Goal: Task Accomplishment & Management: Complete application form

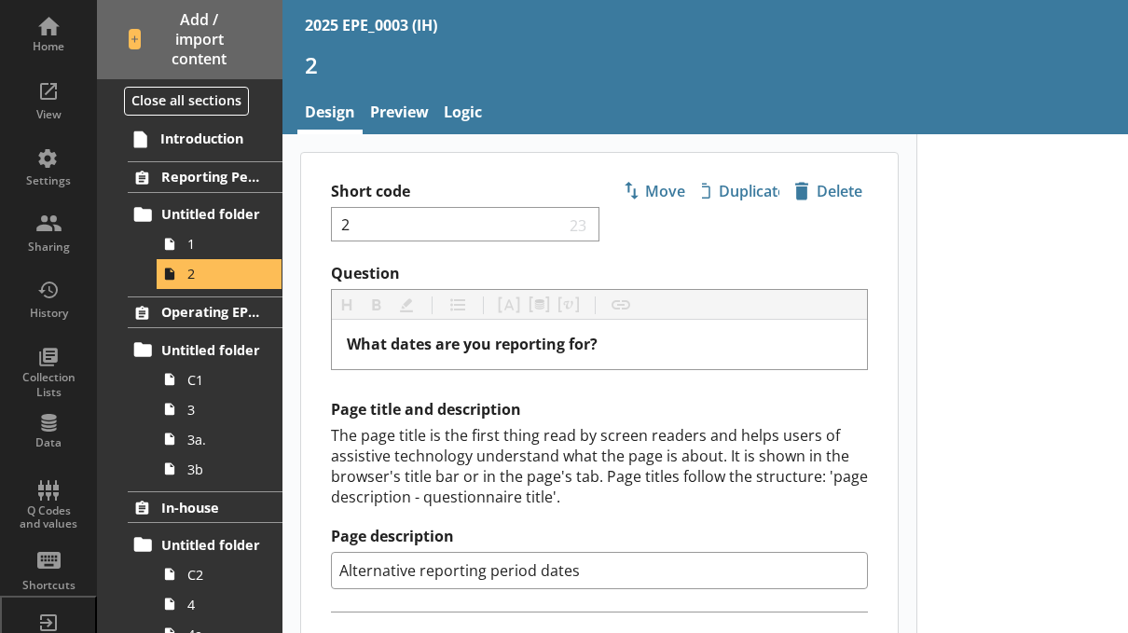
select select "ref_p_end_date"
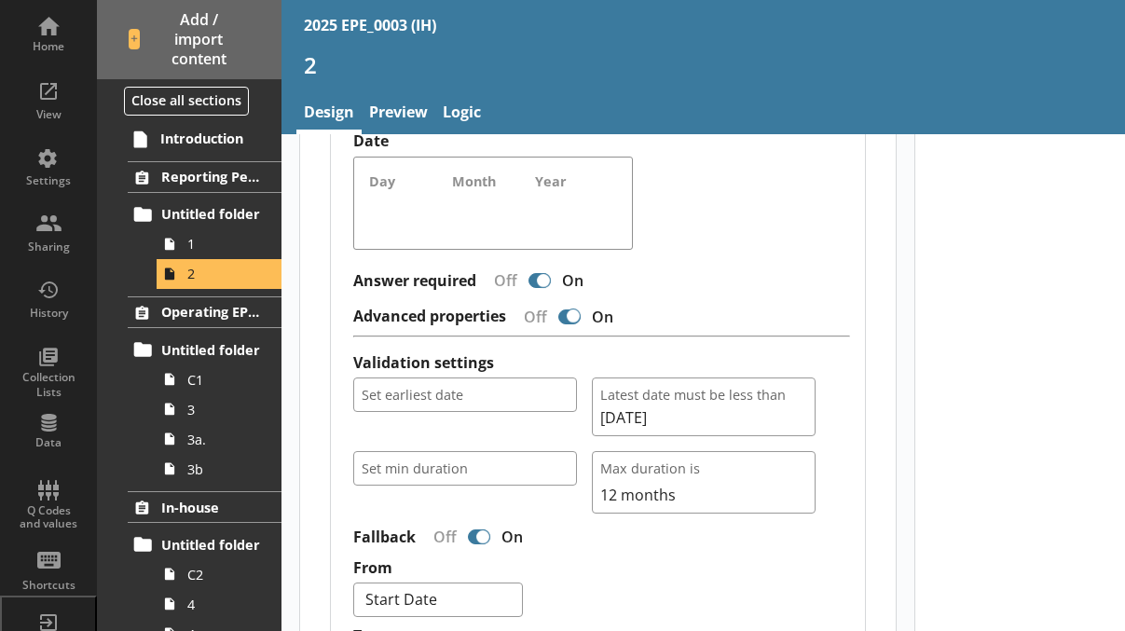
type textarea "x"
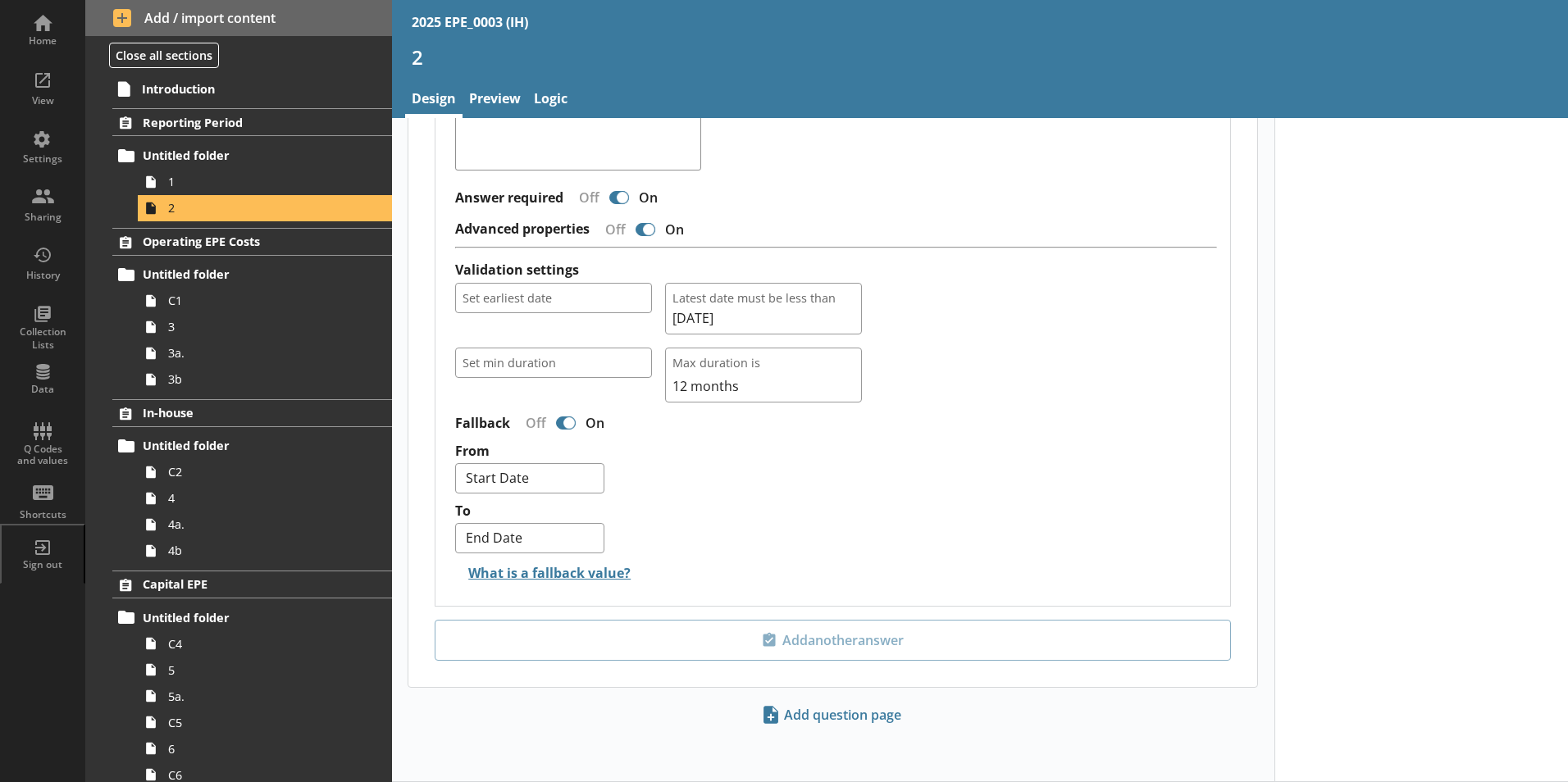
scroll to position [1173, 0]
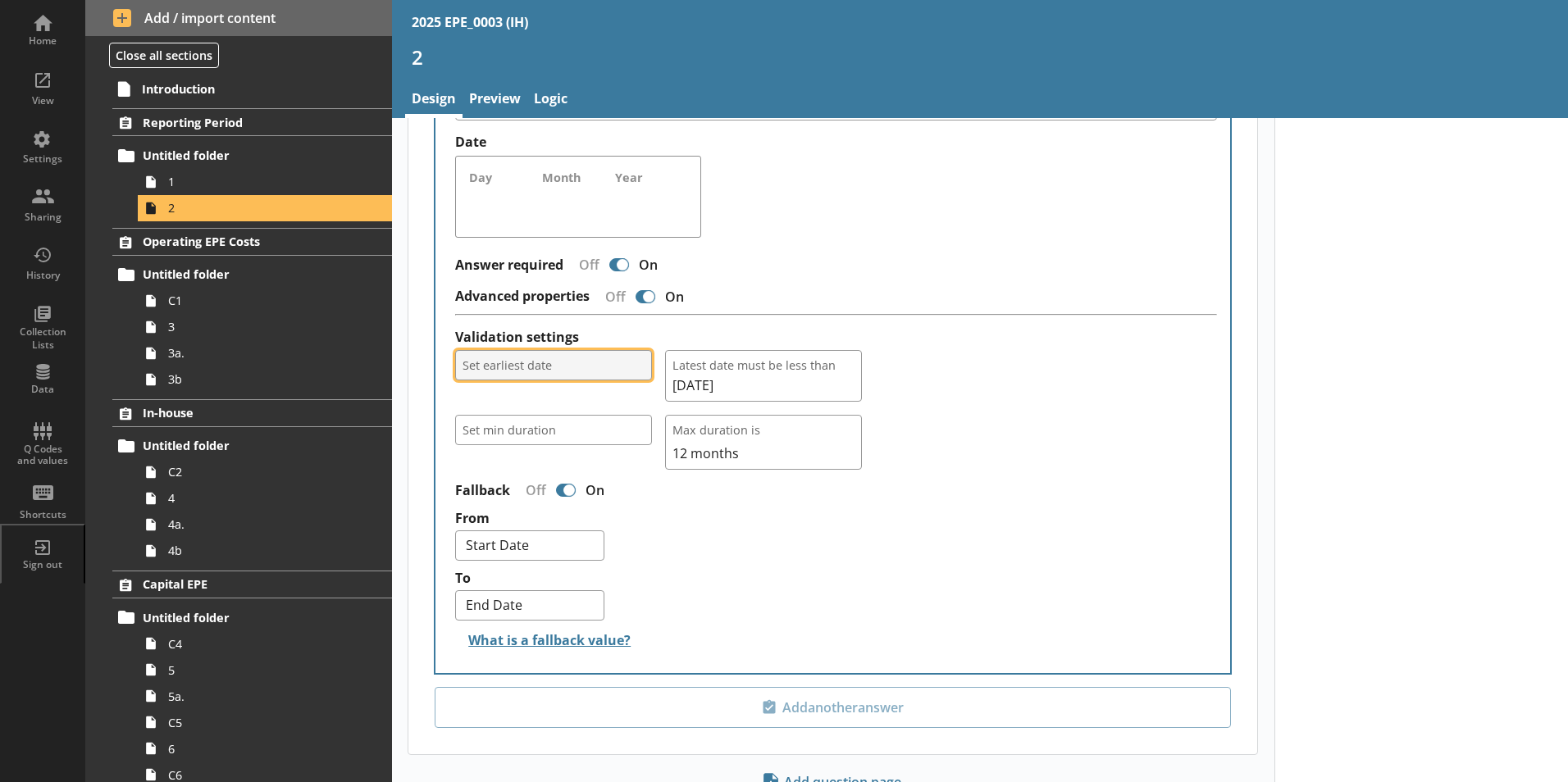
click at [537, 358] on button "Set earliest date" at bounding box center [553, 365] width 197 height 30
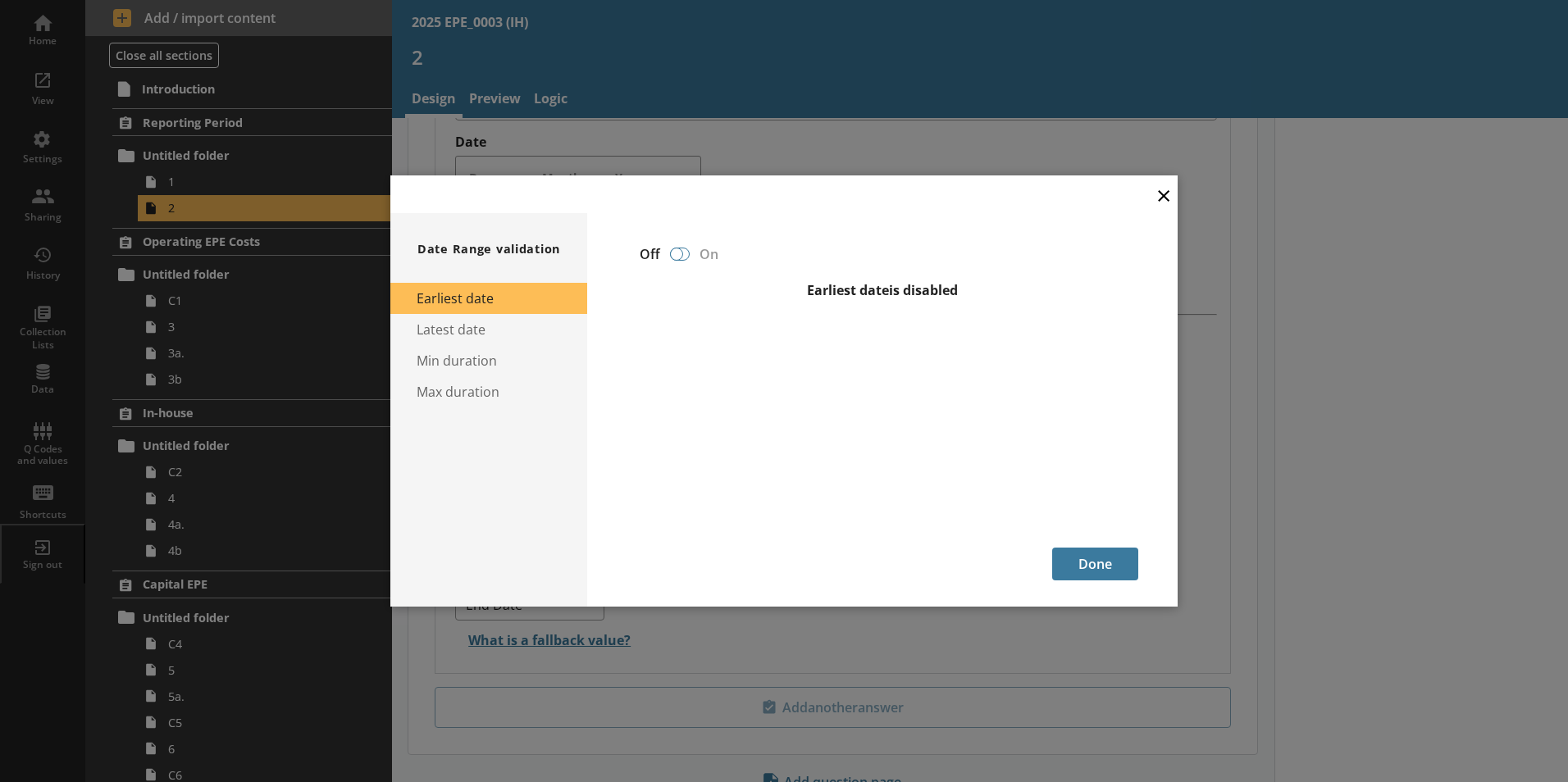
click at [677, 259] on div at bounding box center [676, 253] width 13 height 13
click at [992, 192] on button "×" at bounding box center [1164, 194] width 25 height 37
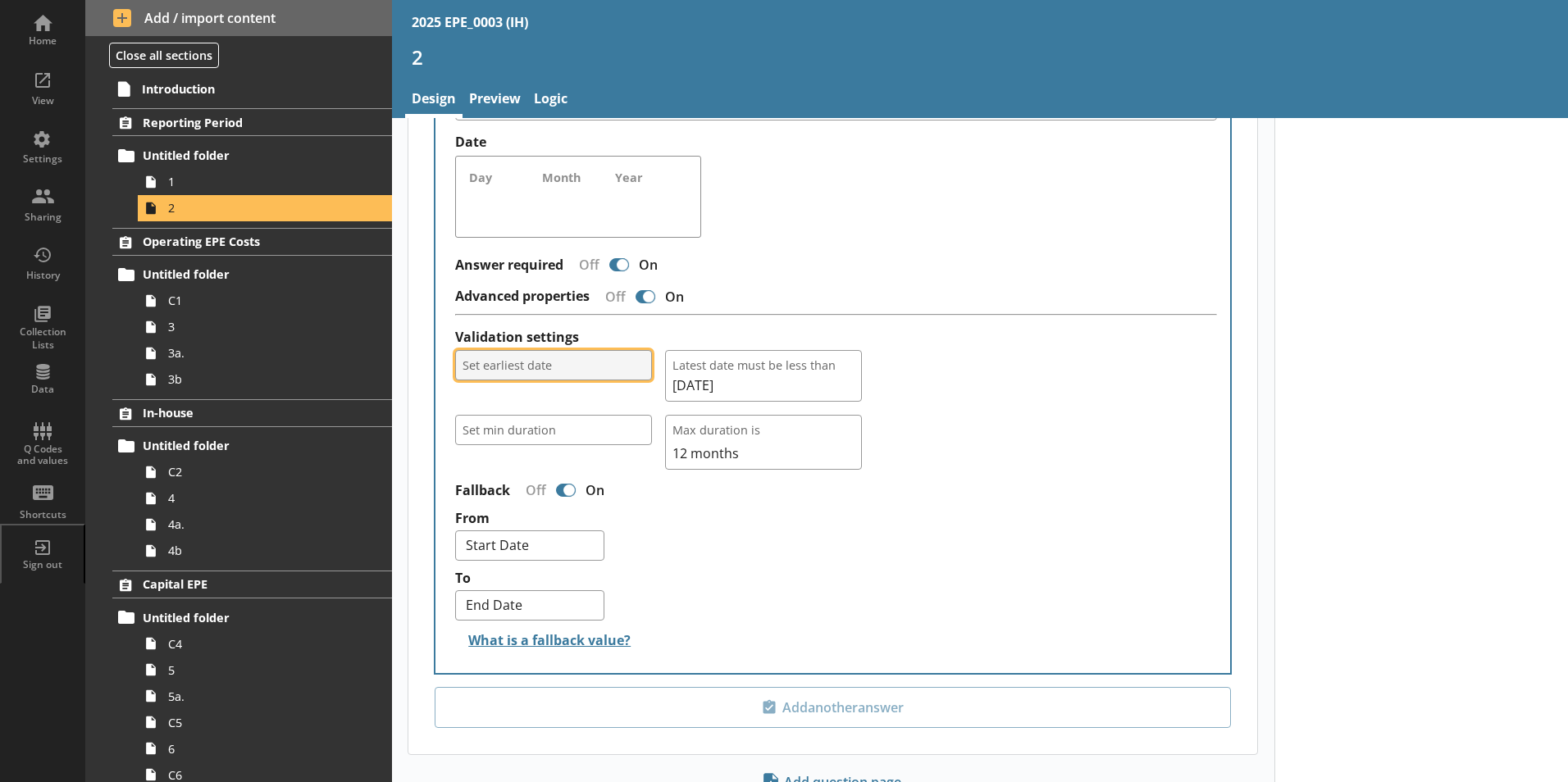
click at [546, 355] on button "Set earliest date" at bounding box center [553, 365] width 197 height 30
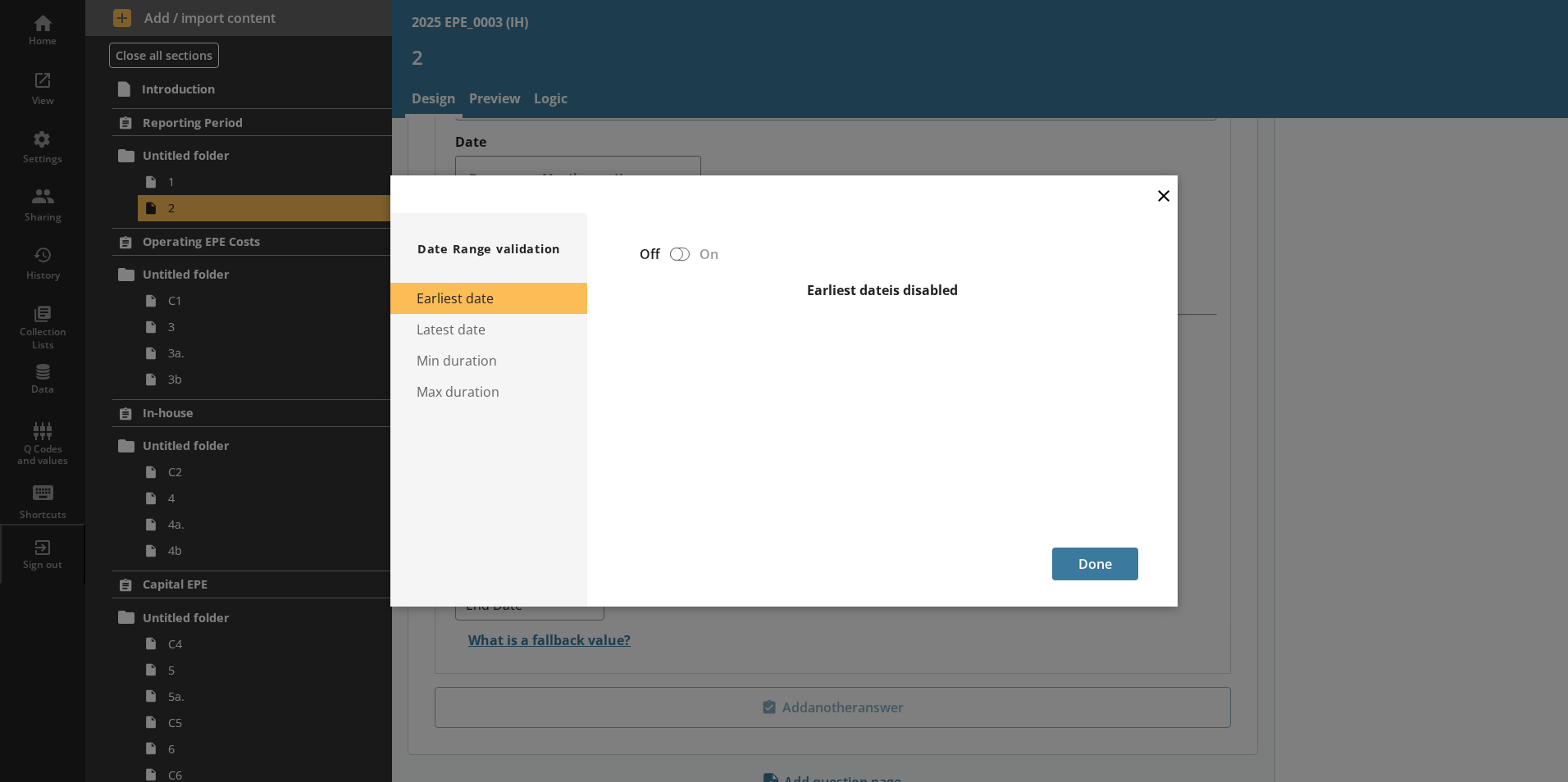
click at [992, 191] on button "×" at bounding box center [1164, 194] width 25 height 37
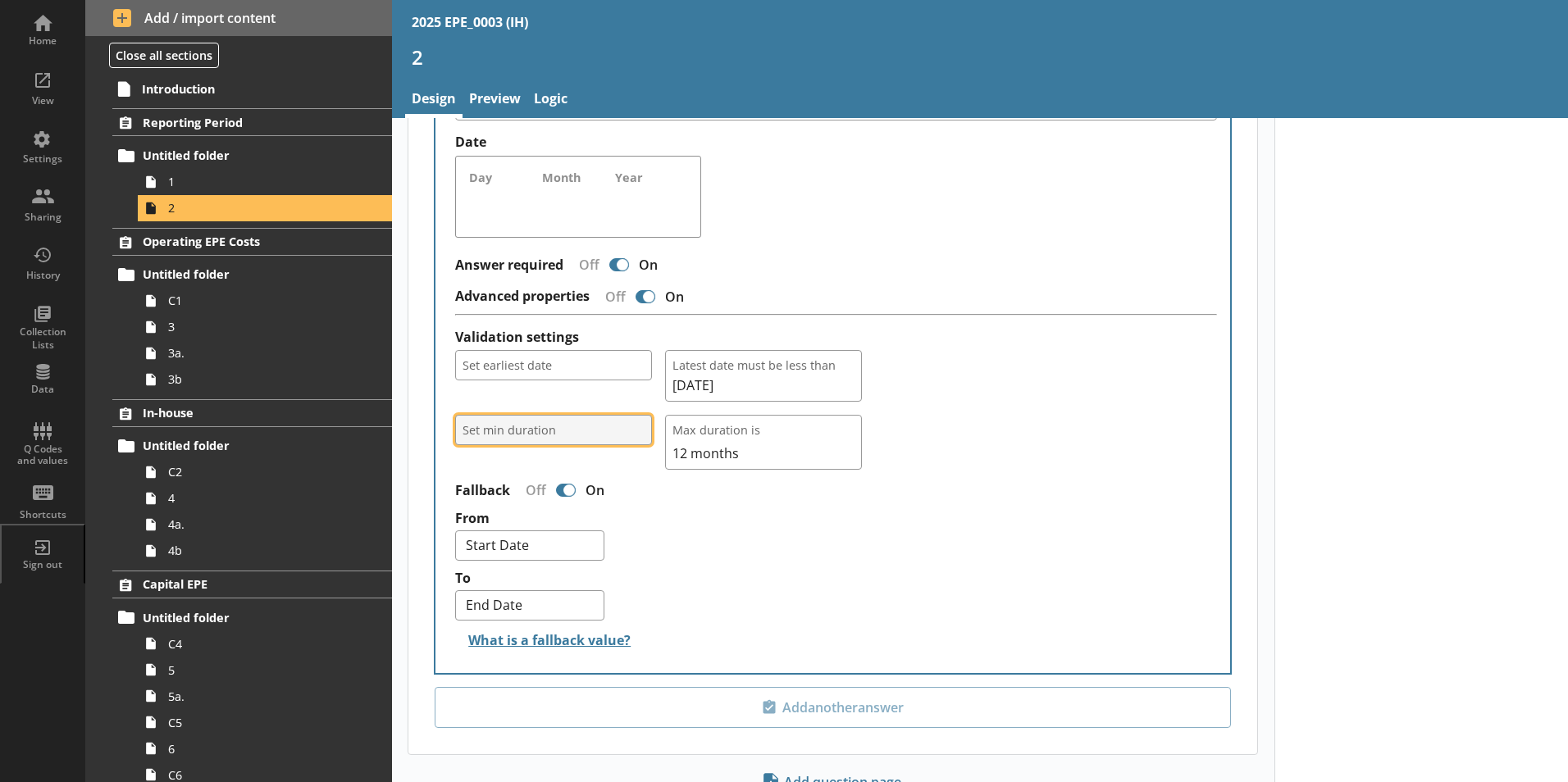
click at [561, 422] on span "Set min duration" at bounding box center [553, 430] width 182 height 16
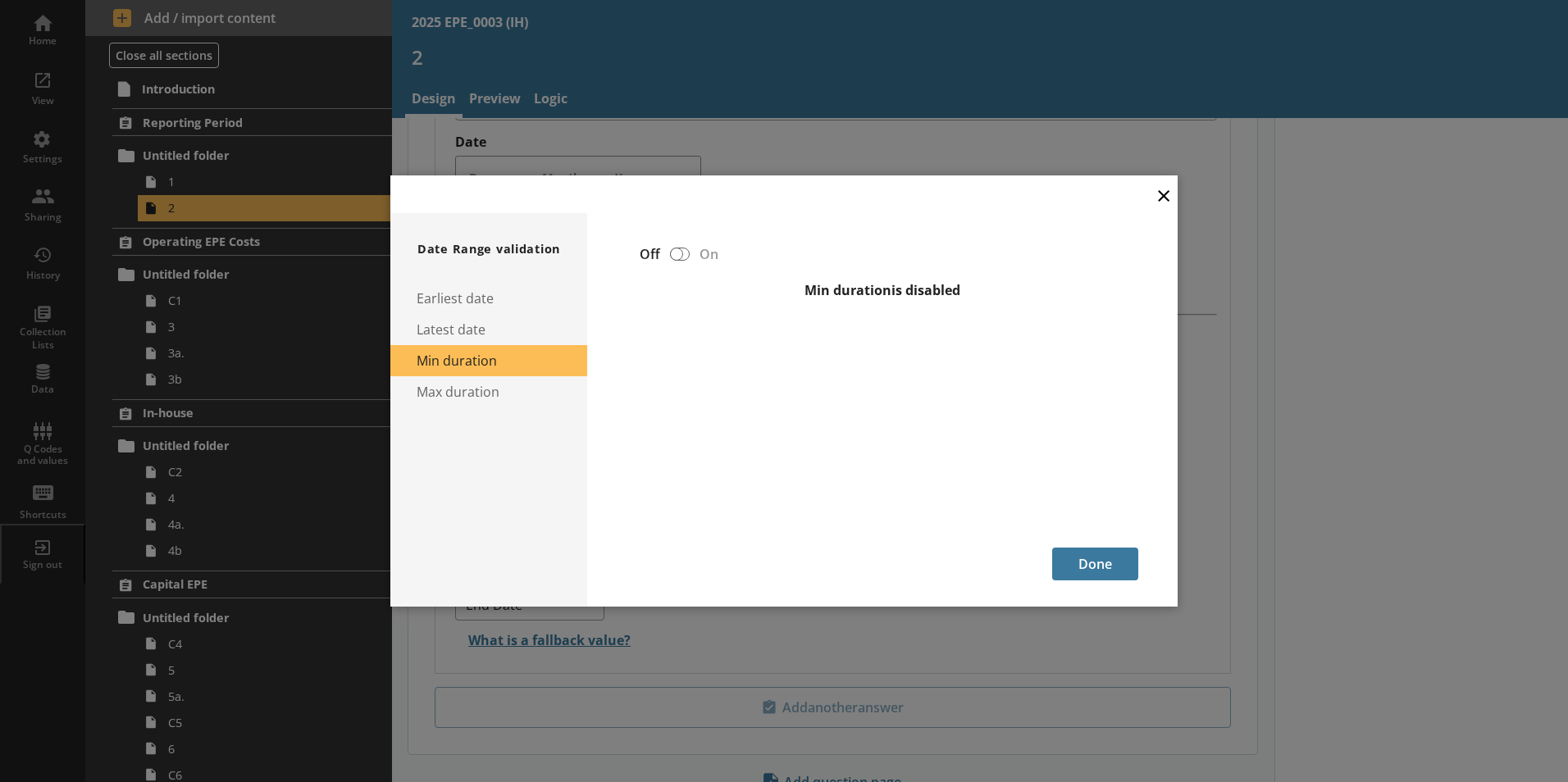
click at [992, 211] on button "×" at bounding box center [1164, 194] width 25 height 37
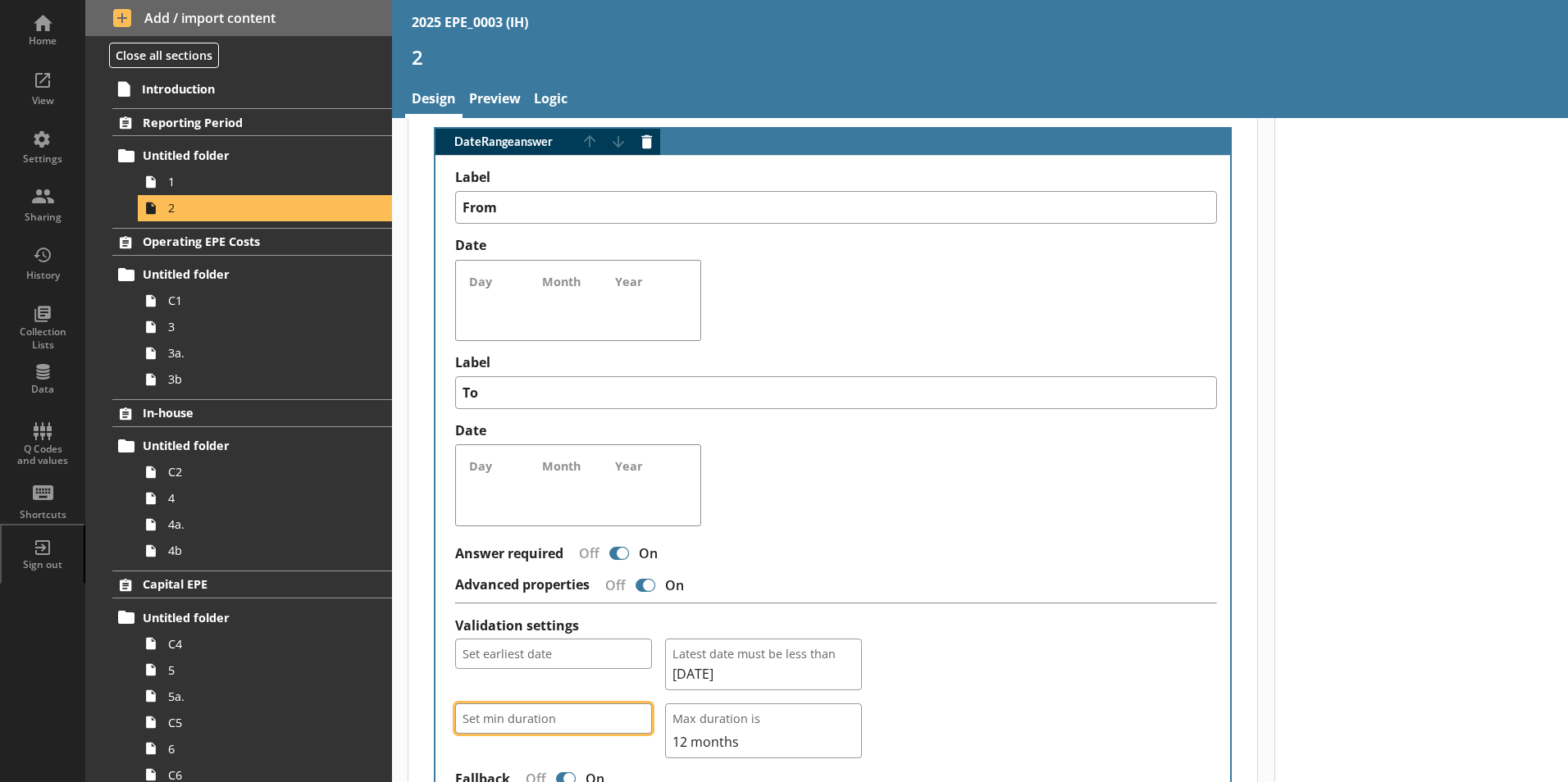
scroll to position [1066, 0]
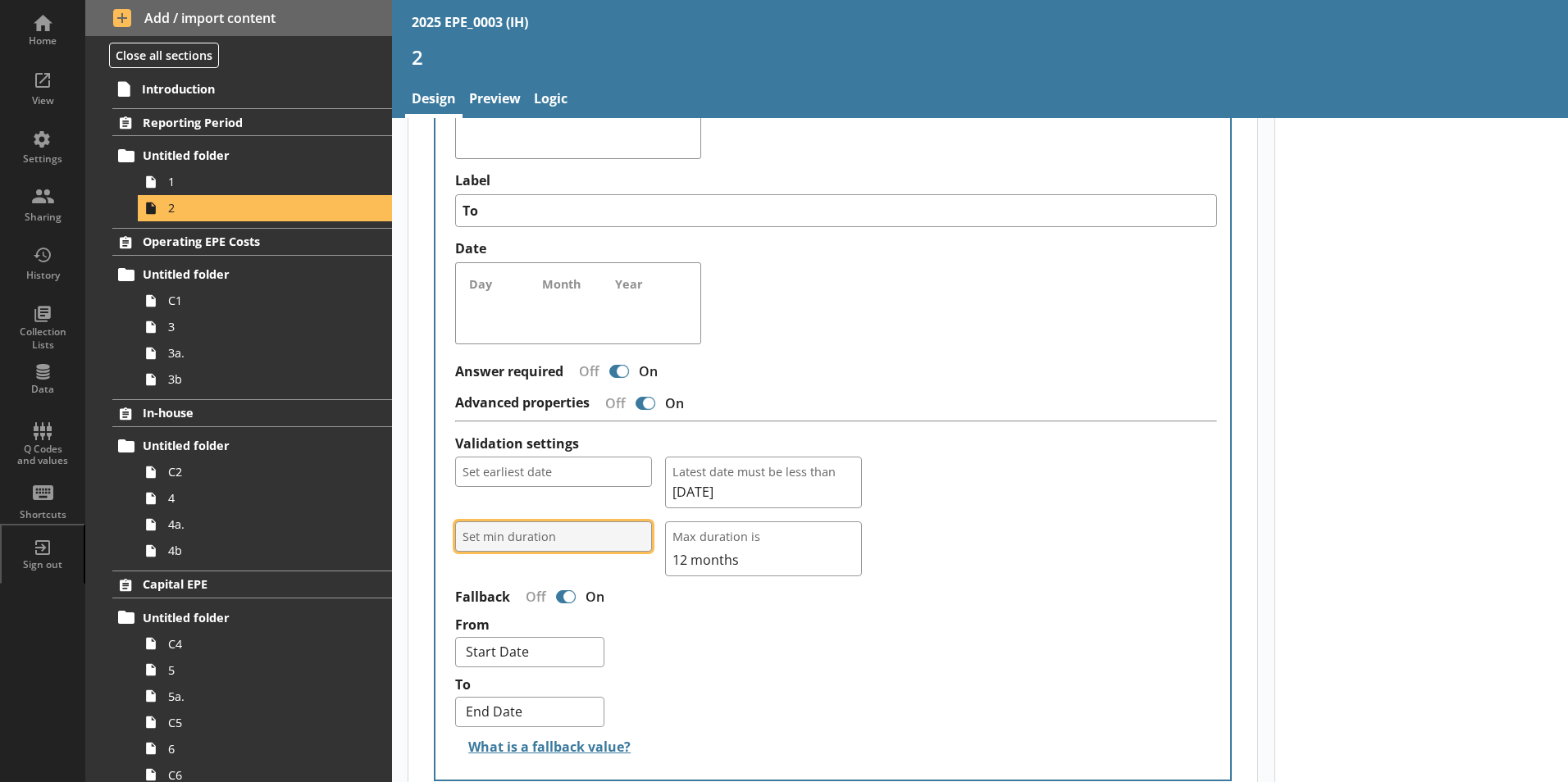
click at [518, 522] on button "Set min duration" at bounding box center [553, 537] width 197 height 30
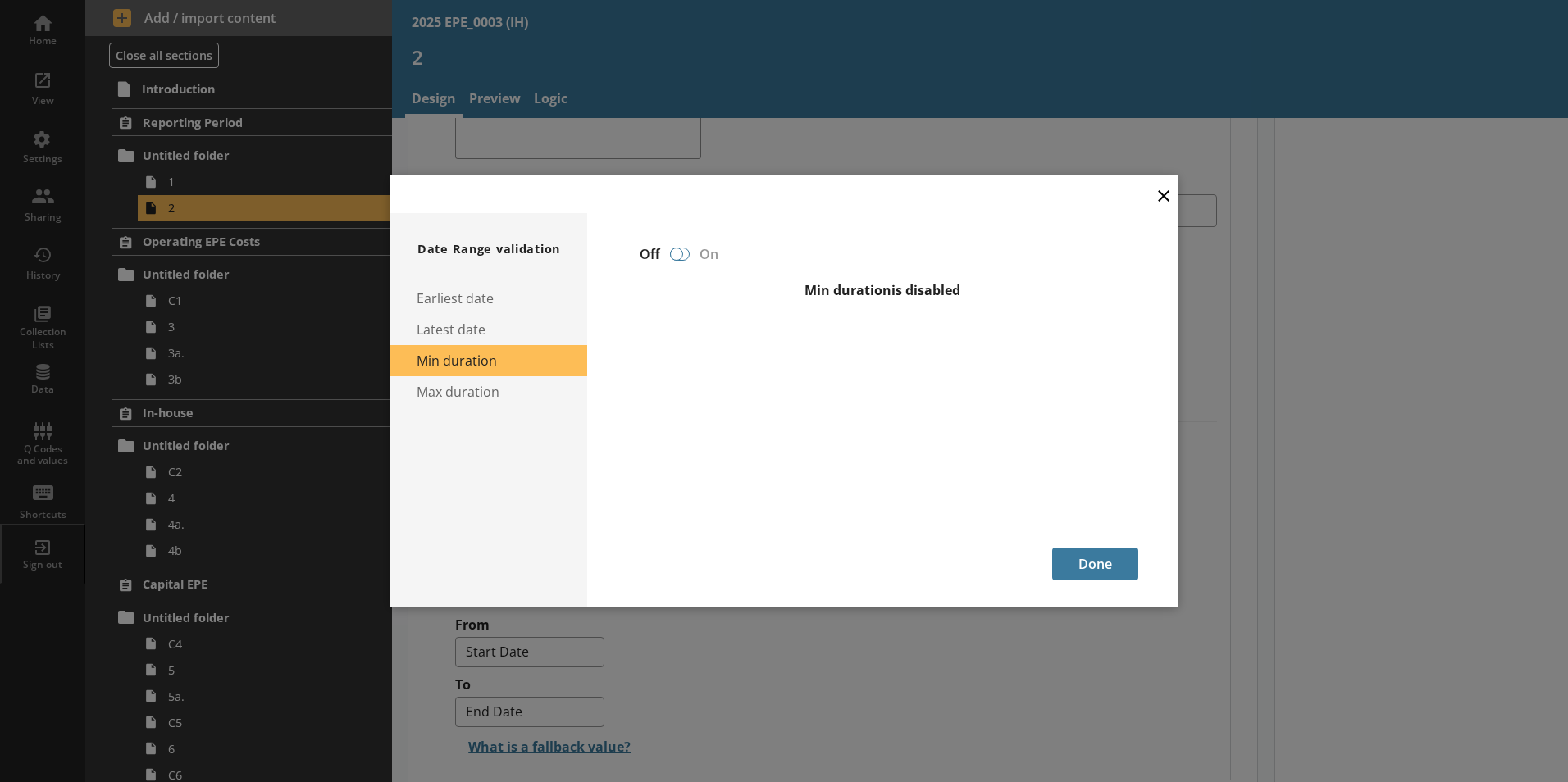
click at [685, 253] on div at bounding box center [679, 253] width 19 height 13
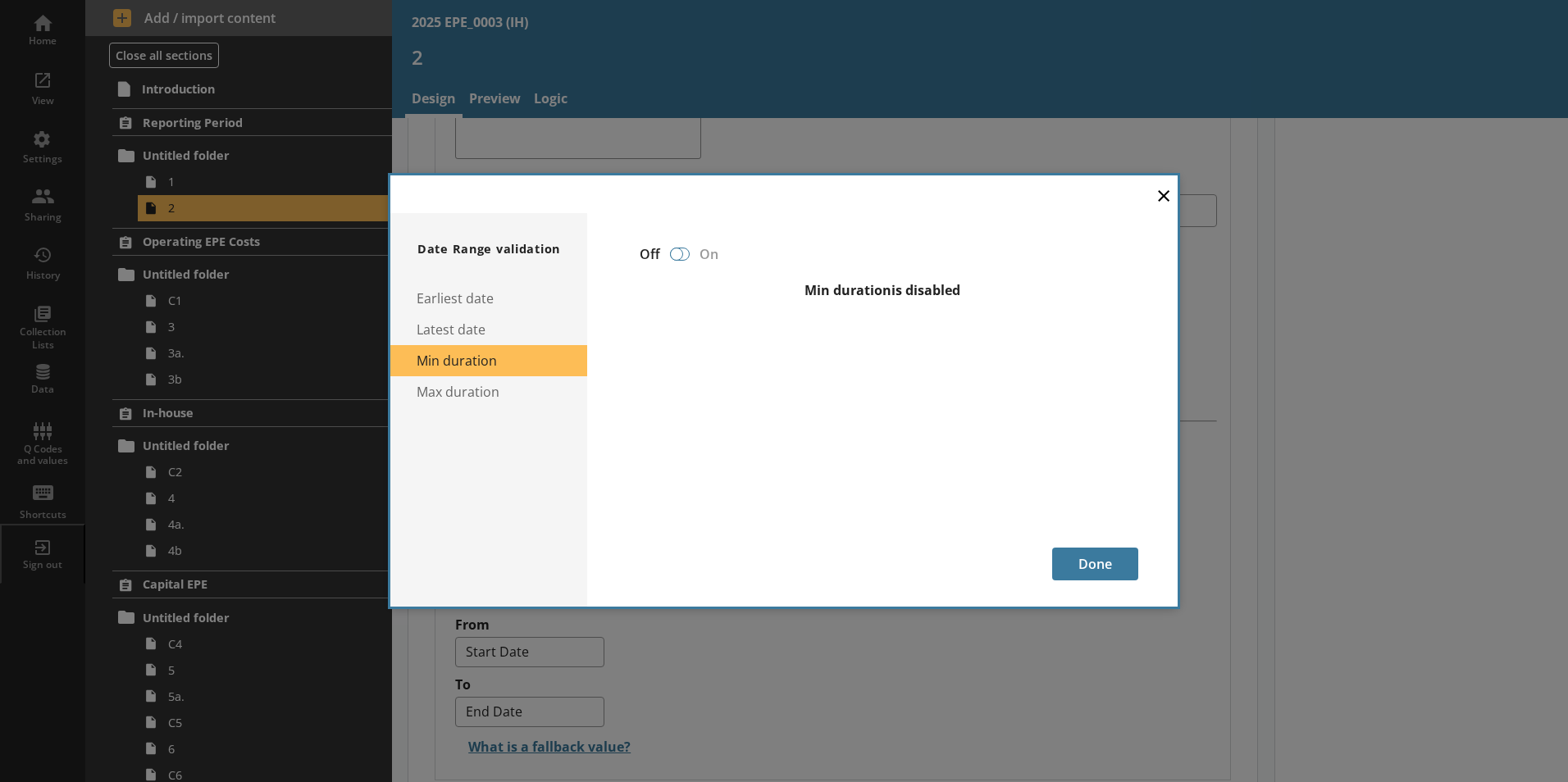
click at [685, 253] on div at bounding box center [679, 253] width 19 height 13
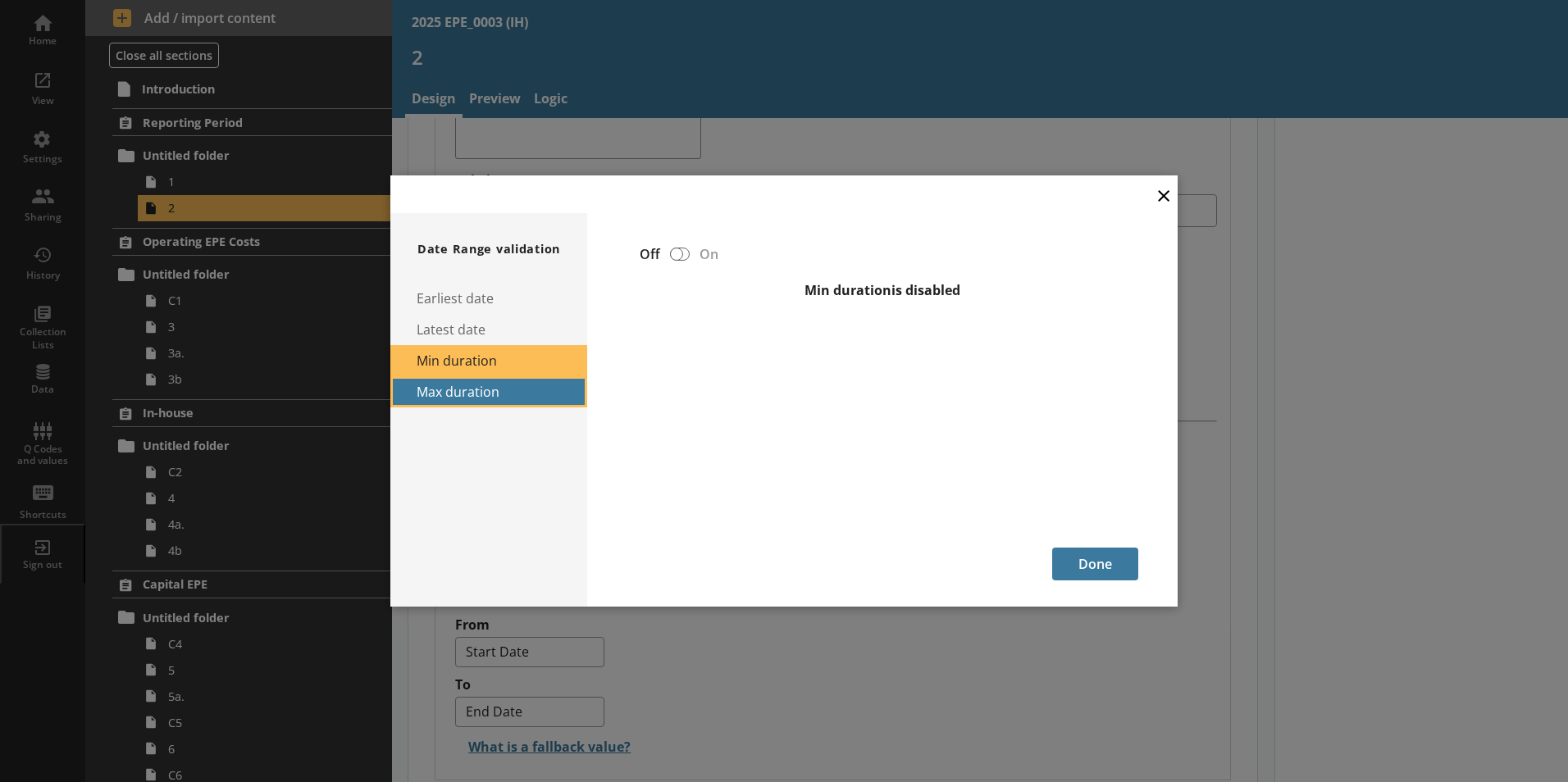
click at [513, 389] on button "Max duration" at bounding box center [489, 391] width 197 height 31
select select "Months"
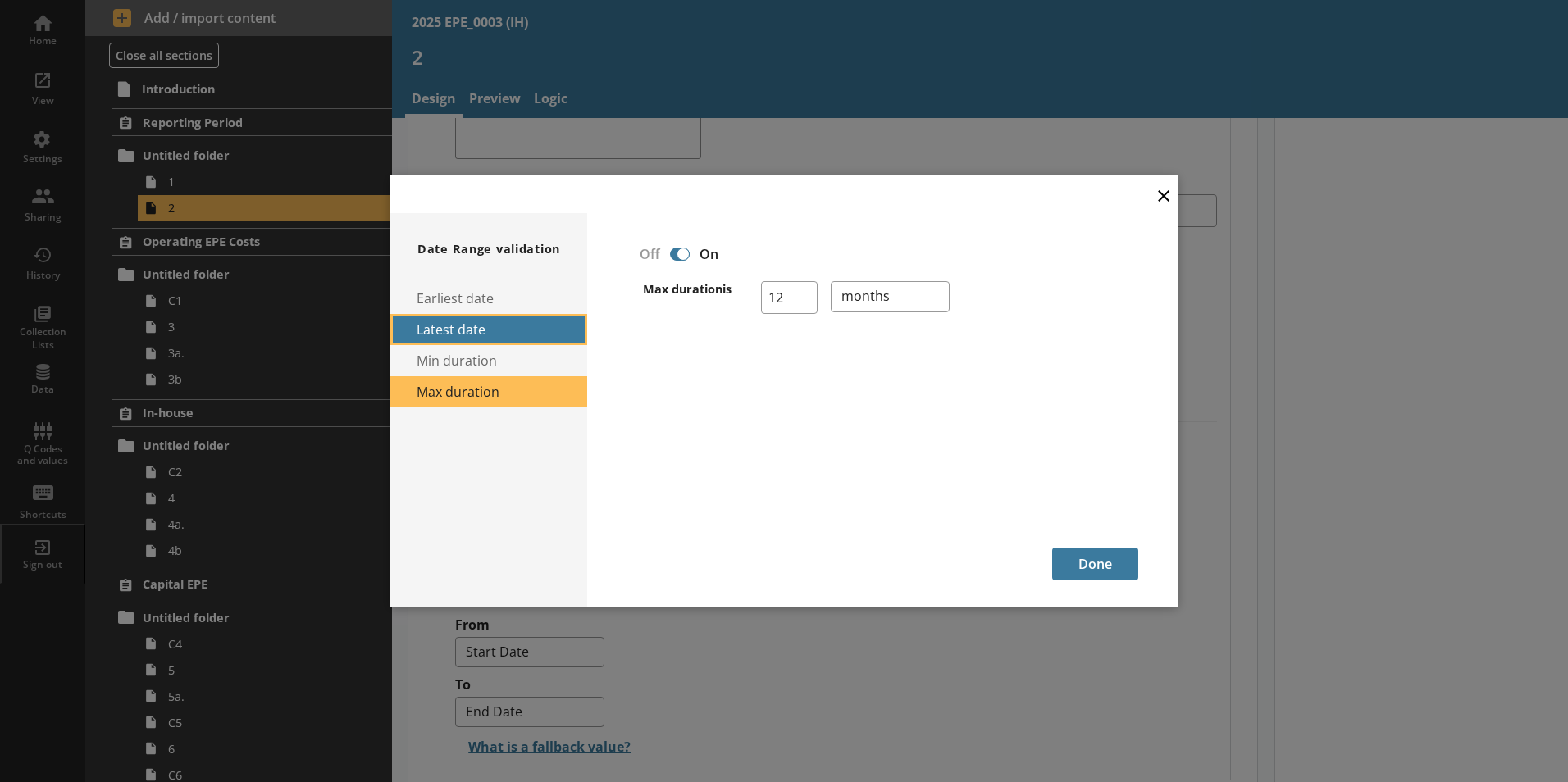
click at [466, 332] on button "Latest date" at bounding box center [489, 329] width 197 height 31
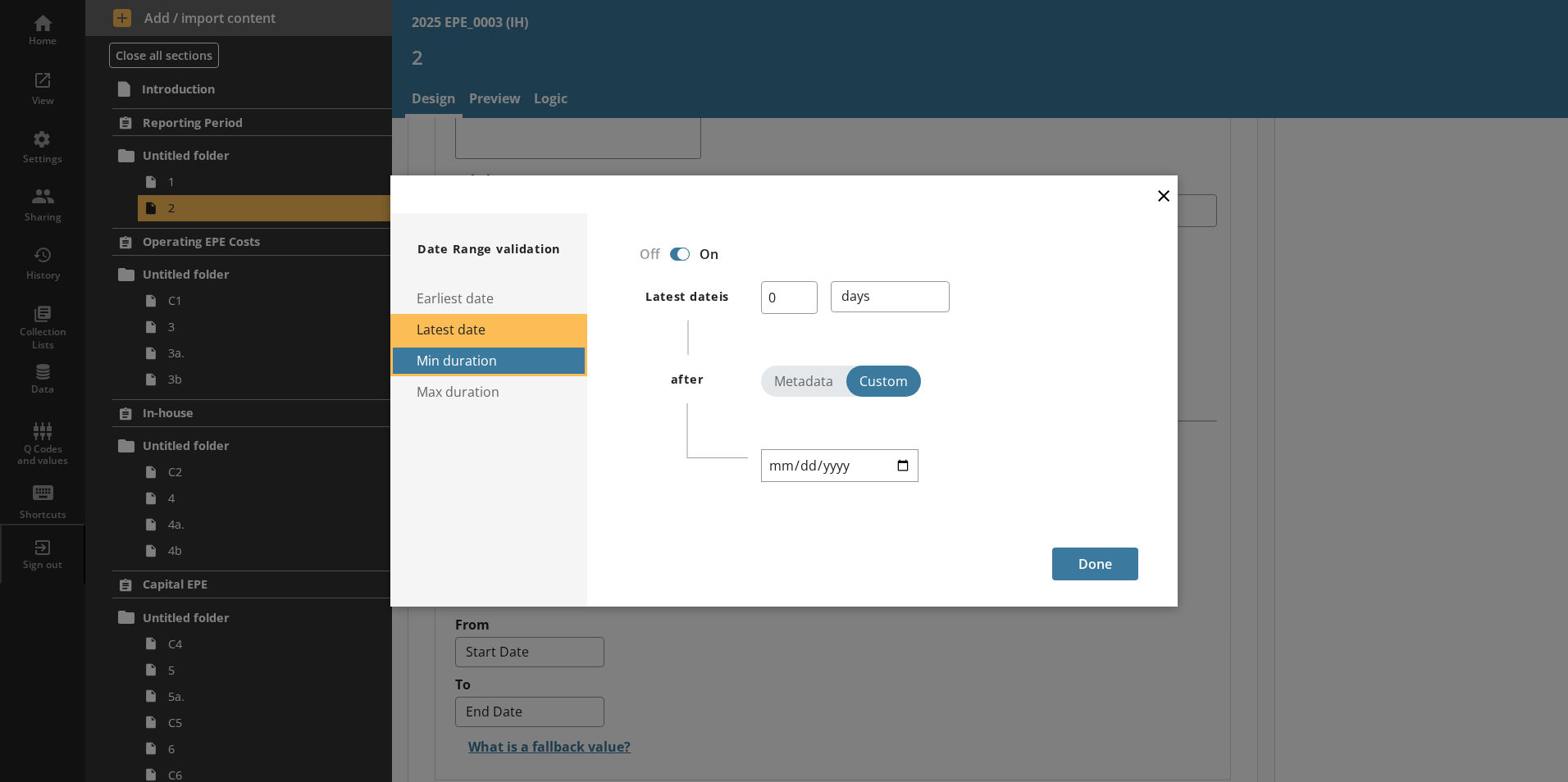
click at [464, 354] on button "Min duration" at bounding box center [489, 360] width 197 height 31
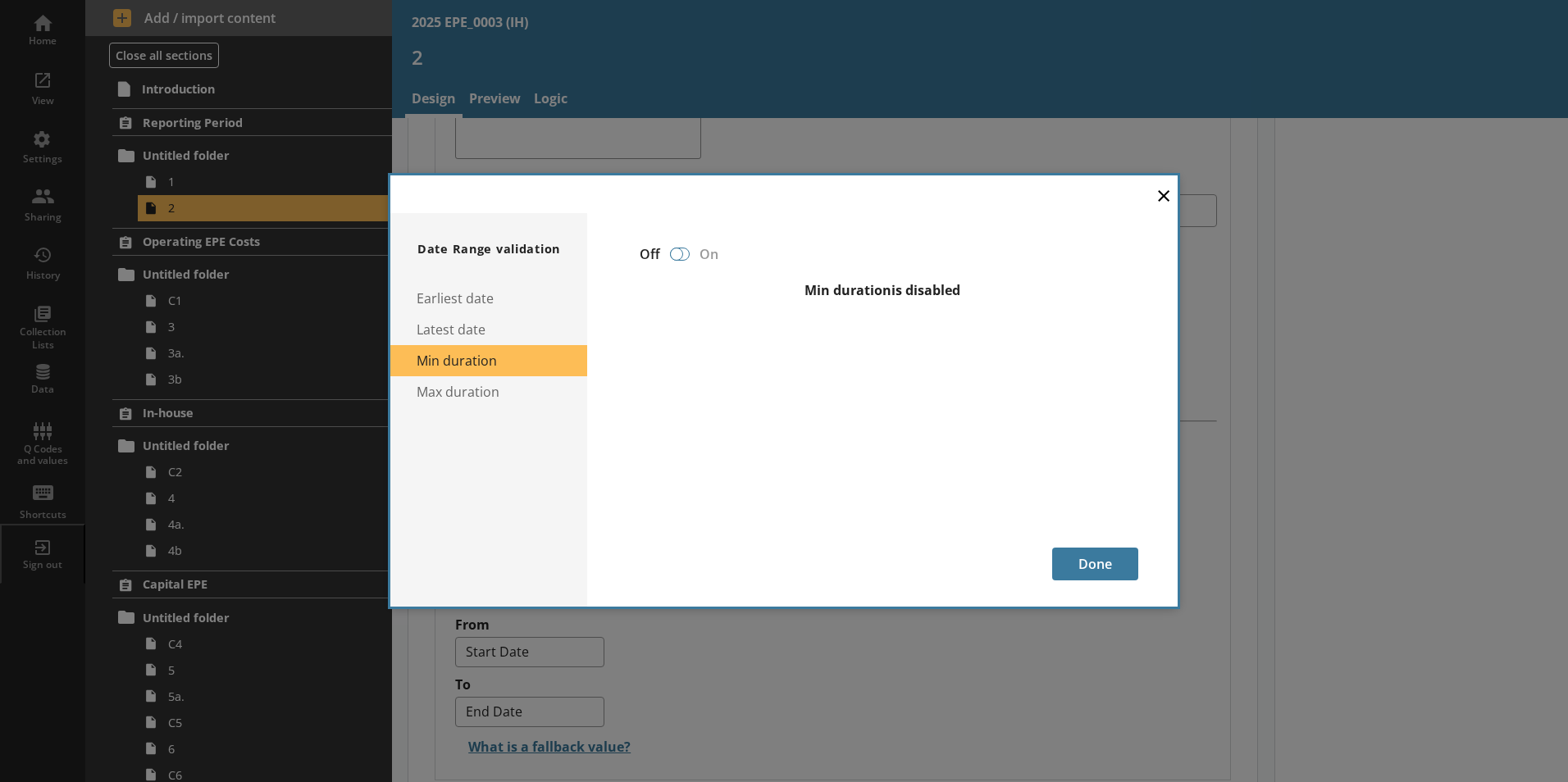
click at [686, 250] on div at bounding box center [679, 253] width 19 height 13
click at [778, 265] on div "Off On" at bounding box center [883, 253] width 512 height 29
click at [552, 305] on button "Earliest date" at bounding box center [489, 298] width 197 height 31
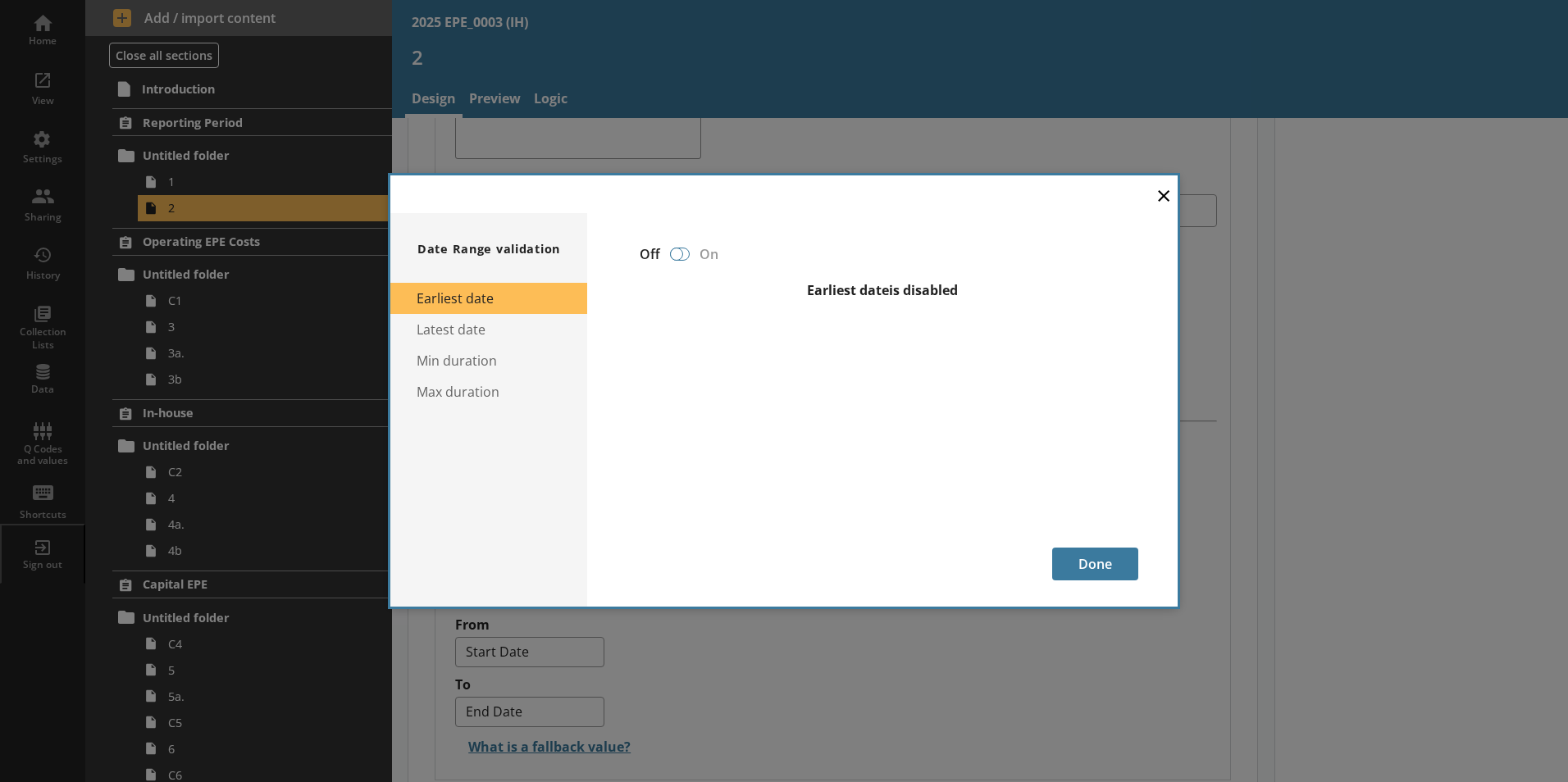
click at [679, 259] on div at bounding box center [676, 253] width 13 height 13
click at [992, 193] on button "×" at bounding box center [1164, 194] width 25 height 37
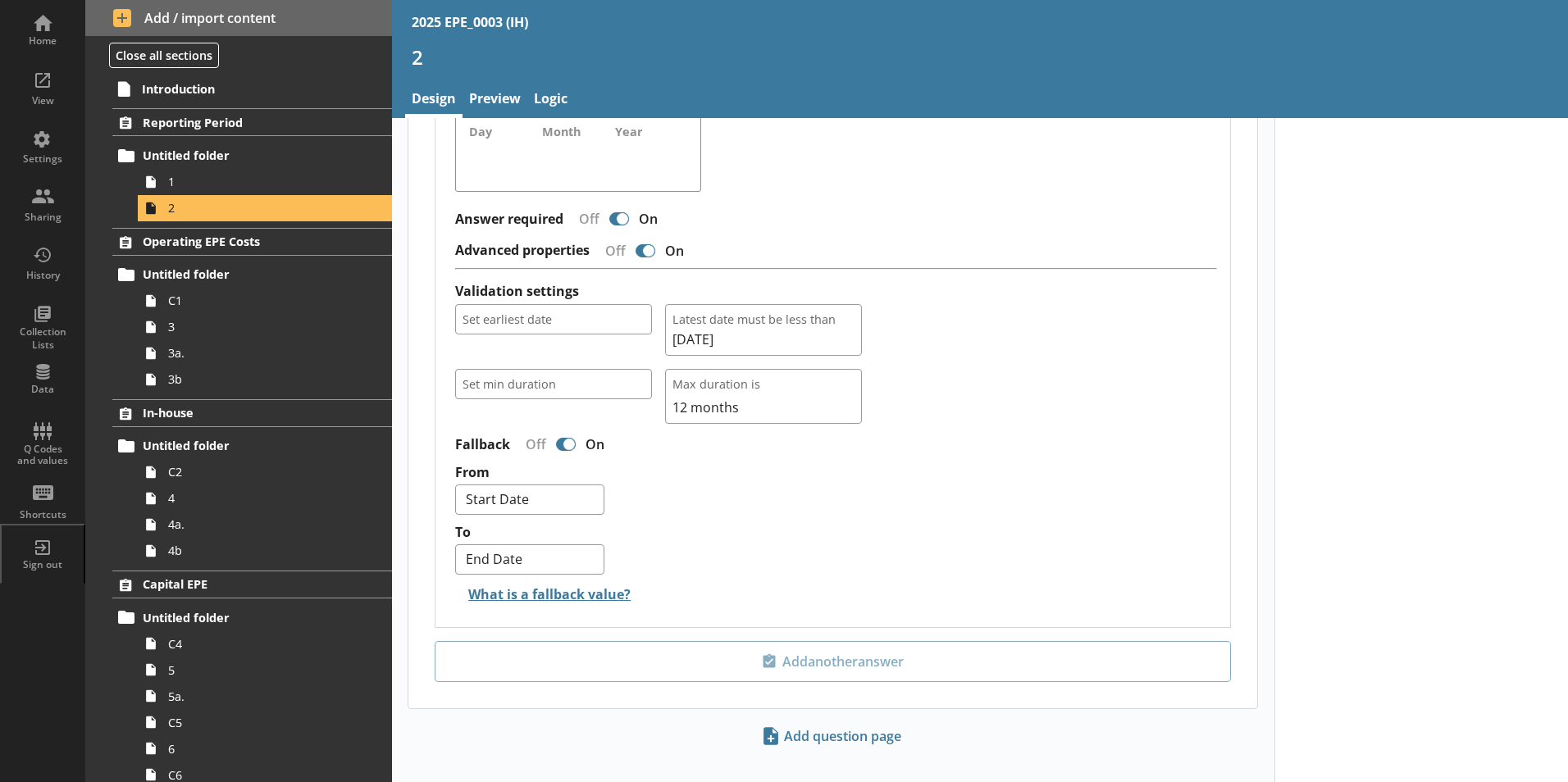
scroll to position [1222, 0]
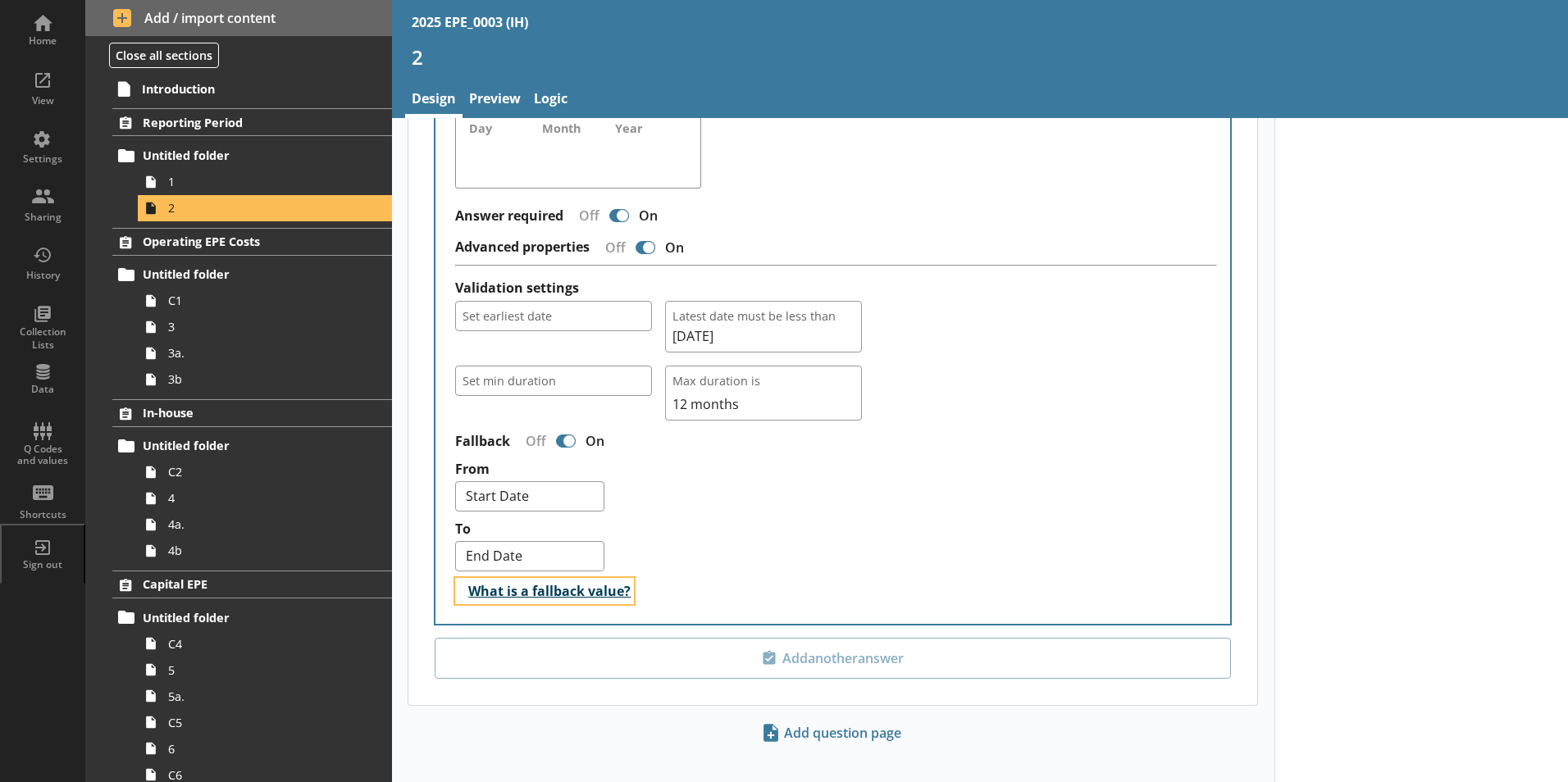
click at [621, 556] on button "What is a fallback value?" at bounding box center [544, 591] width 179 height 26
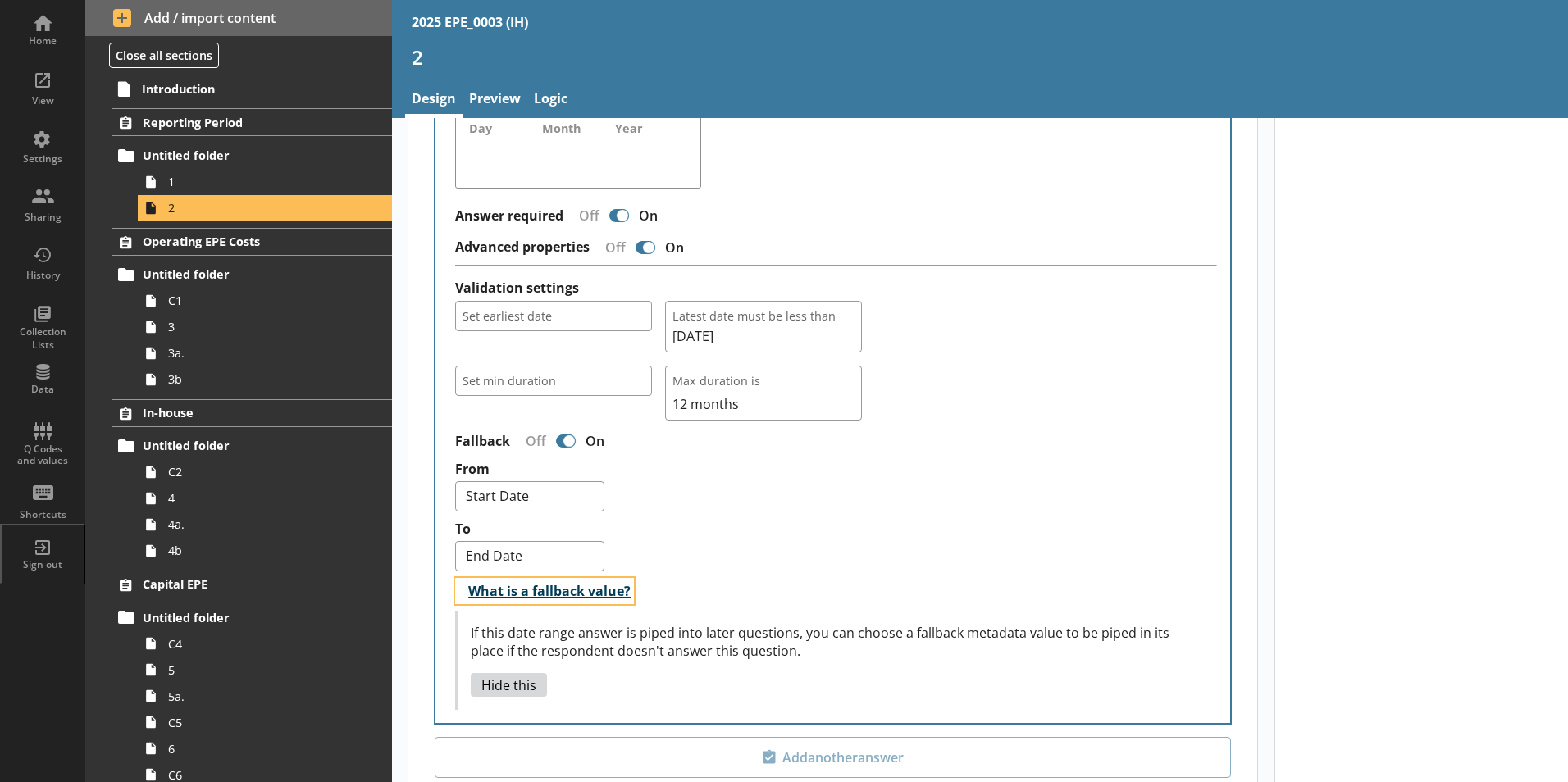
click at [586, 556] on button "What is a fallback value?" at bounding box center [544, 591] width 179 height 26
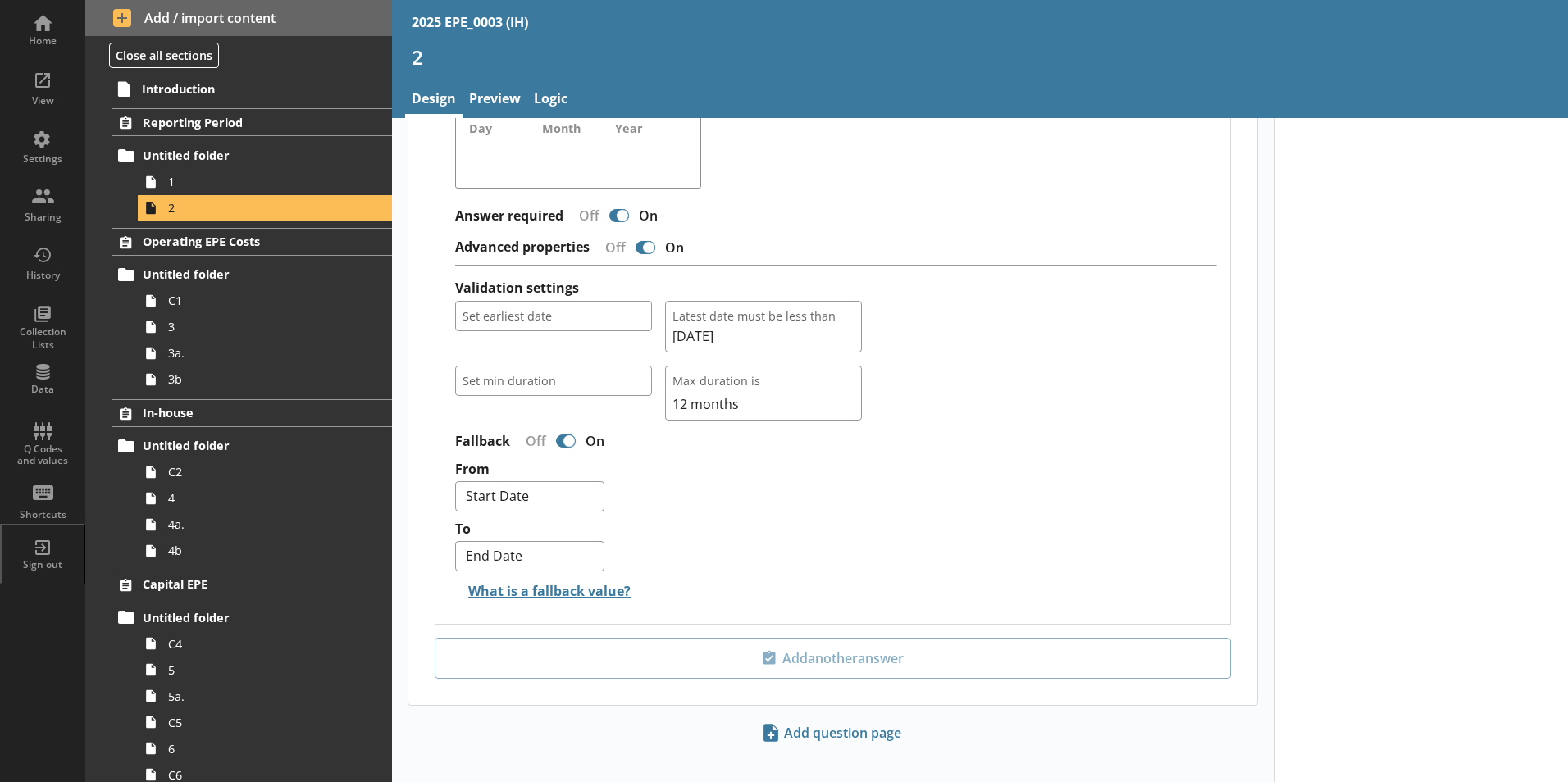
click at [895, 491] on div "From Start Date End Date Employment Date" at bounding box center [836, 488] width 762 height 60
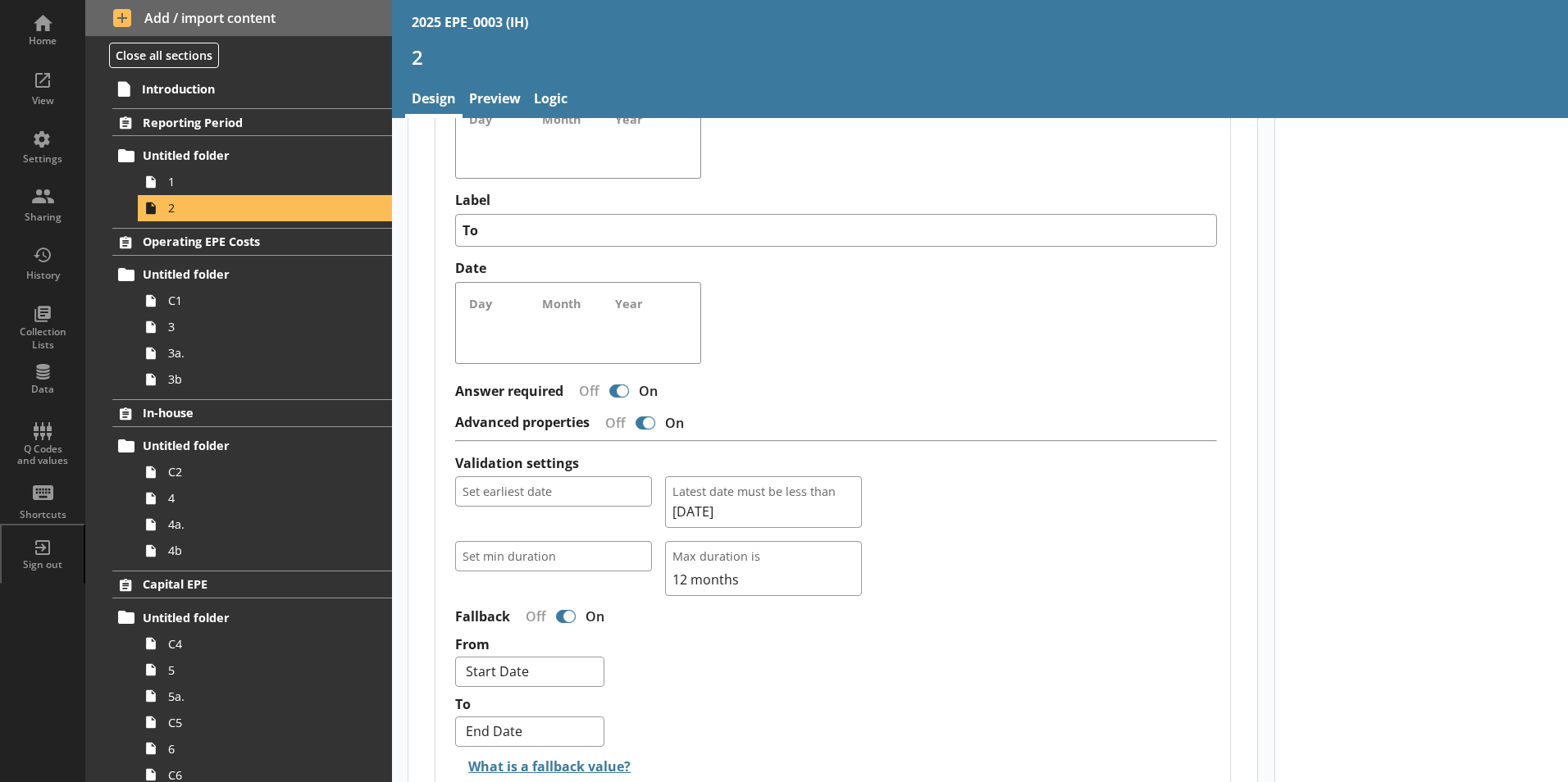
scroll to position [1140, 0]
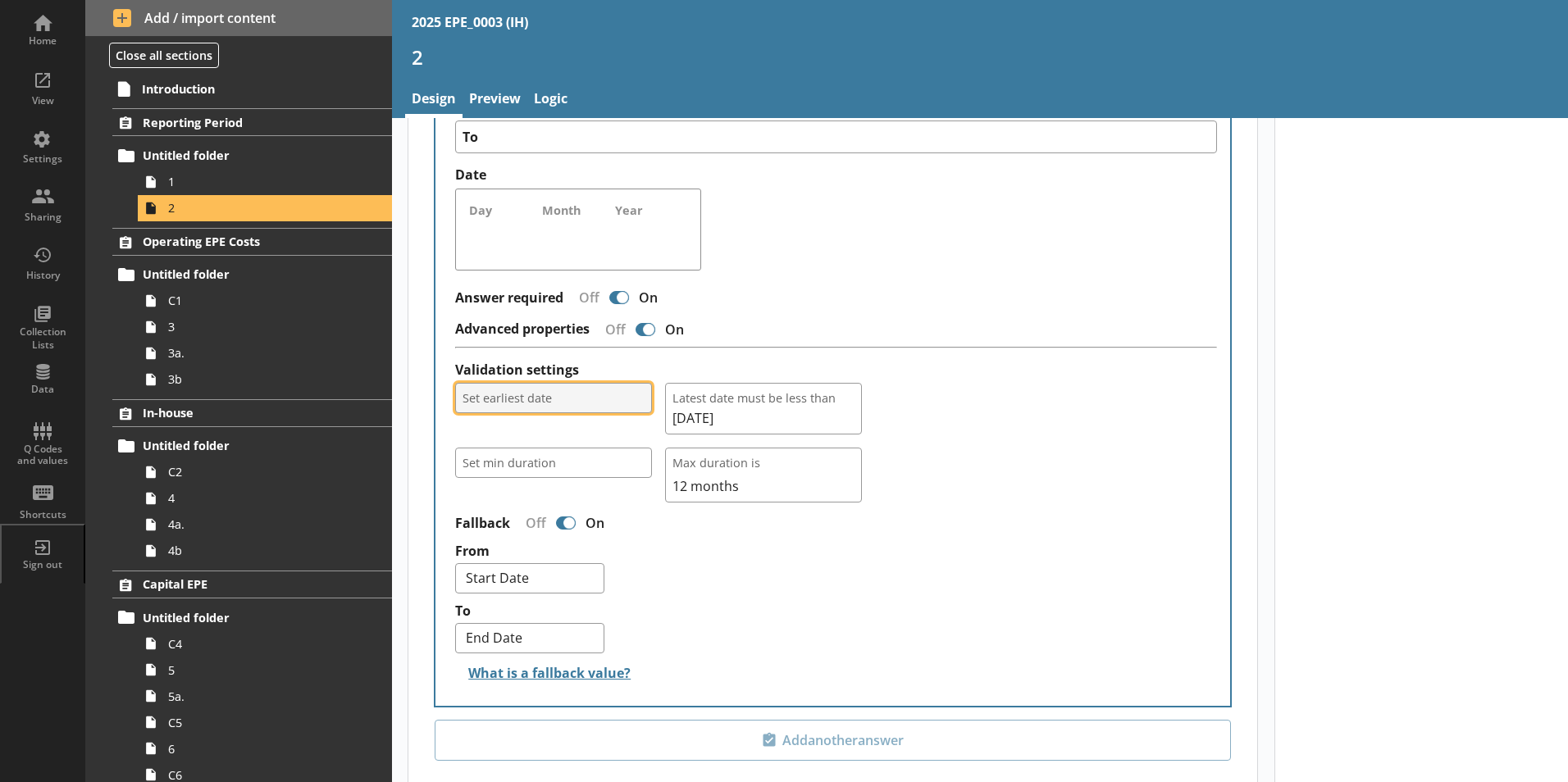
click at [572, 391] on span "Set earliest date" at bounding box center [553, 398] width 182 height 16
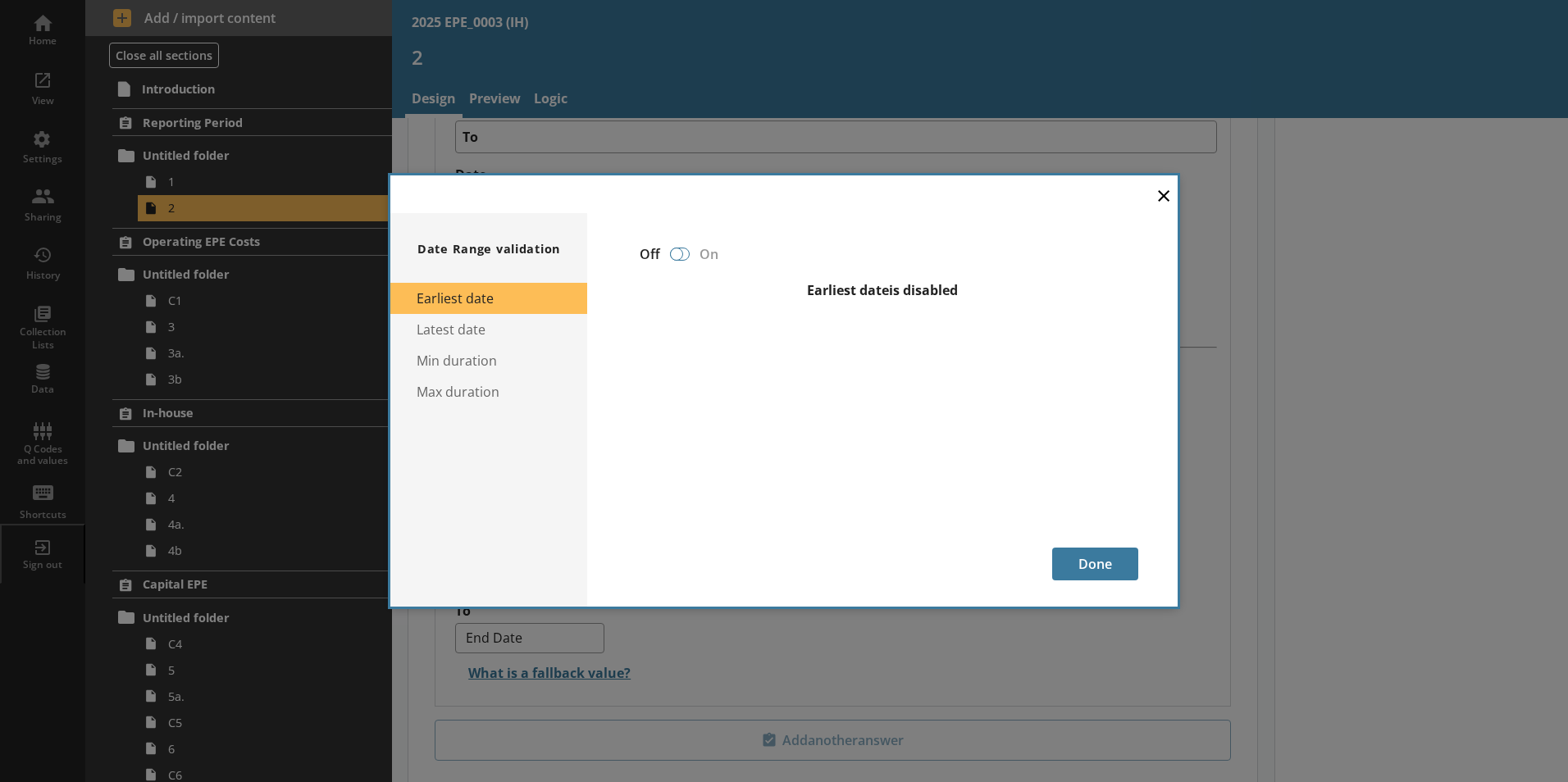
click at [683, 253] on div at bounding box center [679, 253] width 19 height 13
click at [682, 254] on div at bounding box center [679, 253] width 19 height 13
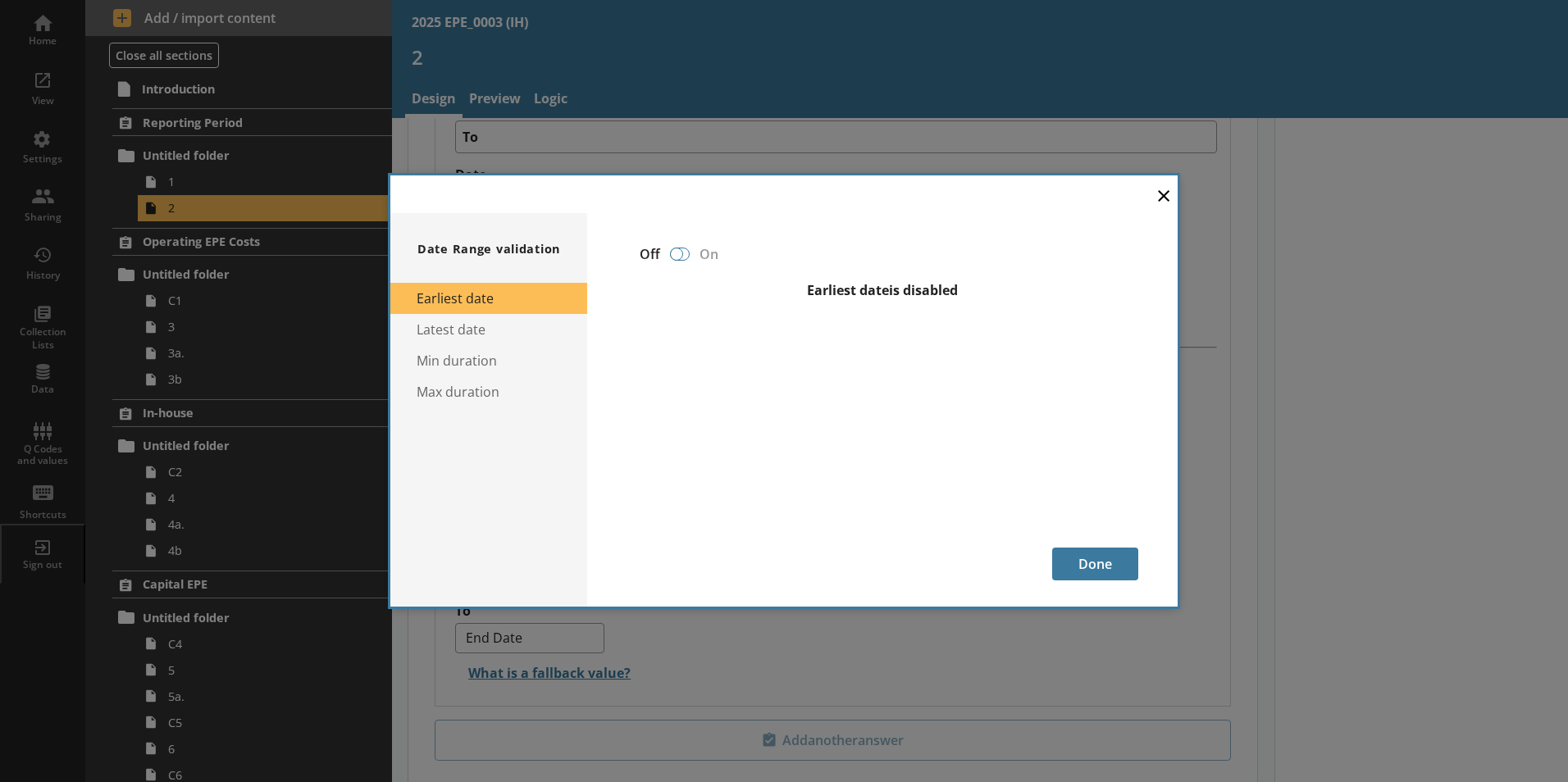
click at [682, 254] on div at bounding box center [679, 253] width 19 height 13
click at [685, 250] on div at bounding box center [679, 253] width 19 height 13
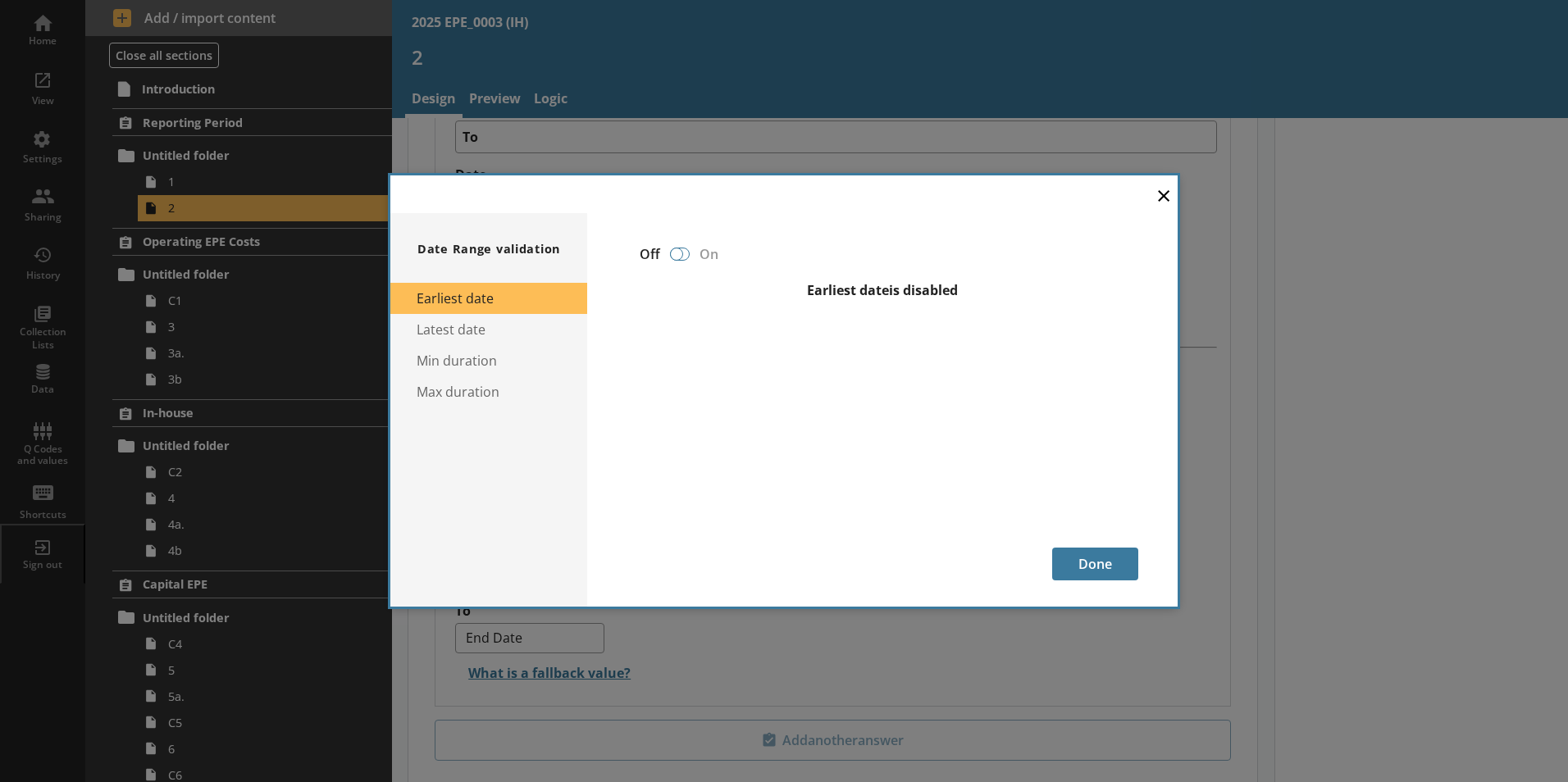
click at [685, 250] on div at bounding box center [679, 253] width 19 height 13
click at [690, 240] on input "checkbox" at bounding box center [680, 253] width 26 height 29
checkbox input "false"
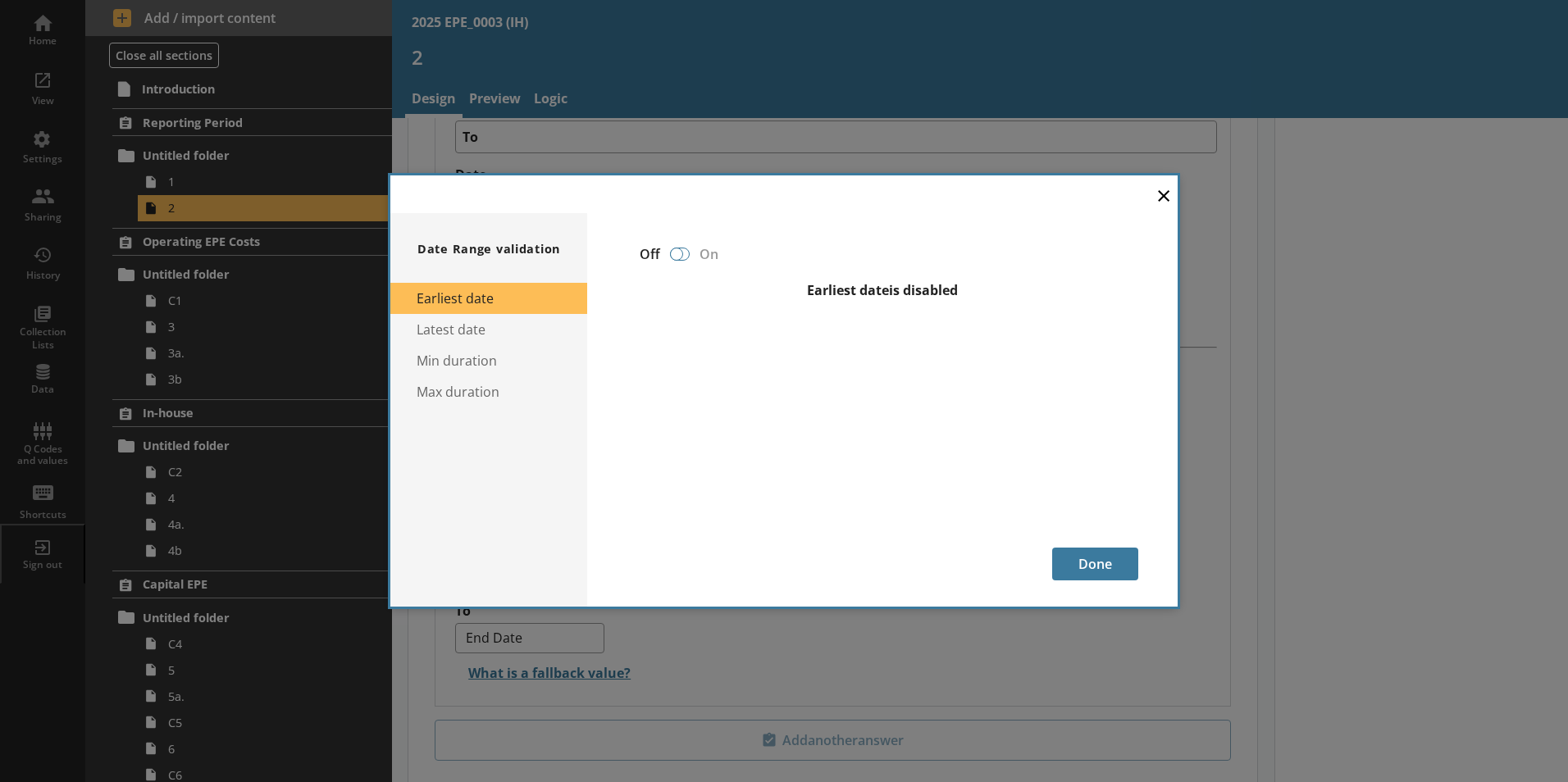
click at [686, 251] on div at bounding box center [679, 253] width 19 height 13
click at [687, 255] on div at bounding box center [679, 253] width 19 height 13
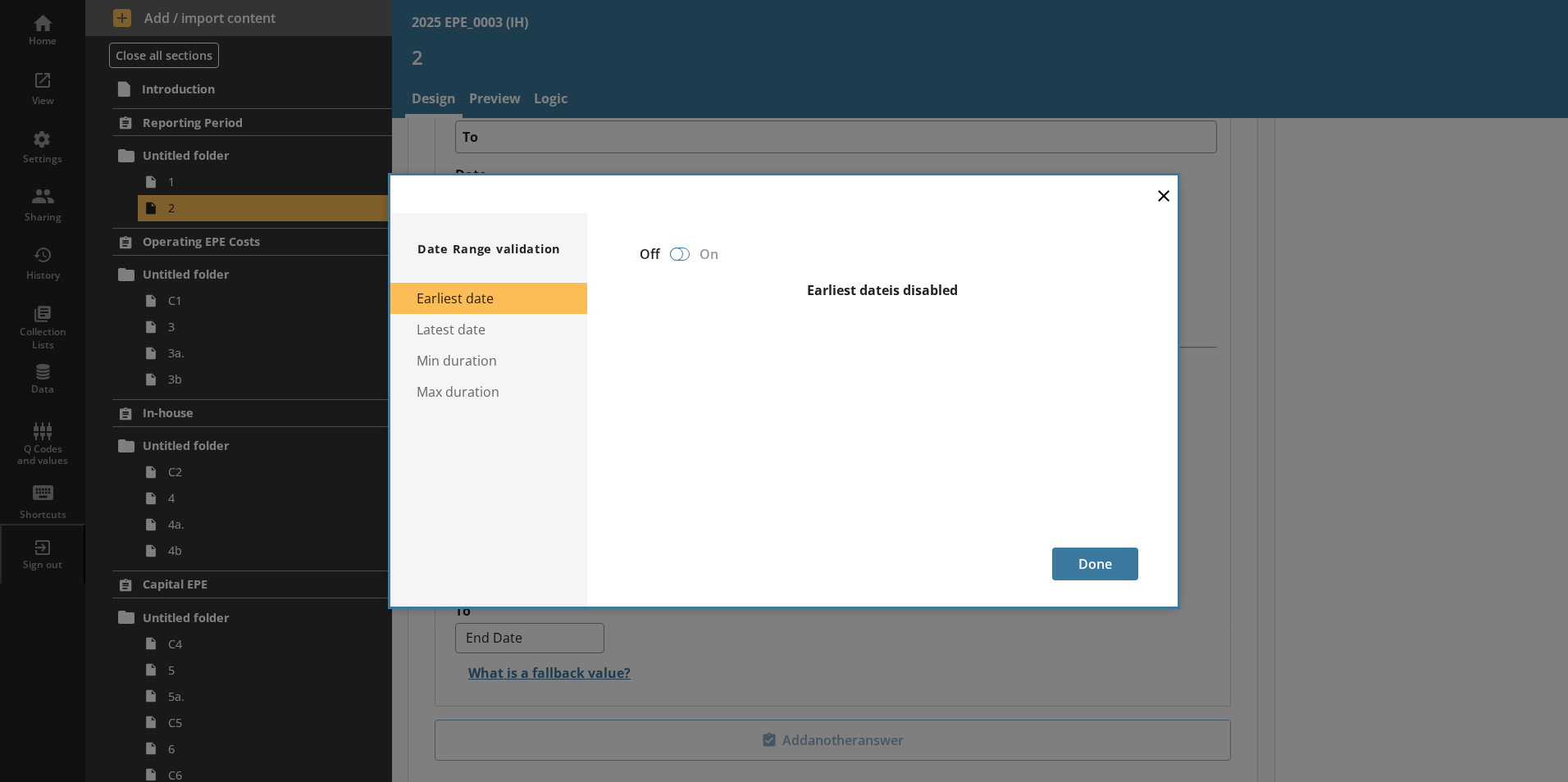
click at [687, 255] on div at bounding box center [679, 253] width 19 height 13
click at [686, 254] on div at bounding box center [679, 253] width 19 height 13
click at [682, 253] on div at bounding box center [679, 253] width 19 height 13
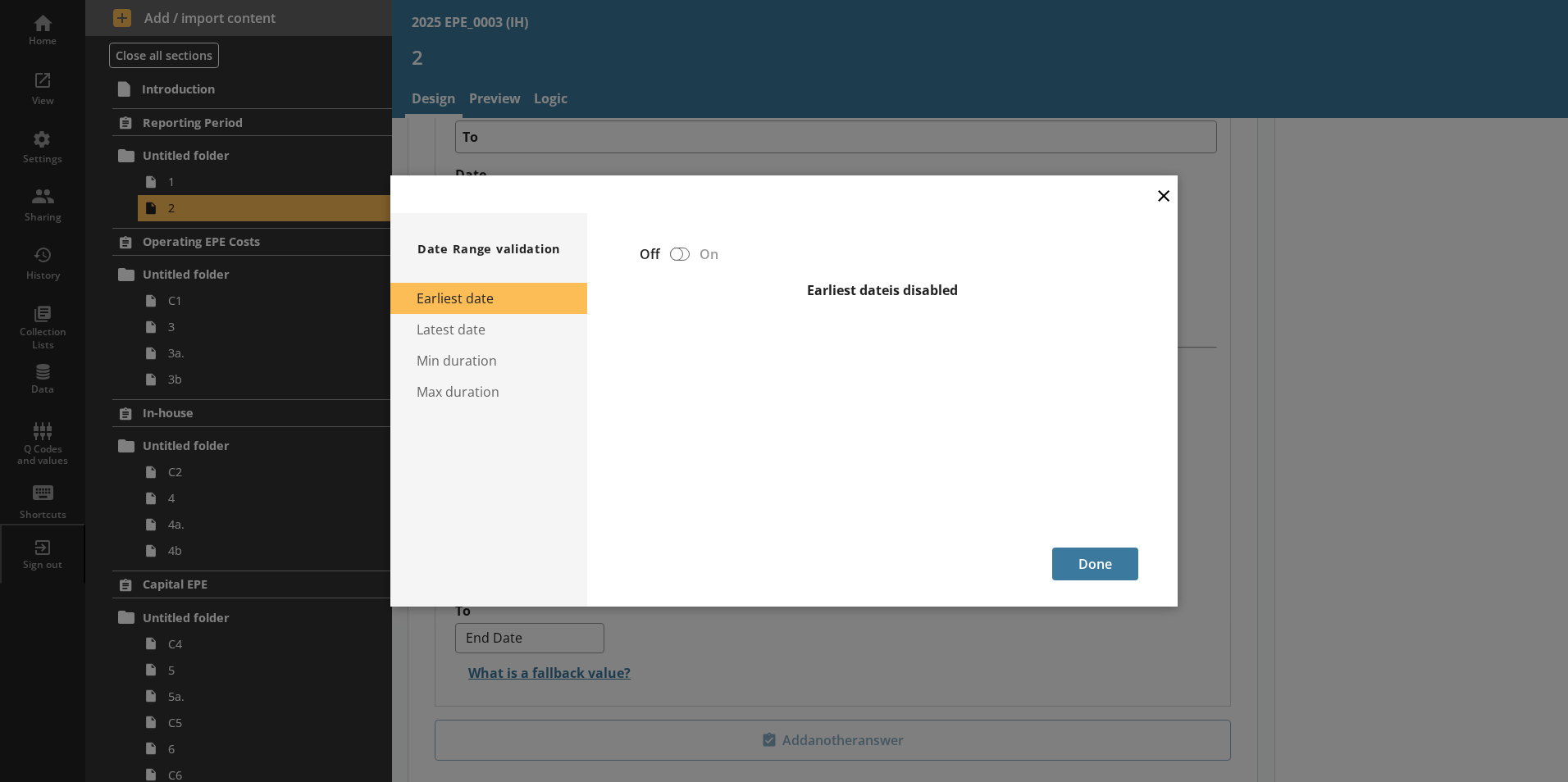
click at [992, 195] on button "×" at bounding box center [1164, 194] width 25 height 37
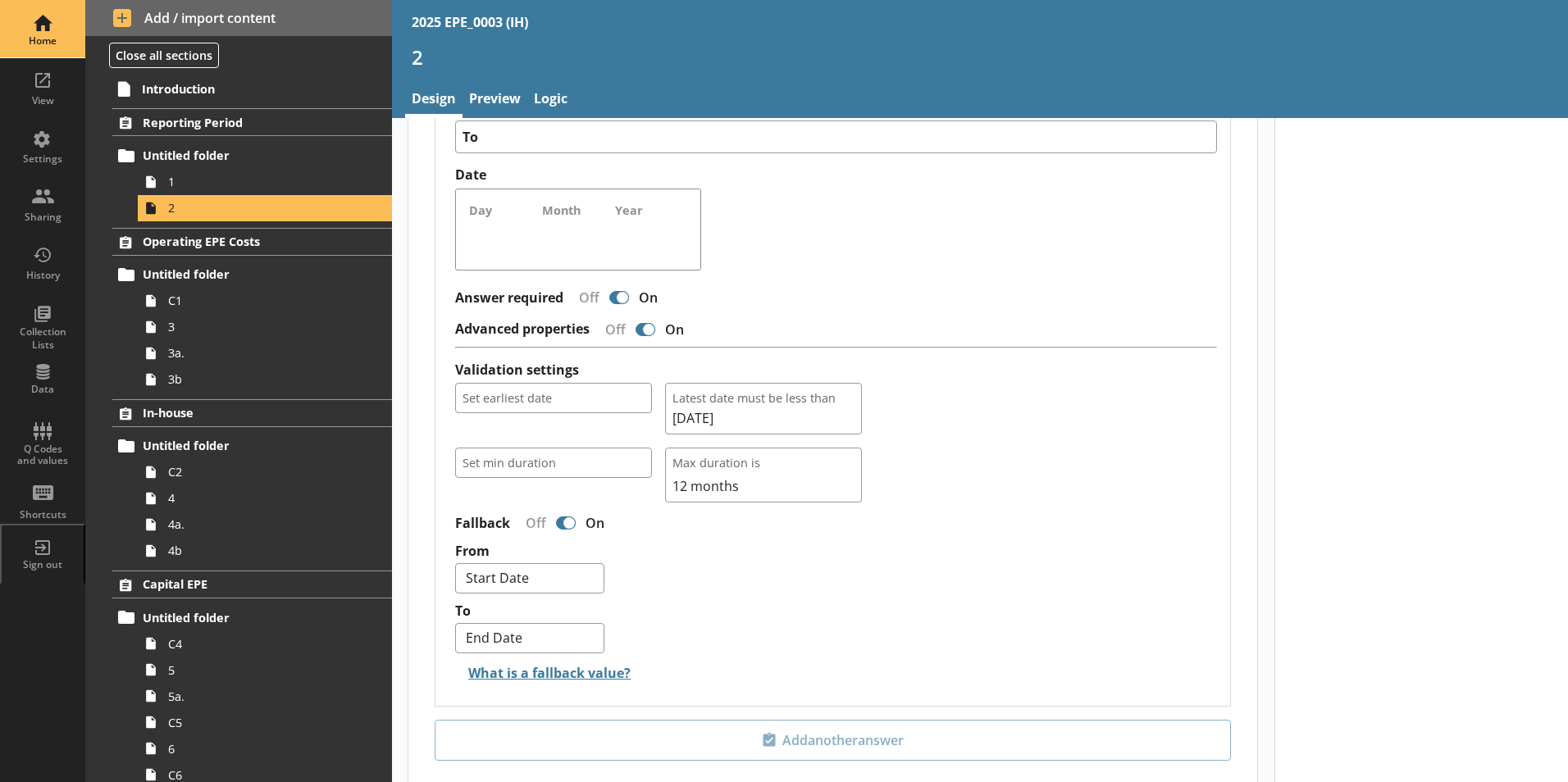
click at [30, 43] on div "Home" at bounding box center [42, 40] width 57 height 13
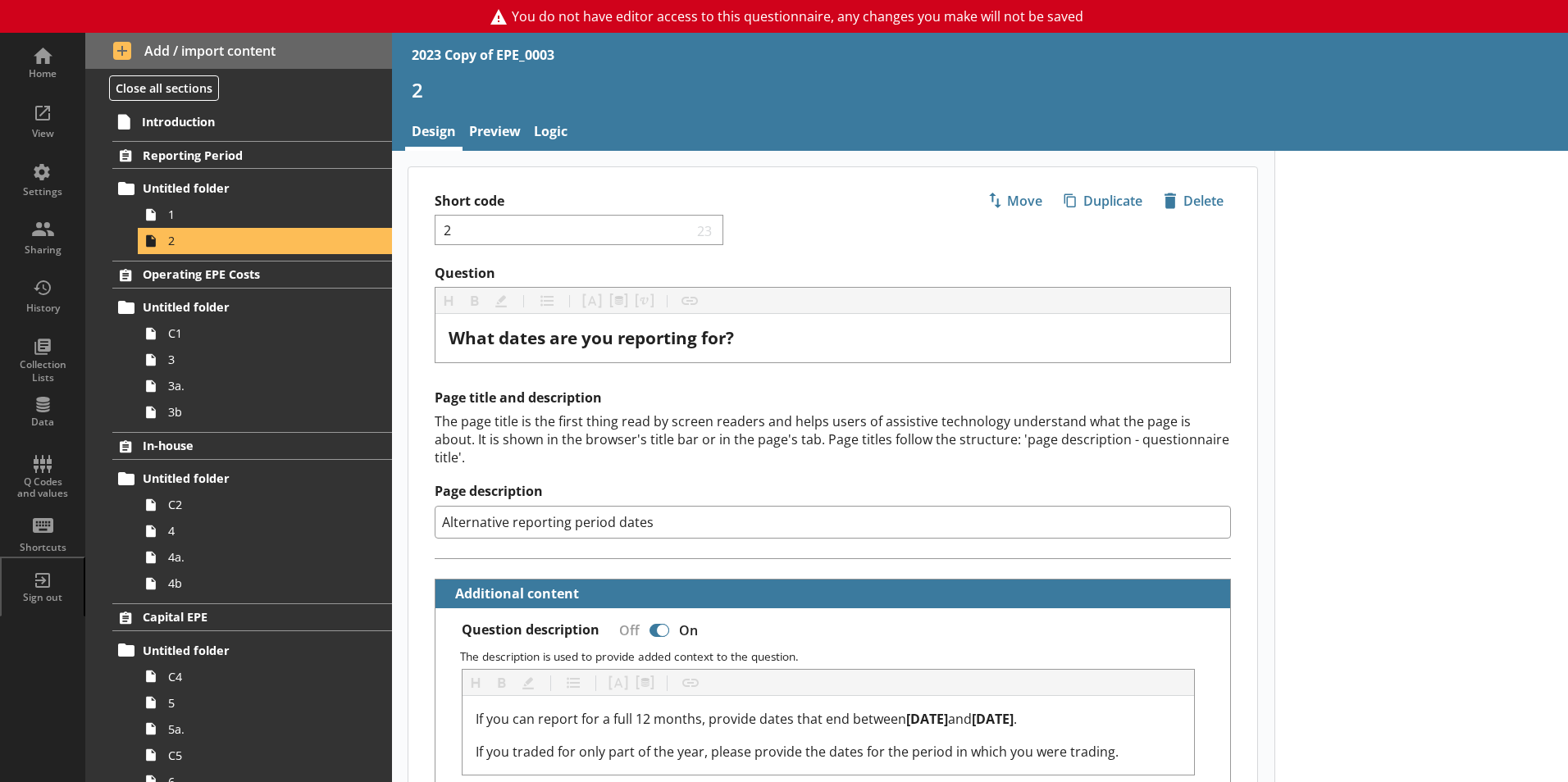
select select "ref_p_end_date"
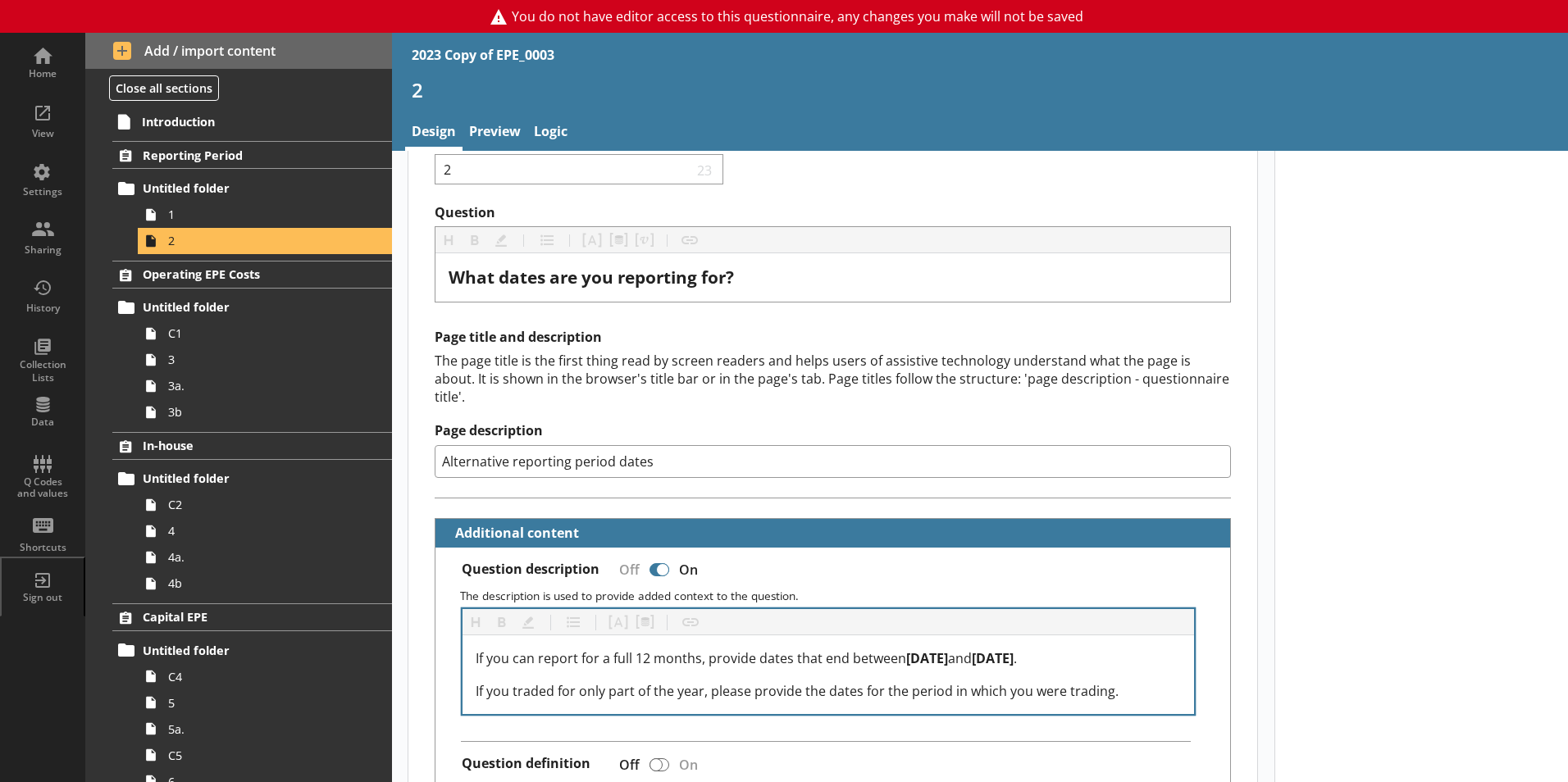
scroll to position [164, 0]
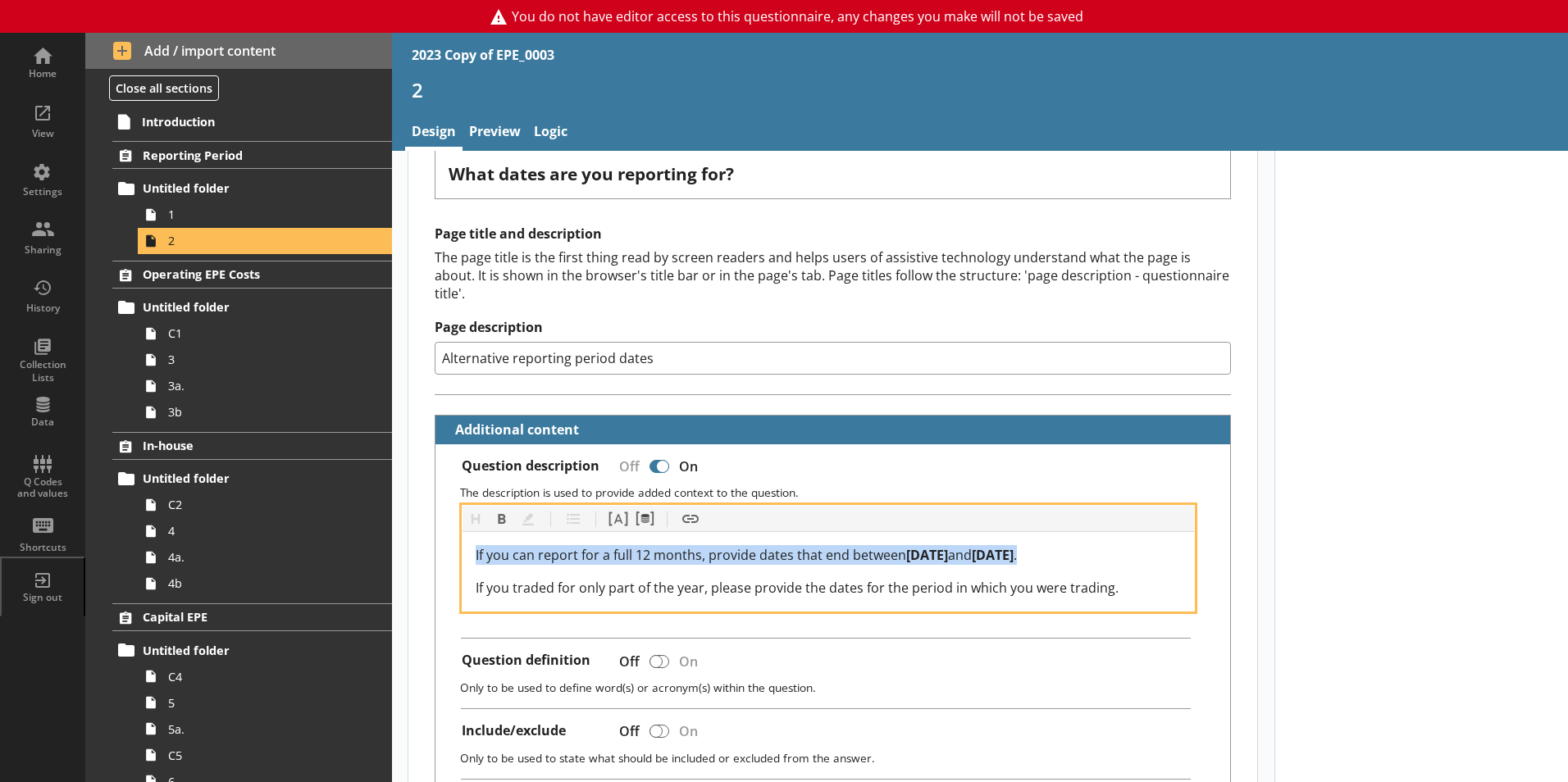
drag, startPoint x: 1103, startPoint y: 540, endPoint x: 437, endPoint y: 531, distance: 666.1
click at [437, 531] on div "Question description Off On The description is used to provide added context to…" at bounding box center [832, 649] width 795 height 410
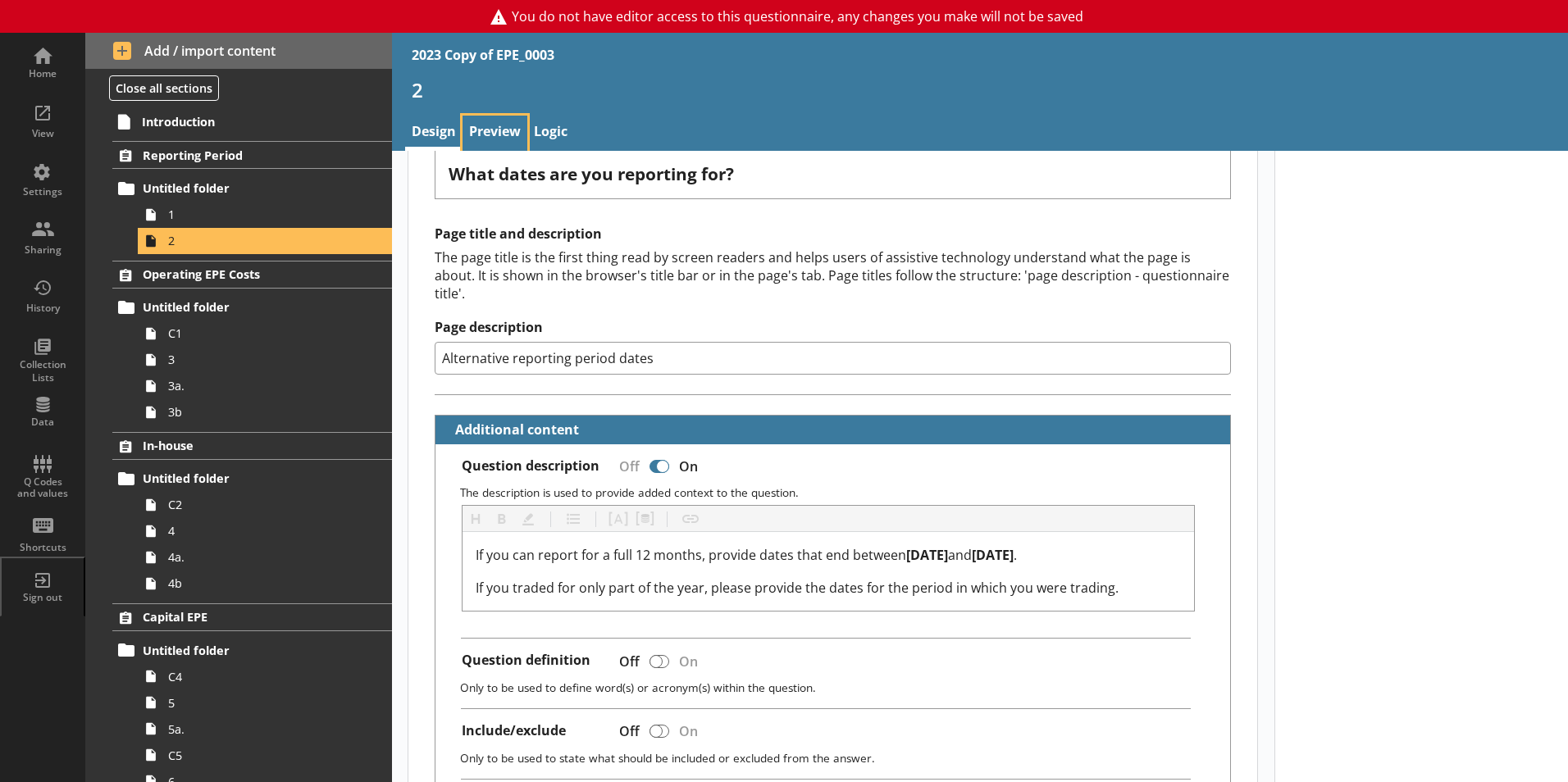
click at [499, 135] on link "Preview" at bounding box center [495, 133] width 65 height 35
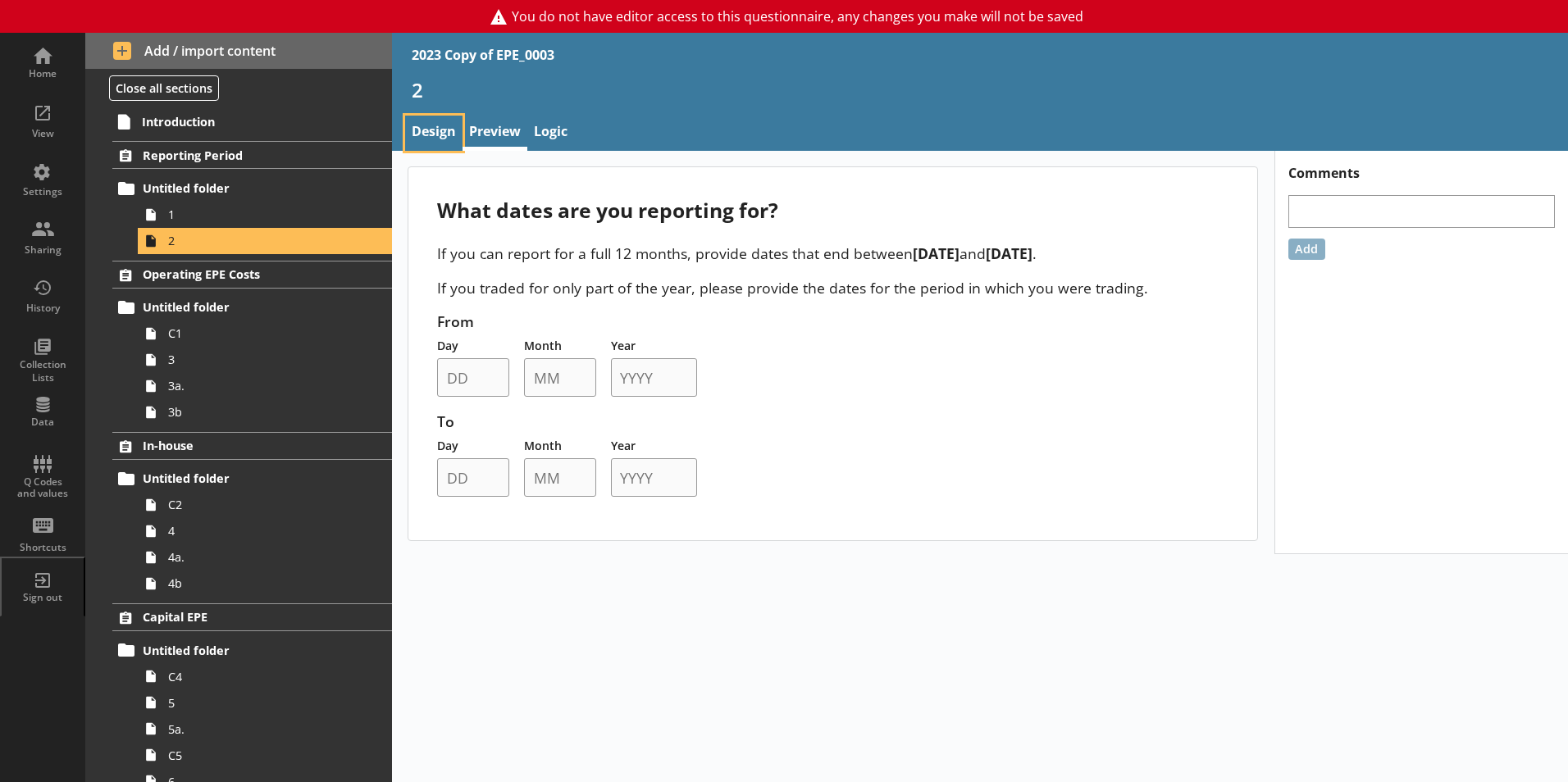
click at [433, 140] on link "Design" at bounding box center [433, 133] width 57 height 35
type textarea "x"
select select "ref_p_end_date"
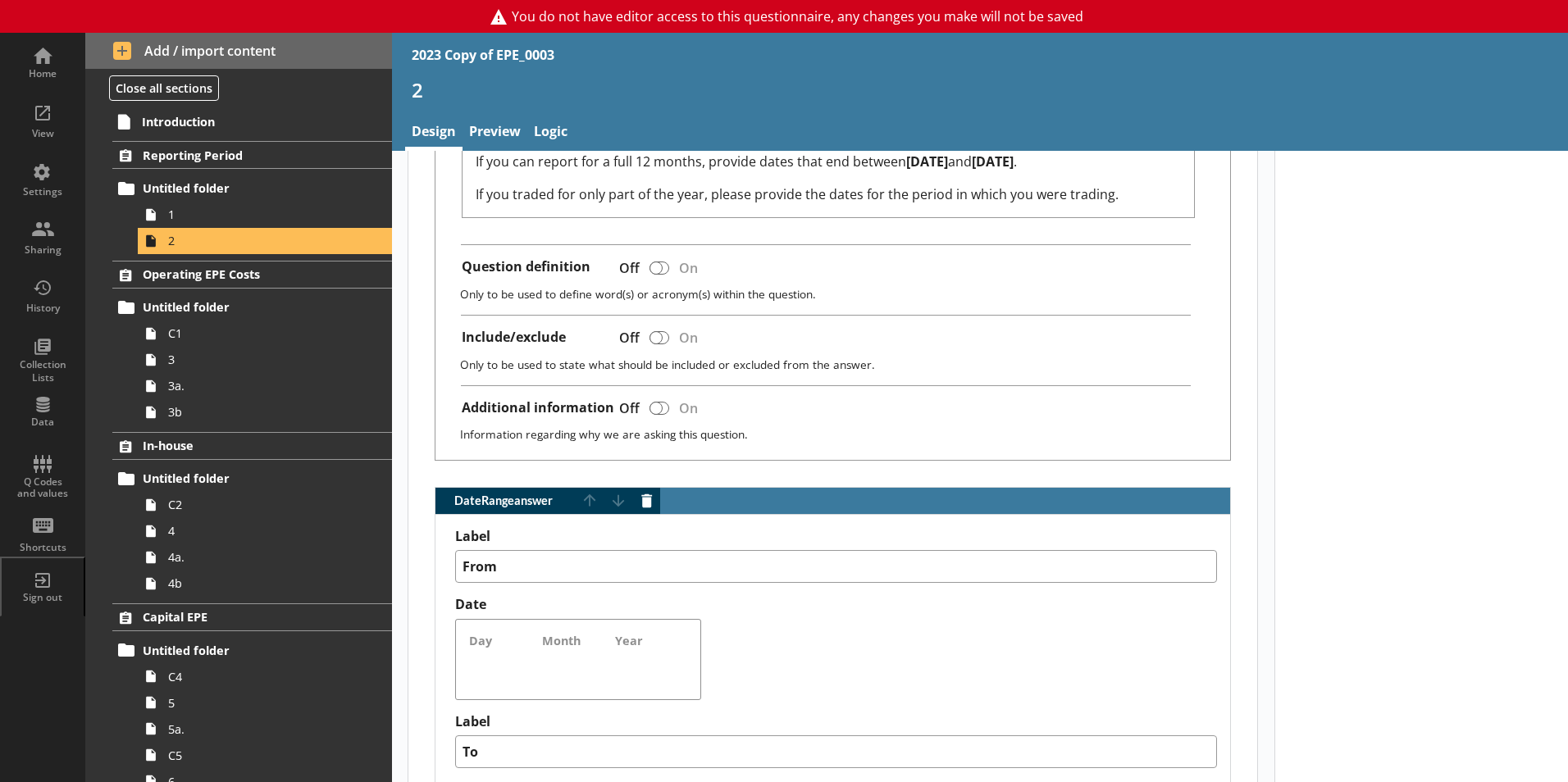
type textarea "x"
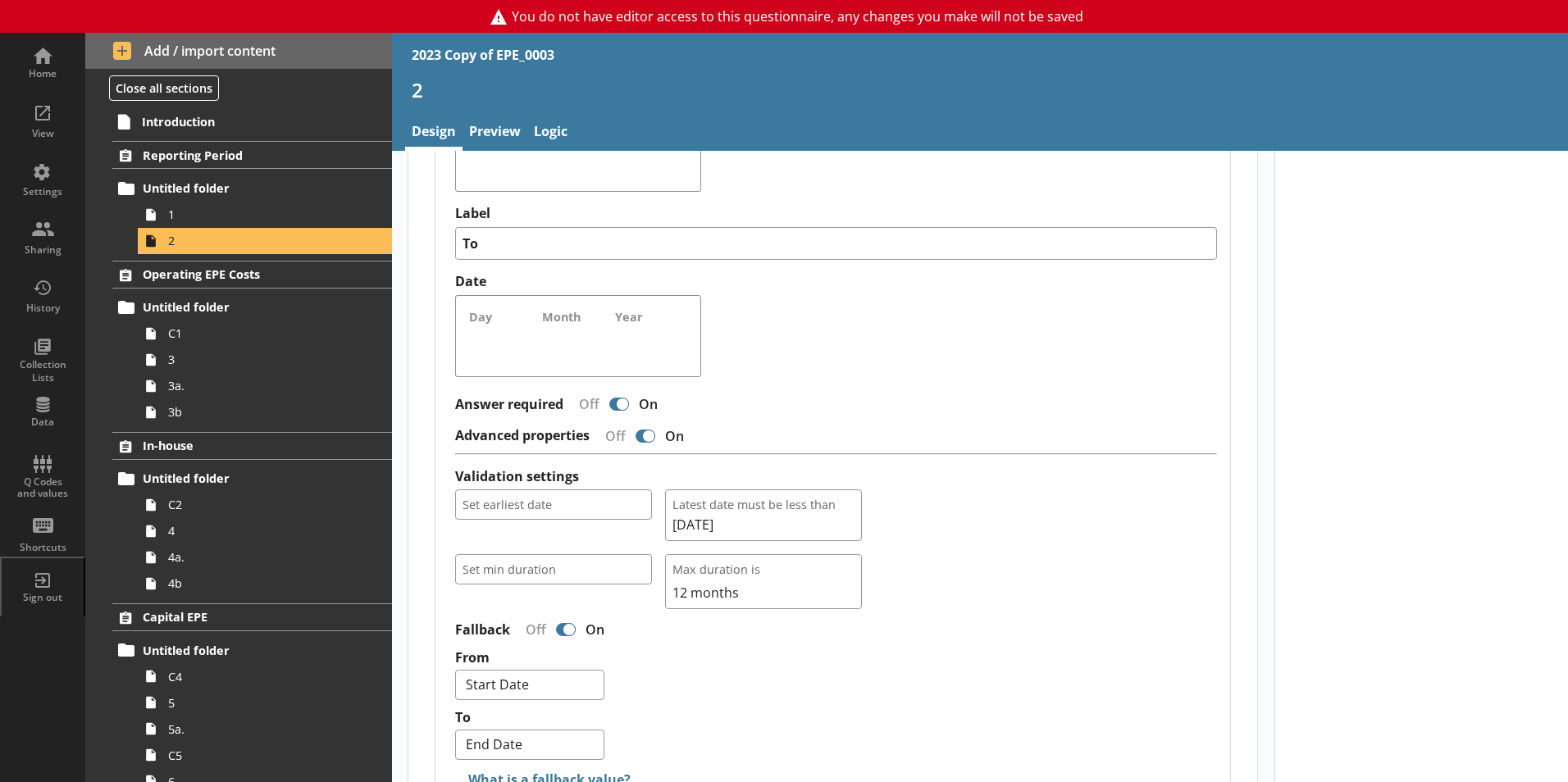
scroll to position [1148, 0]
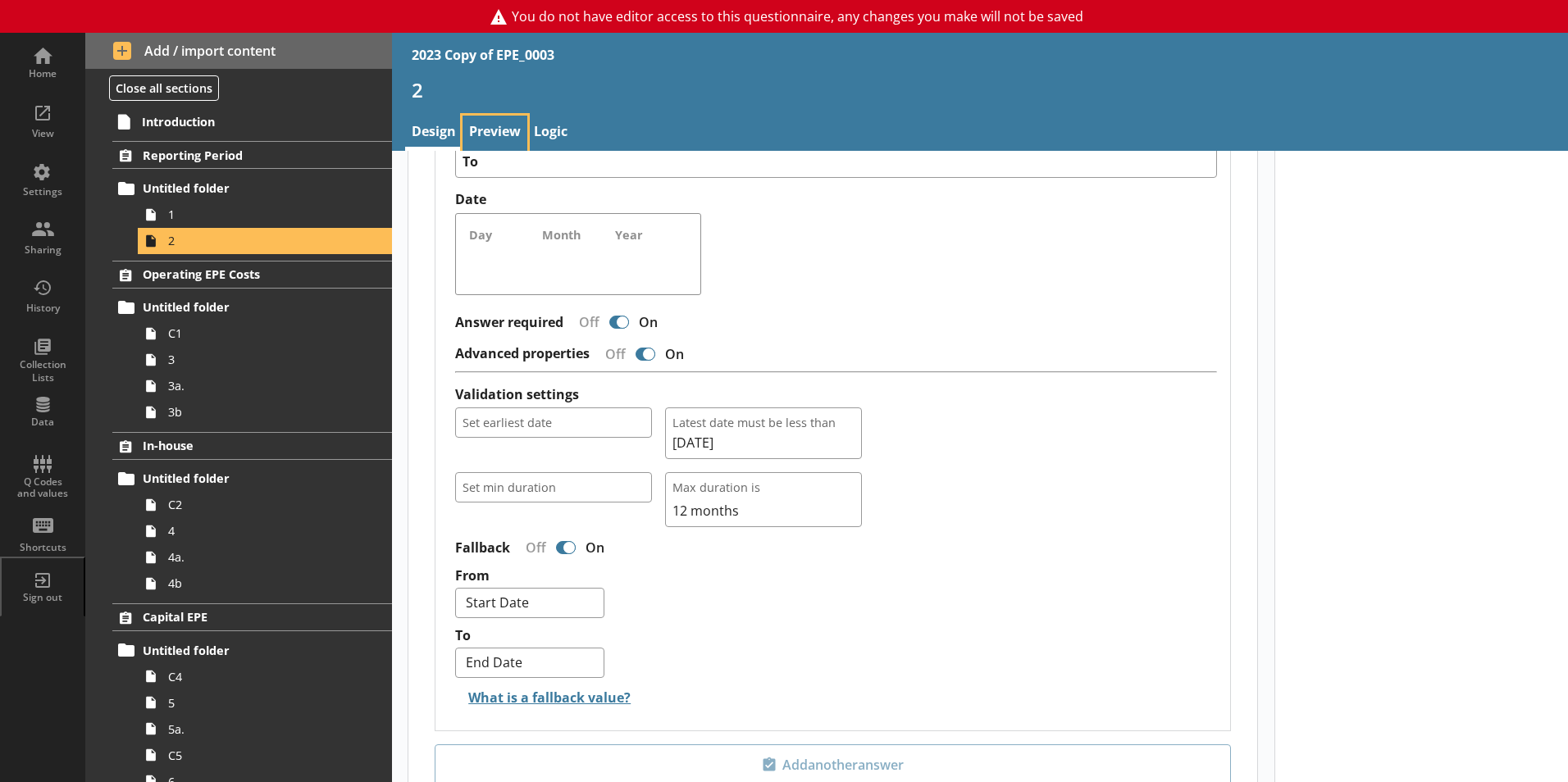
click at [488, 135] on link "Preview" at bounding box center [495, 133] width 65 height 35
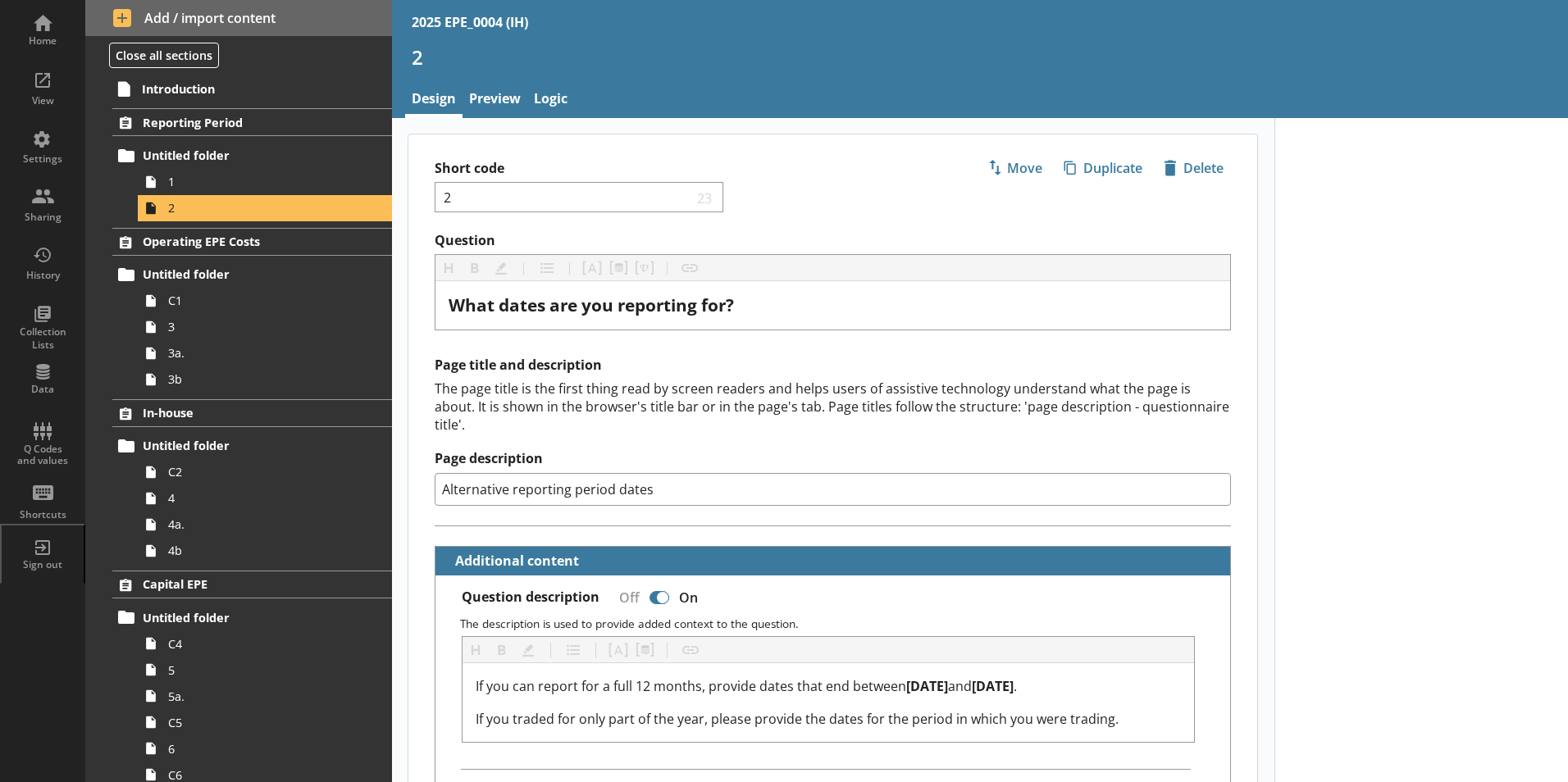
select select "ref_p_end_date"
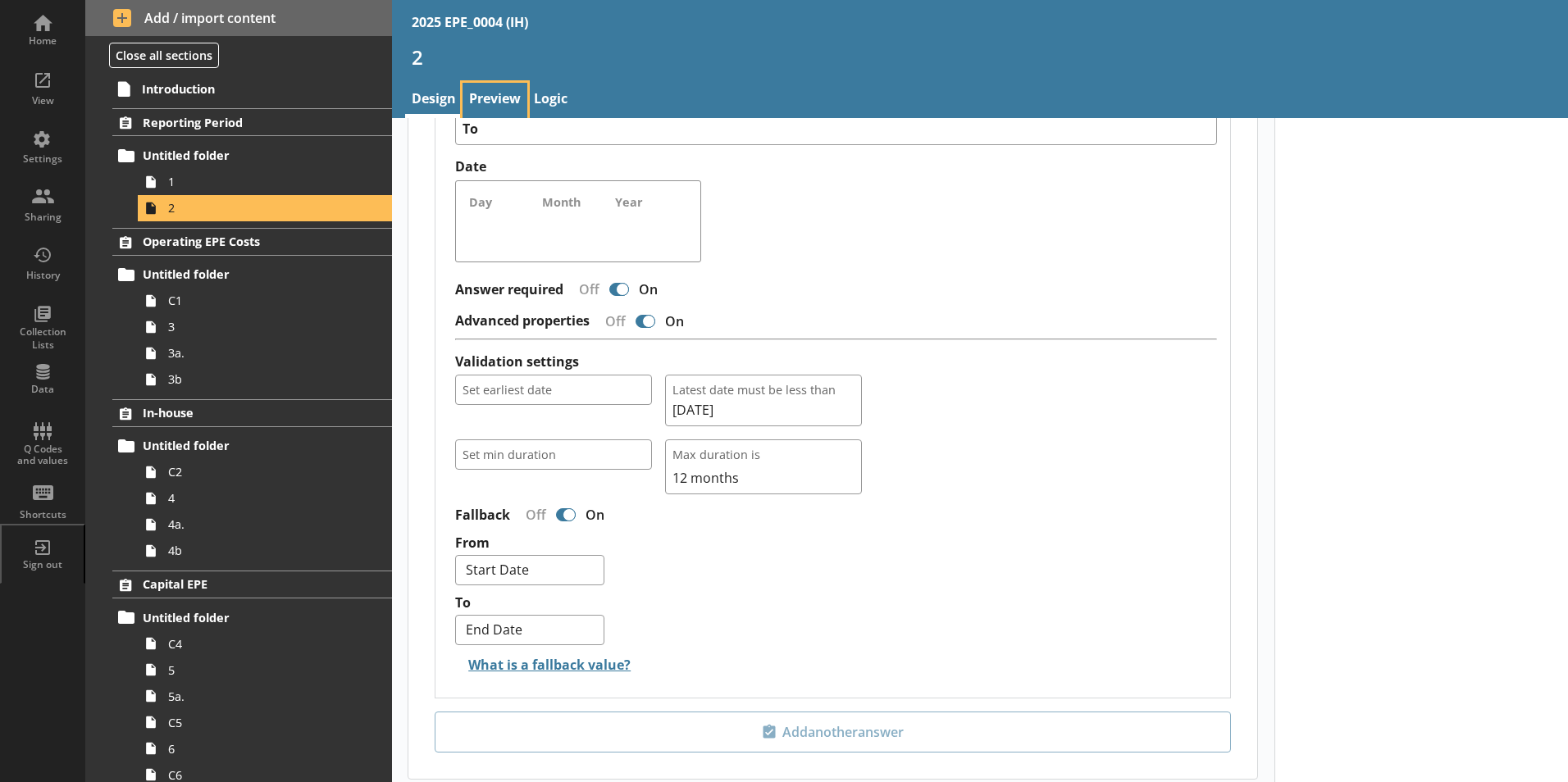
click at [513, 103] on link "Preview" at bounding box center [495, 100] width 65 height 35
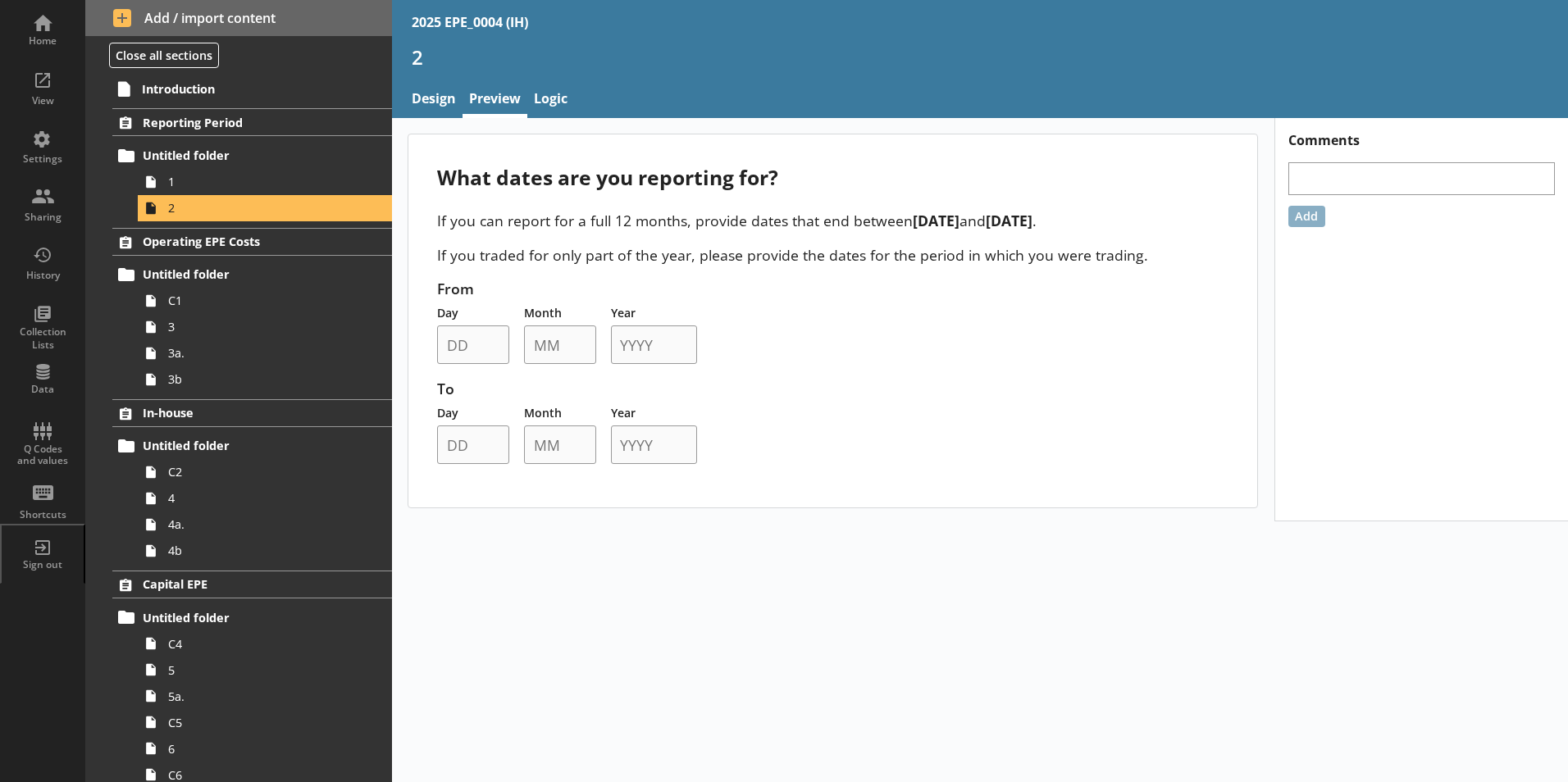
drag, startPoint x: 909, startPoint y: 219, endPoint x: 1110, endPoint y: 215, distance: 201.0
click at [1110, 215] on p "If you can report for a full 12 months, provide dates that end between 6 April …" at bounding box center [832, 221] width 791 height 19
drag, startPoint x: 1110, startPoint y: 215, endPoint x: 1086, endPoint y: 218, distance: 24.2
copy p "6 April 2025 and 5 April 2026"
click at [1117, 243] on div "If you can report for a full 12 months, provide dates that end between [DATE] a…" at bounding box center [832, 238] width 791 height 55
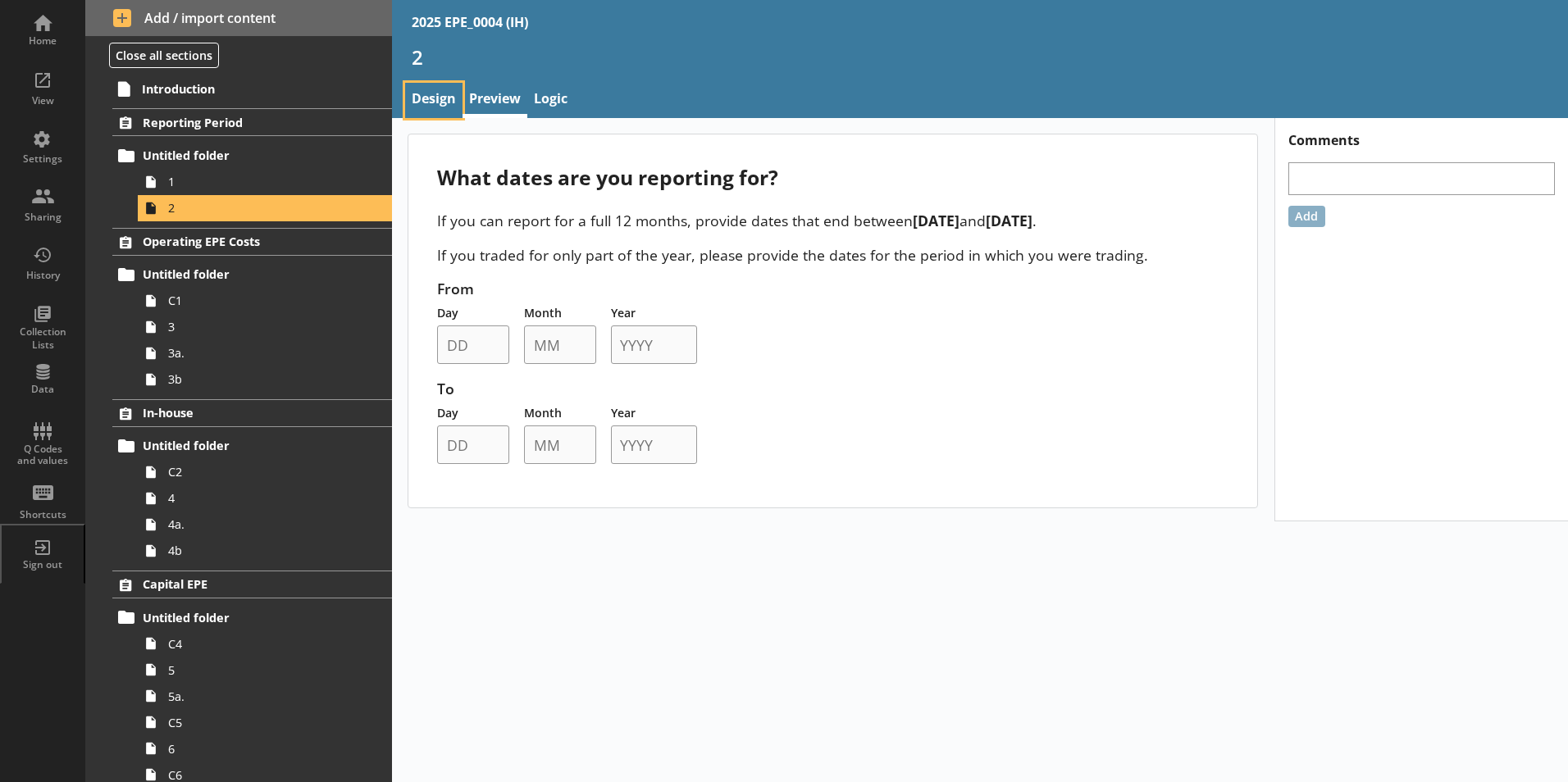
click at [429, 107] on link "Design" at bounding box center [433, 100] width 57 height 35
type textarea "x"
select select "ref_p_end_date"
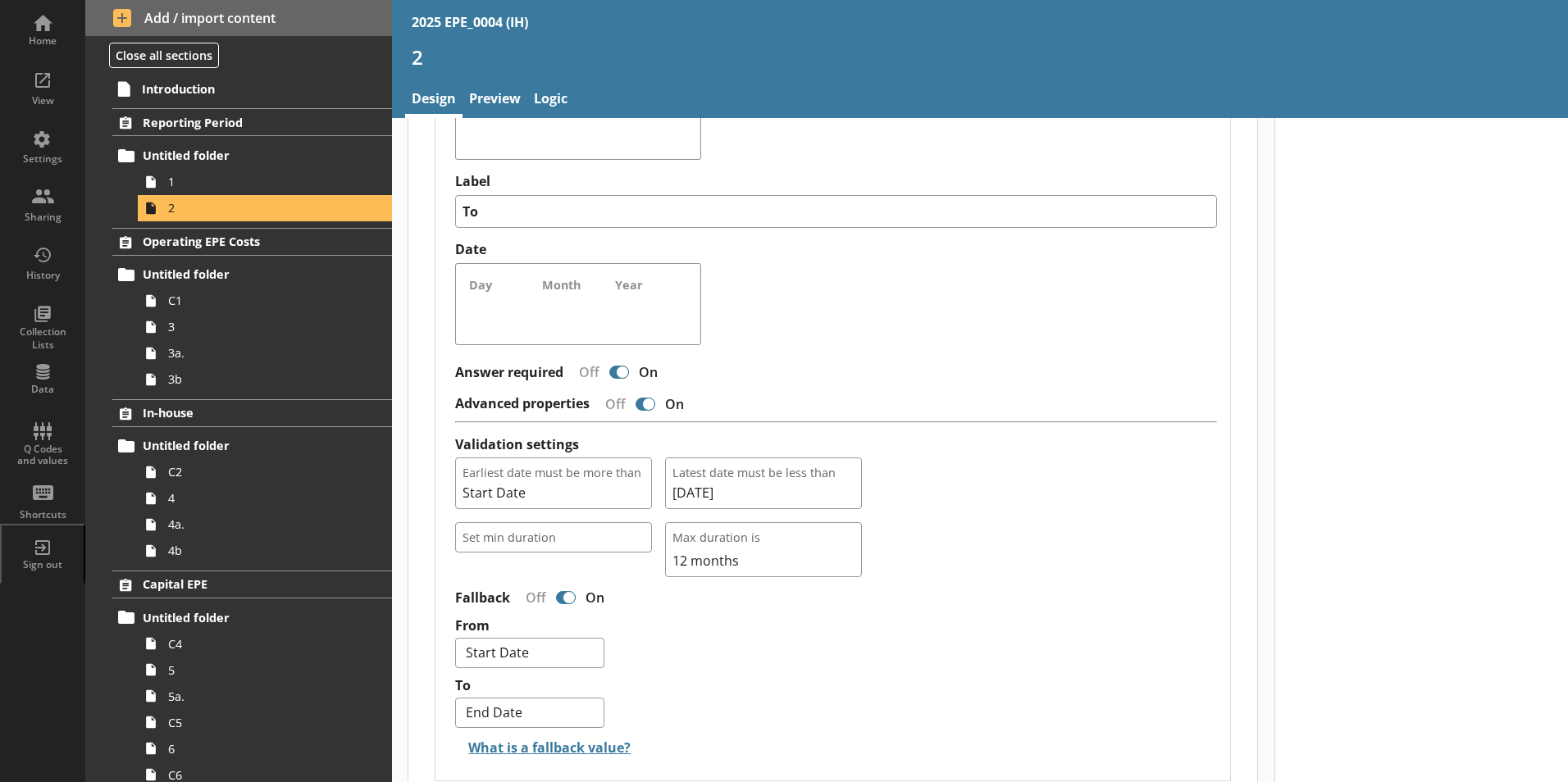
scroll to position [1066, 0]
type textarea "x"
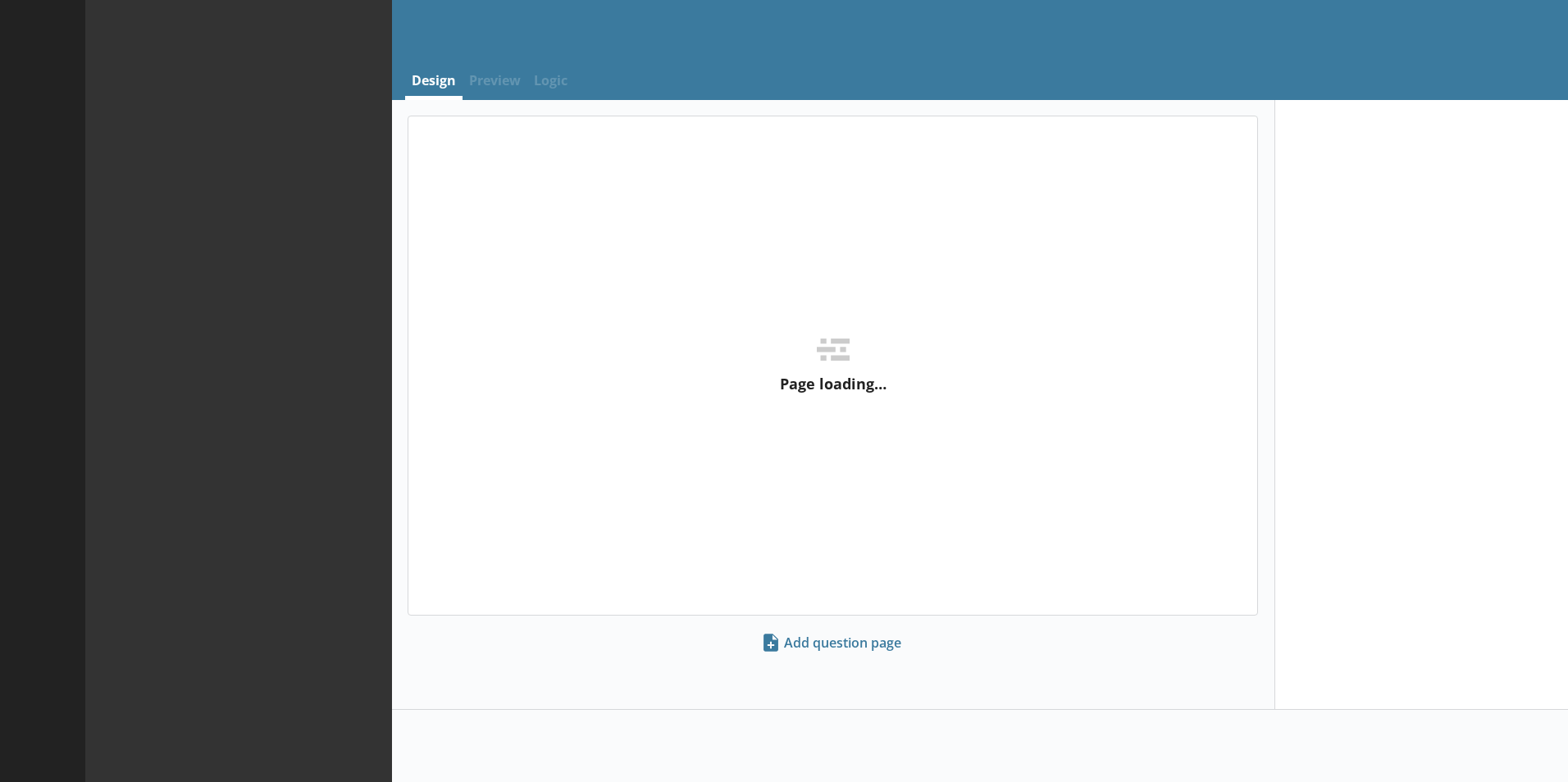
select select "ref_p_end_date"
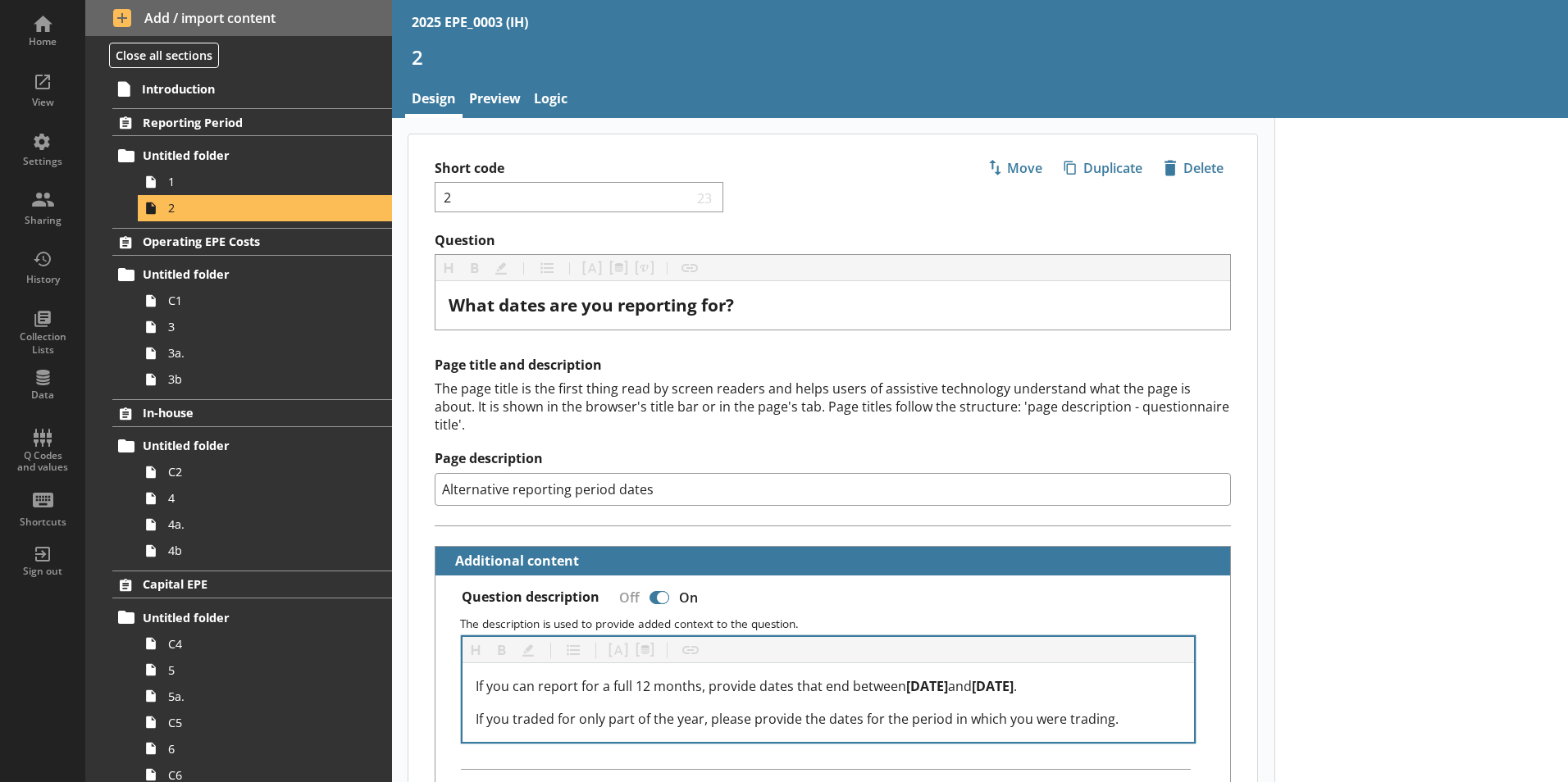
scroll to position [82, 0]
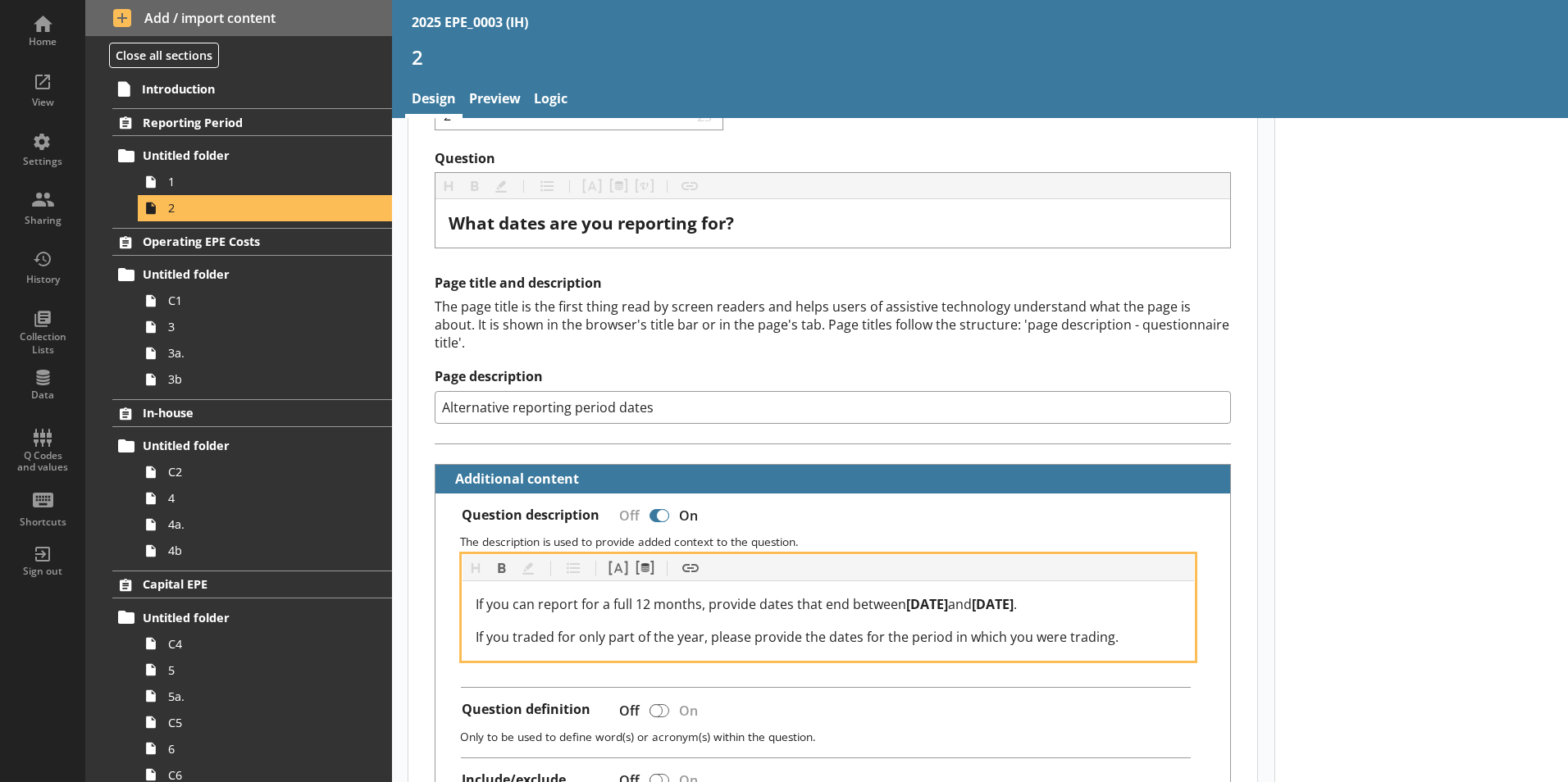
click at [948, 596] on span "[DATE]" at bounding box center [927, 604] width 42 height 18
click at [1014, 596] on span "[DATE]" at bounding box center [993, 604] width 42 height 18
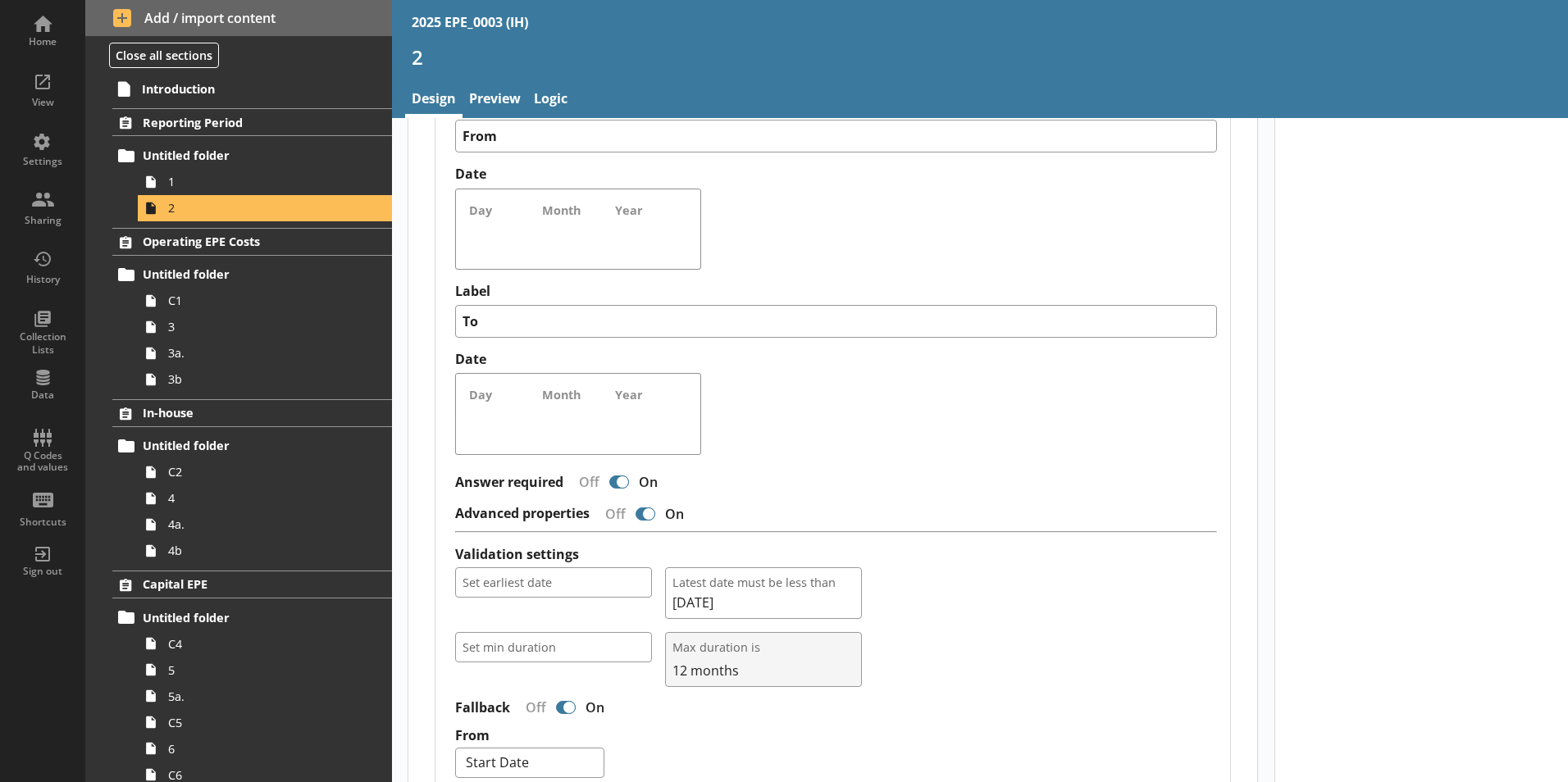
scroll to position [983, 0]
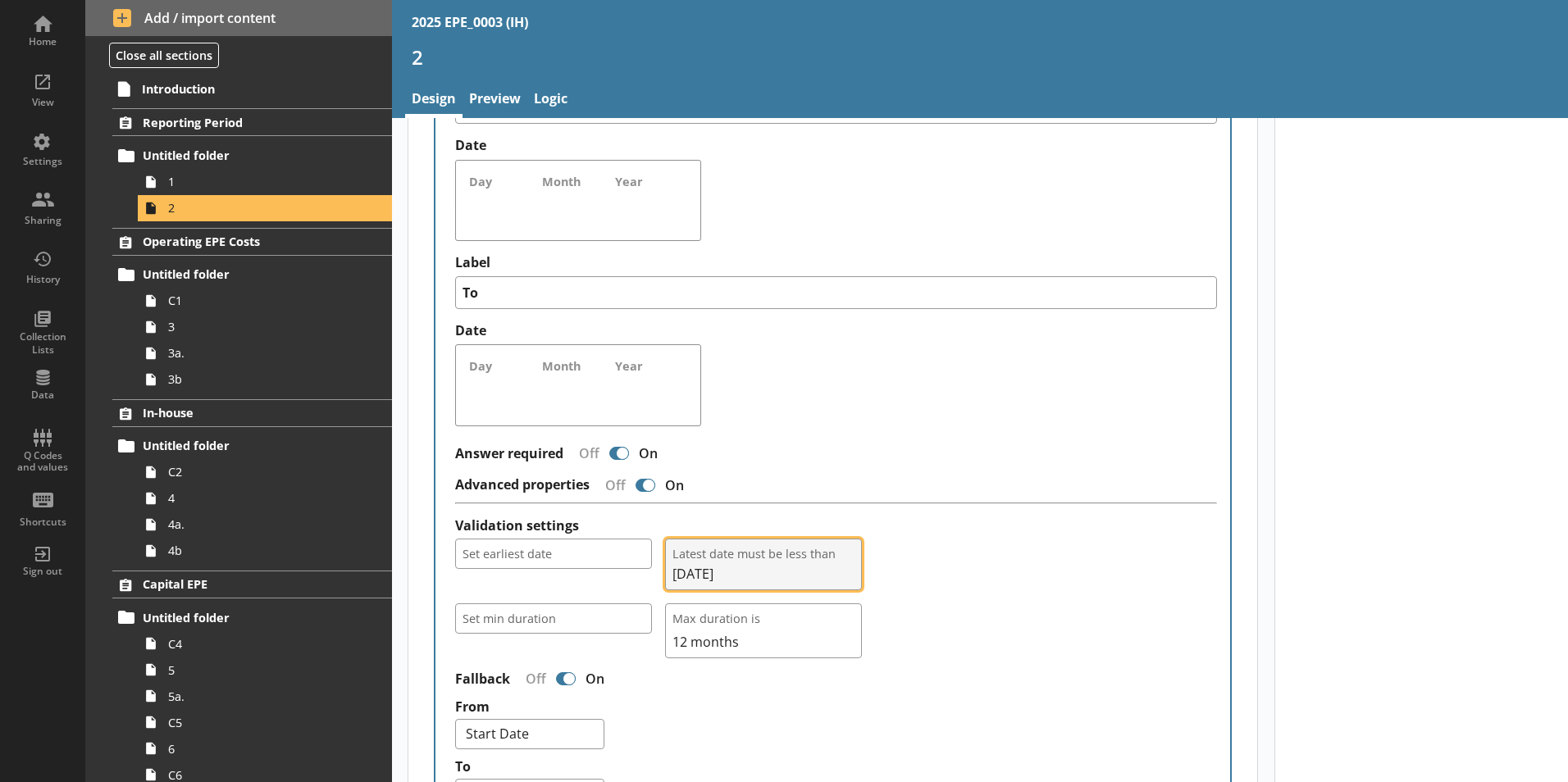
click at [758, 565] on span "[DATE]" at bounding box center [763, 574] width 182 height 18
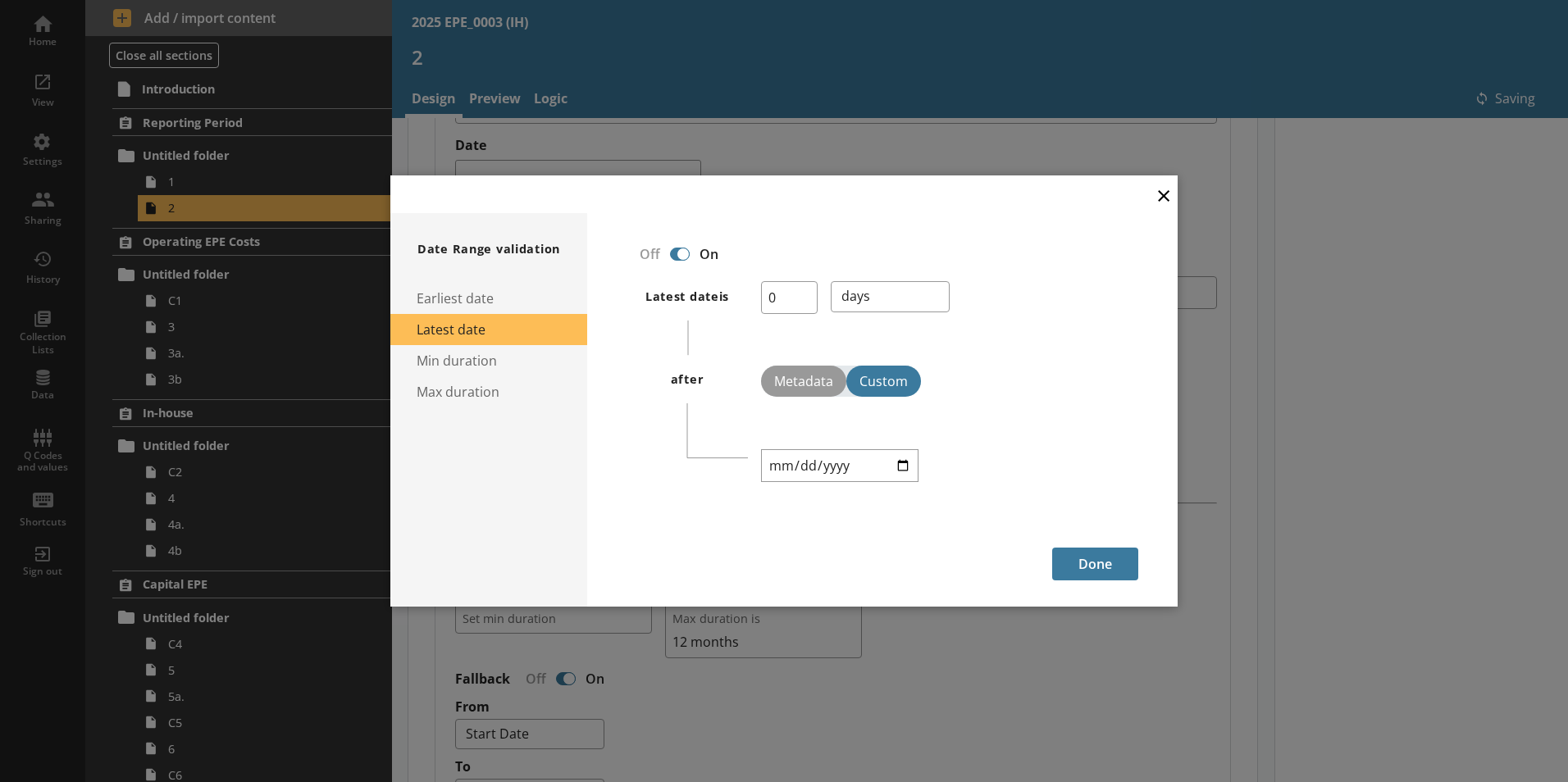
type textarea "x"
click at [840, 464] on input "[DATE]" at bounding box center [839, 465] width 158 height 33
click at [842, 464] on input "[DATE]" at bounding box center [839, 465] width 158 height 33
click at [833, 464] on input "[DATE]" at bounding box center [839, 465] width 158 height 33
click at [909, 465] on input "[DATE]" at bounding box center [839, 465] width 158 height 33
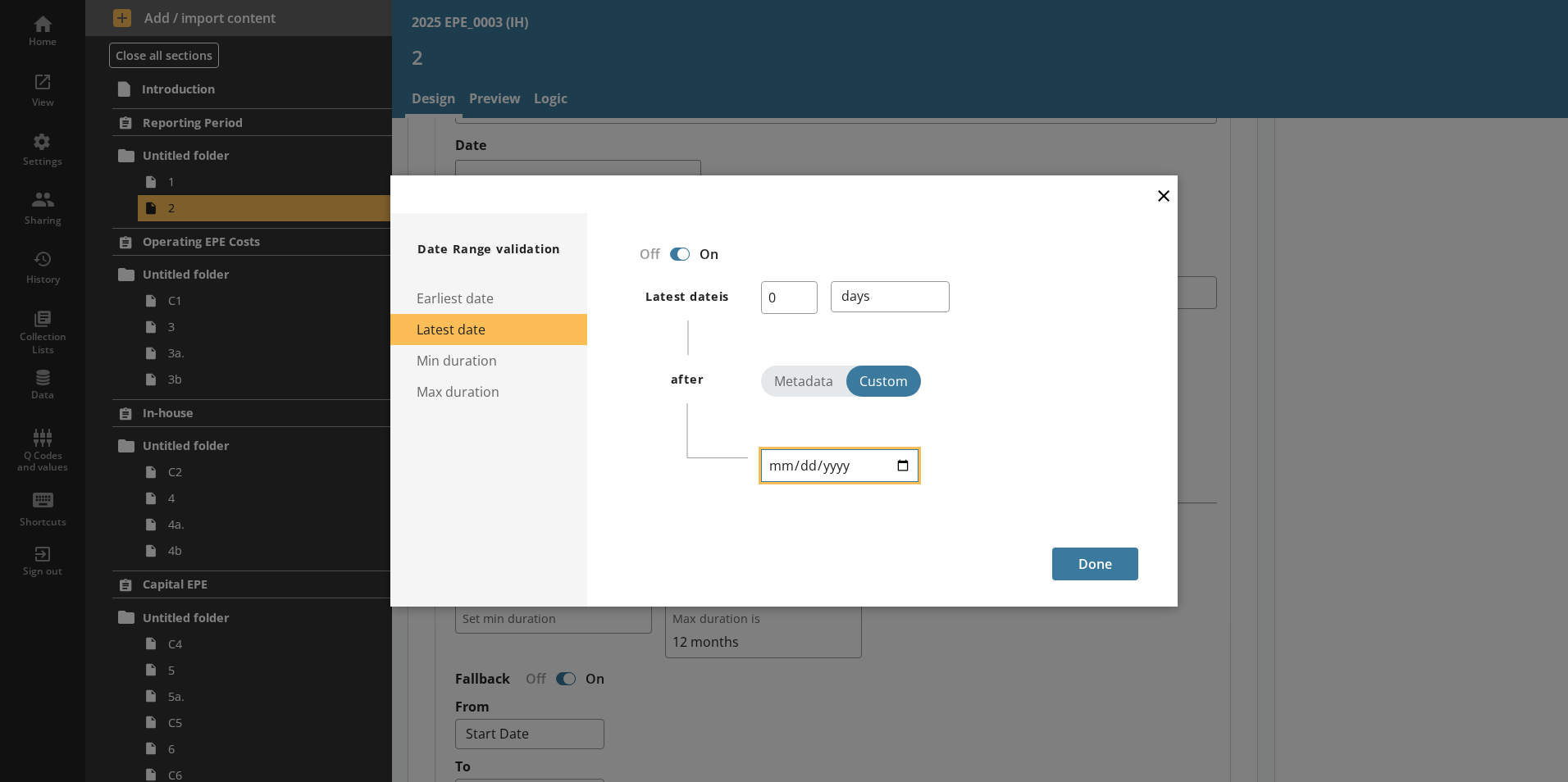
click at [839, 467] on input "[DATE]" at bounding box center [839, 465] width 158 height 33
click at [914, 464] on input "[DATE]" at bounding box center [839, 465] width 158 height 33
click at [904, 464] on input "2026-04-05" at bounding box center [839, 465] width 158 height 33
click at [906, 467] on input "2026-04-05" at bounding box center [839, 465] width 158 height 33
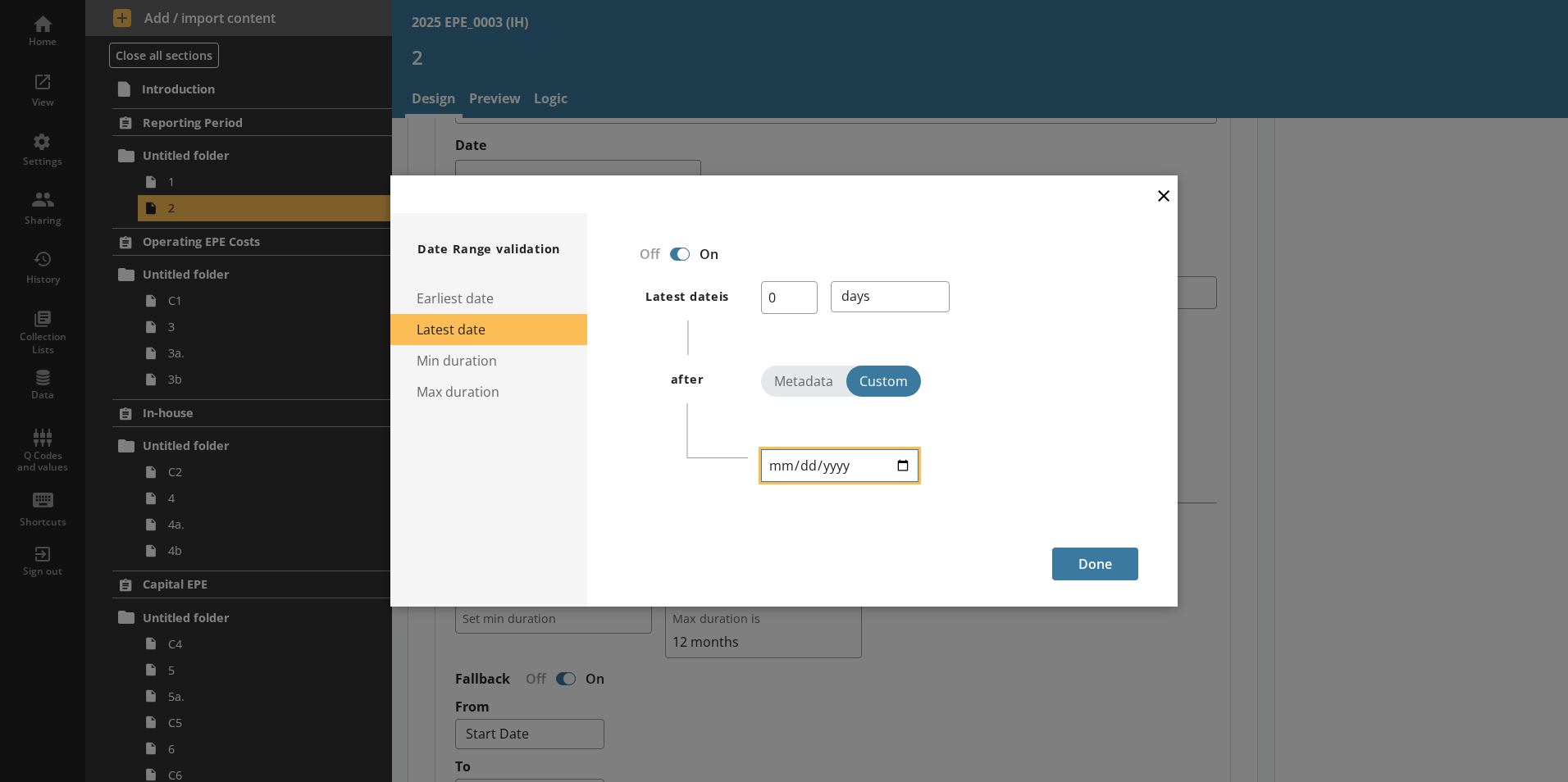
type input "2025-04-05"
type textarea "x"
click at [1108, 566] on button "Done" at bounding box center [1095, 564] width 86 height 33
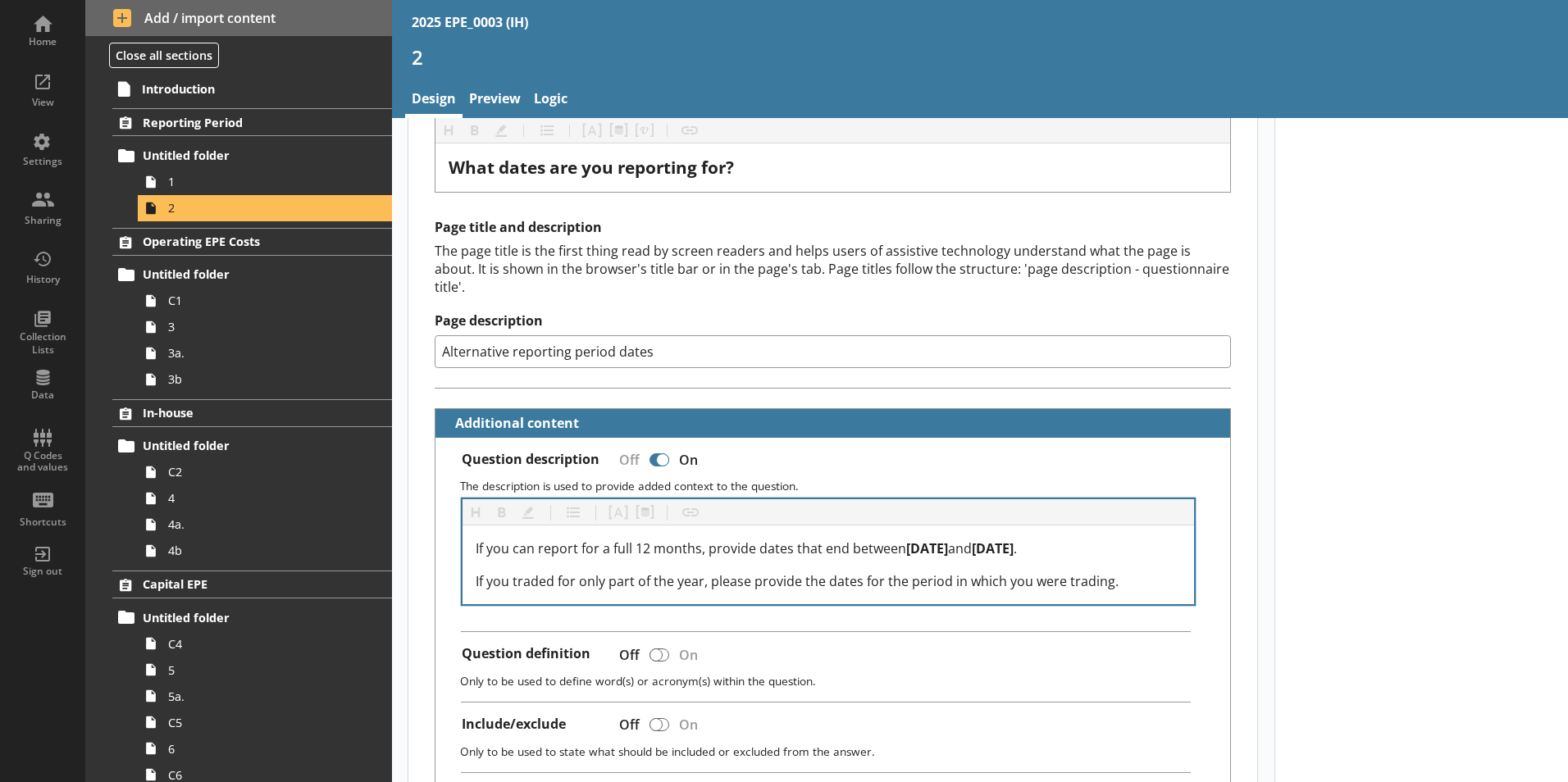
scroll to position [0, 0]
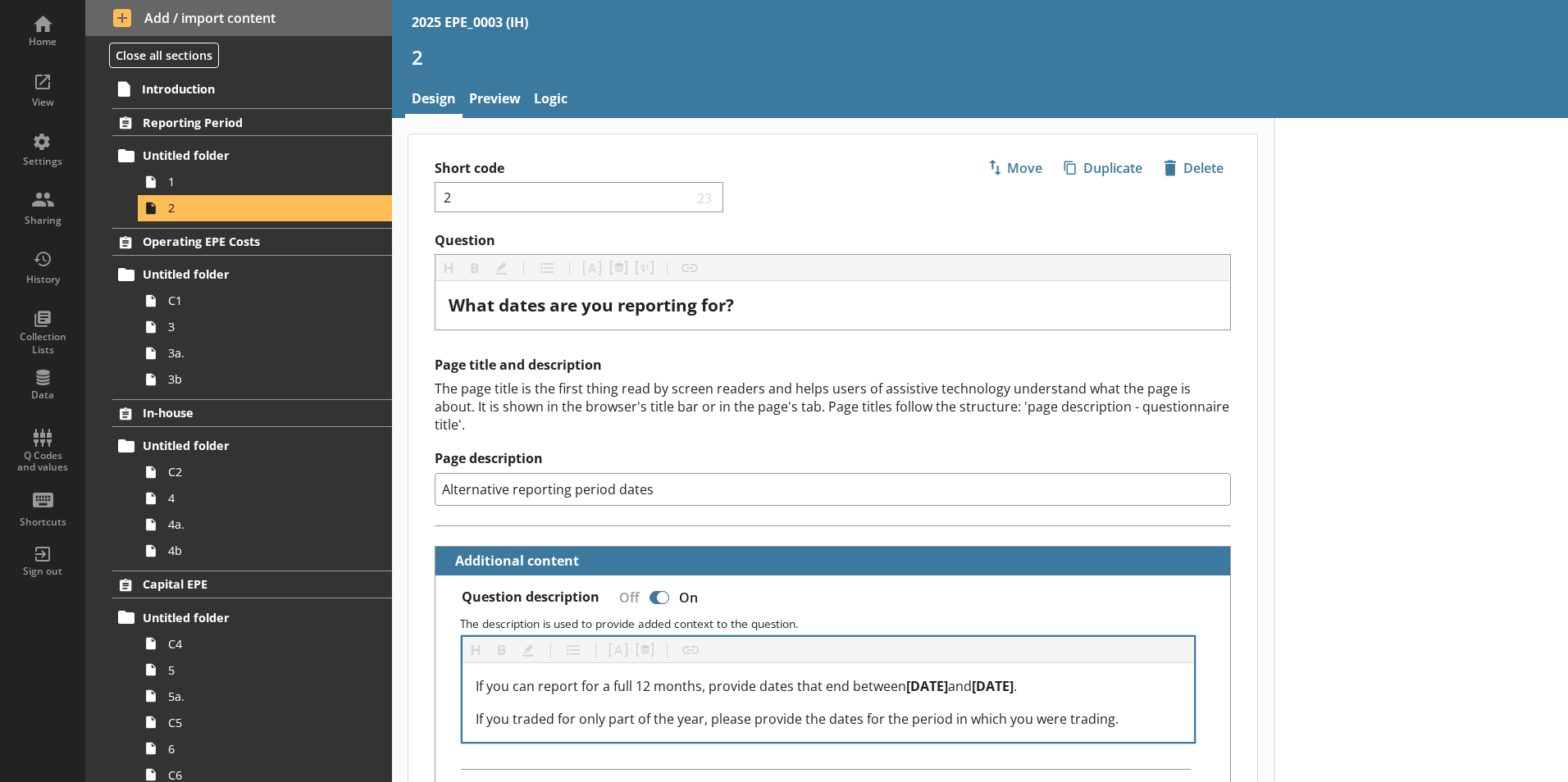
click at [1230, 425] on div "Page title and description The page title is the first thing read by screen rea…" at bounding box center [832, 441] width 849 height 169
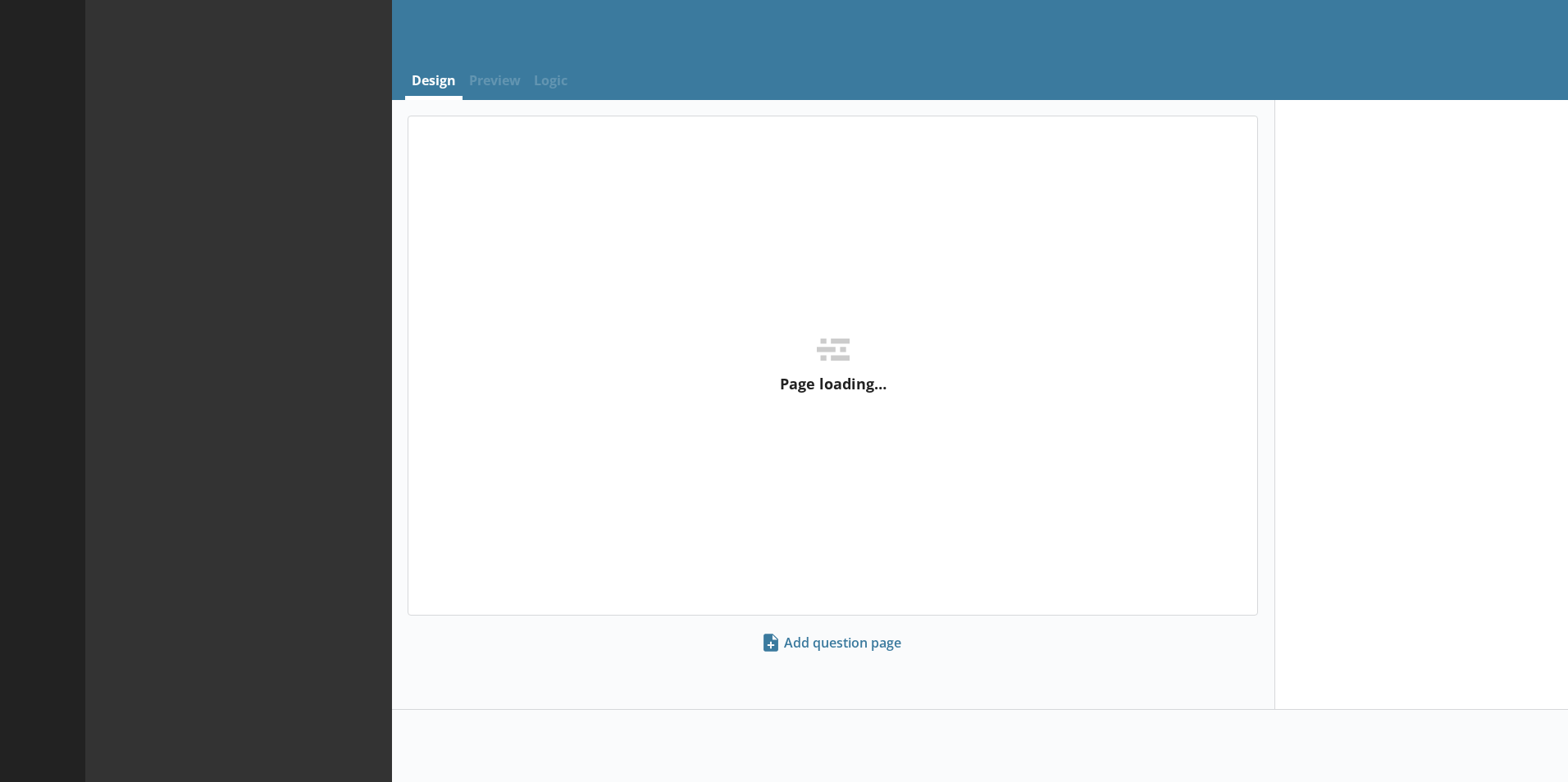
select select "ref_p_end_date"
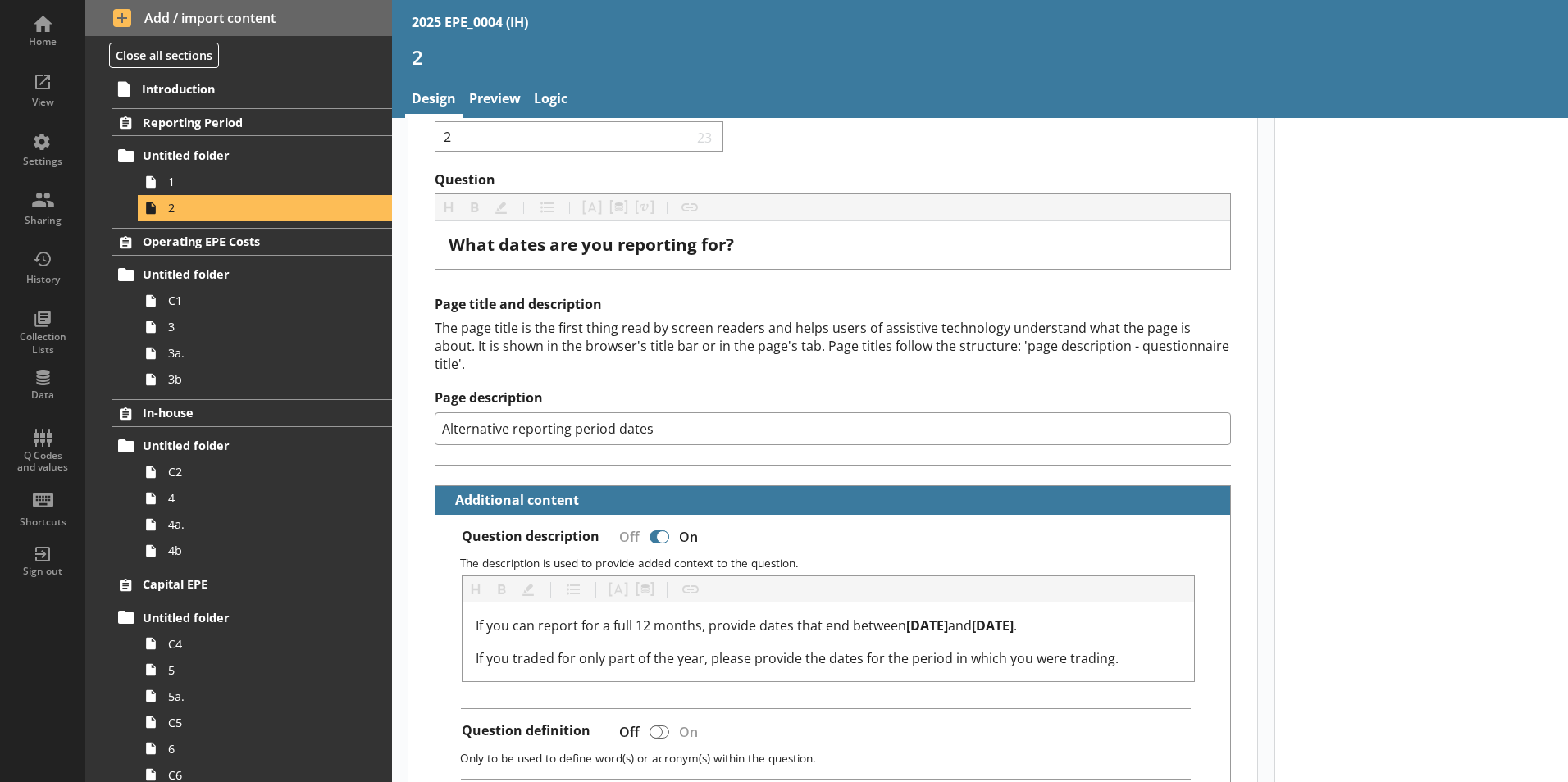
scroll to position [328, 0]
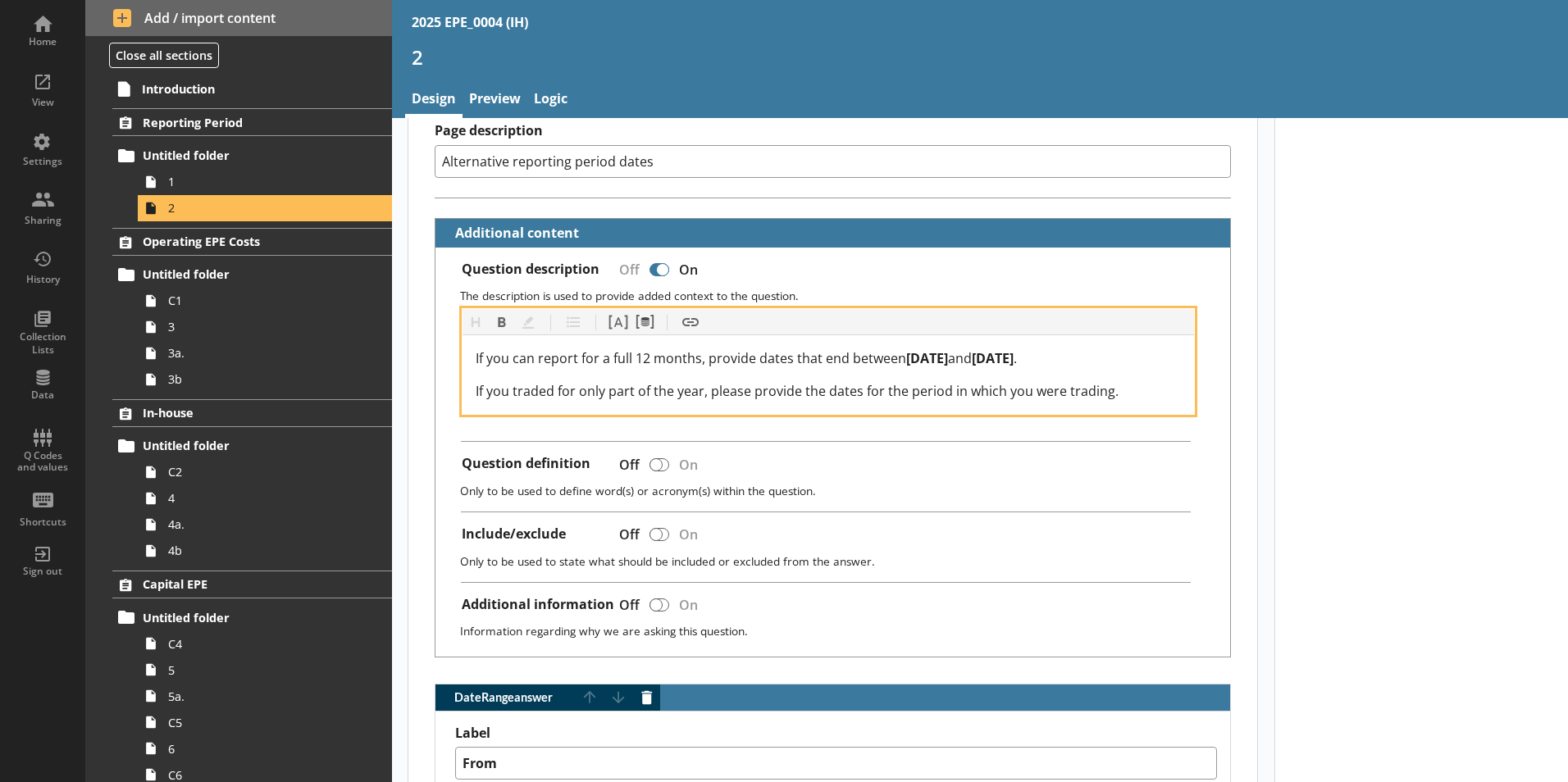
click at [948, 349] on span "[DATE]" at bounding box center [927, 358] width 42 height 18
click at [1014, 349] on span "5 April 2026" at bounding box center [993, 358] width 42 height 18
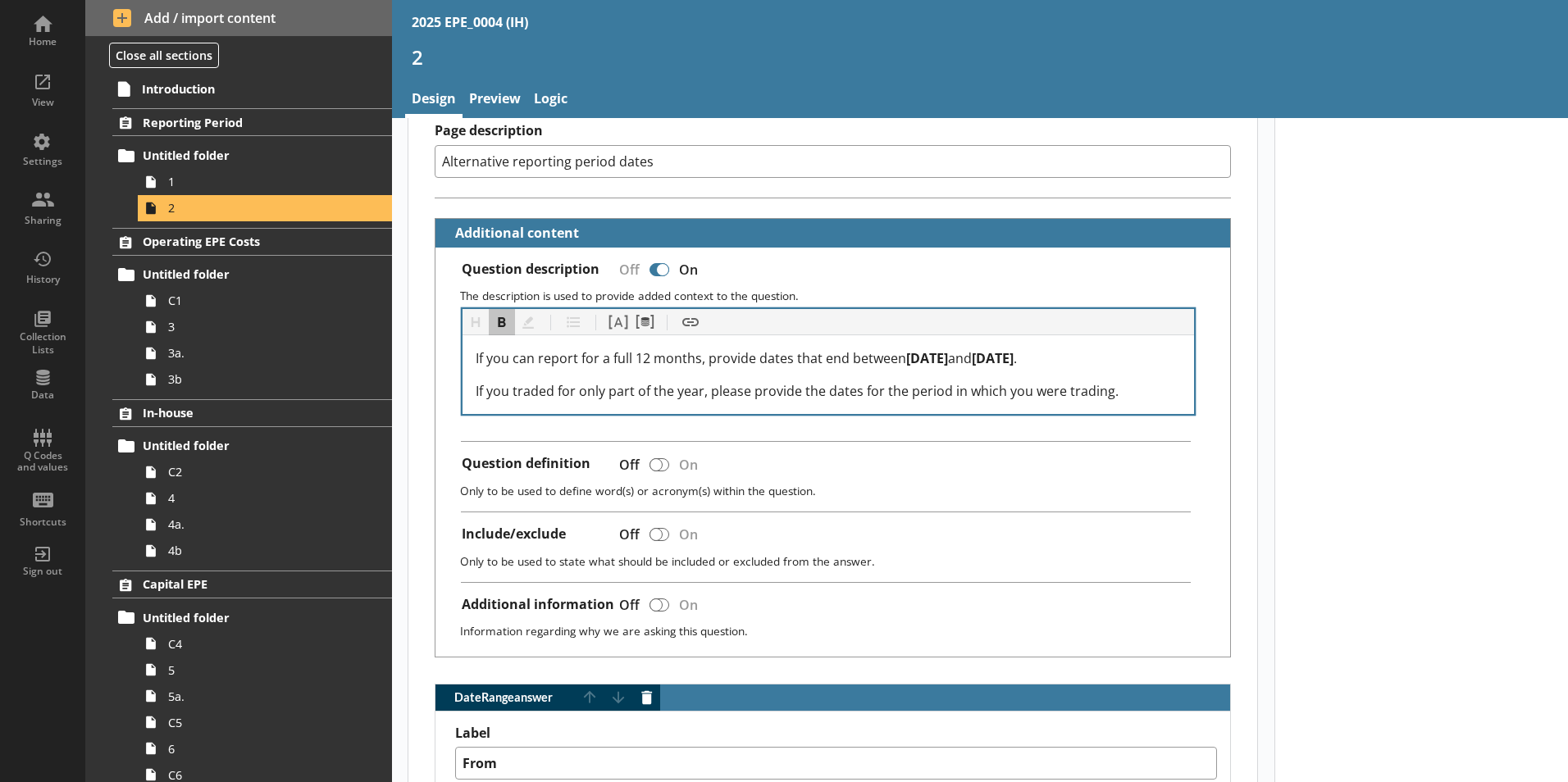
click at [1146, 390] on div "If you can report for a full 12 months, provide dates that end between 6 April …" at bounding box center [829, 374] width 732 height 78
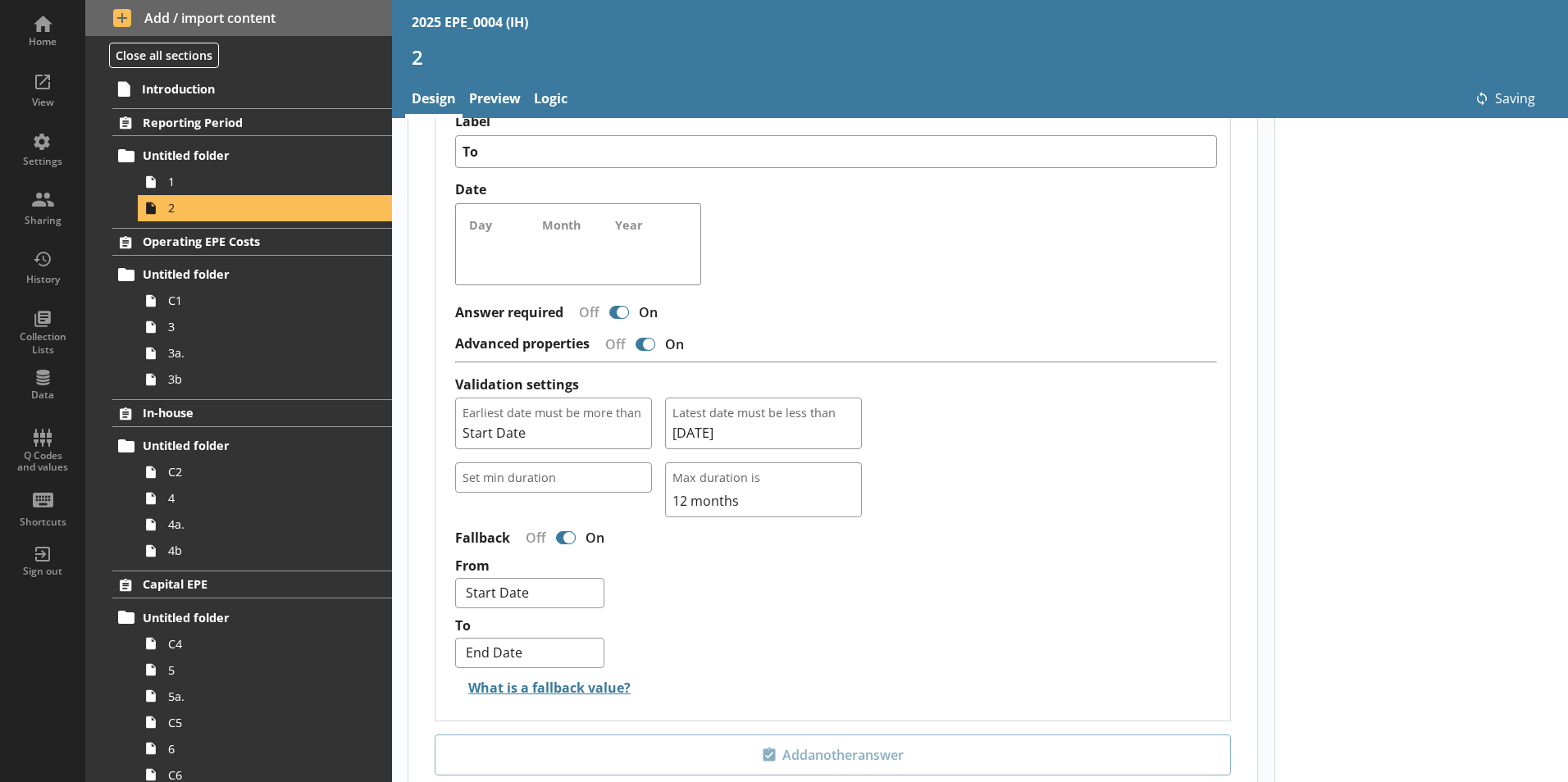
scroll to position [1148, 0]
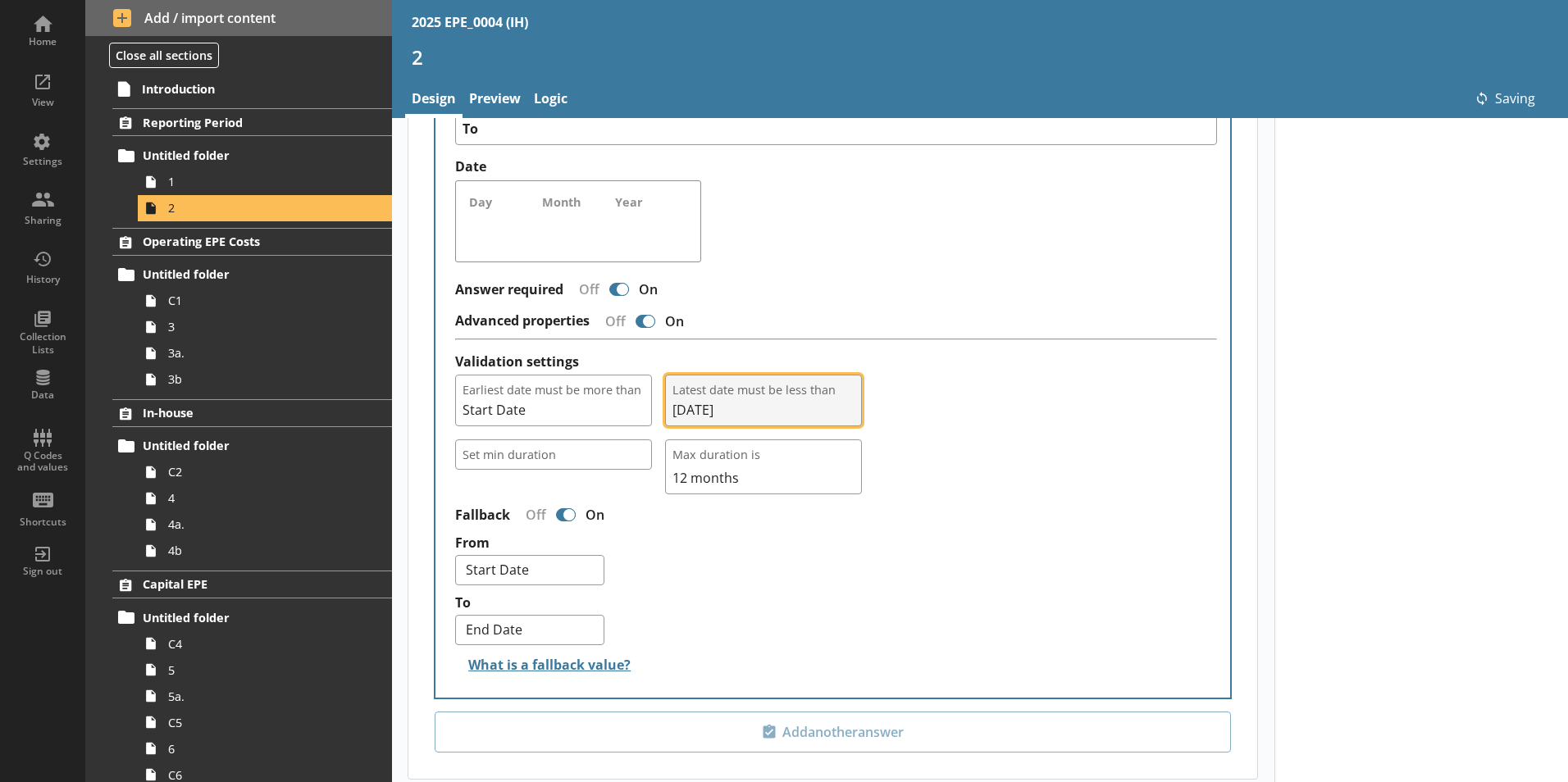
click at [757, 401] on span "05/04/2026" at bounding box center [763, 410] width 182 height 18
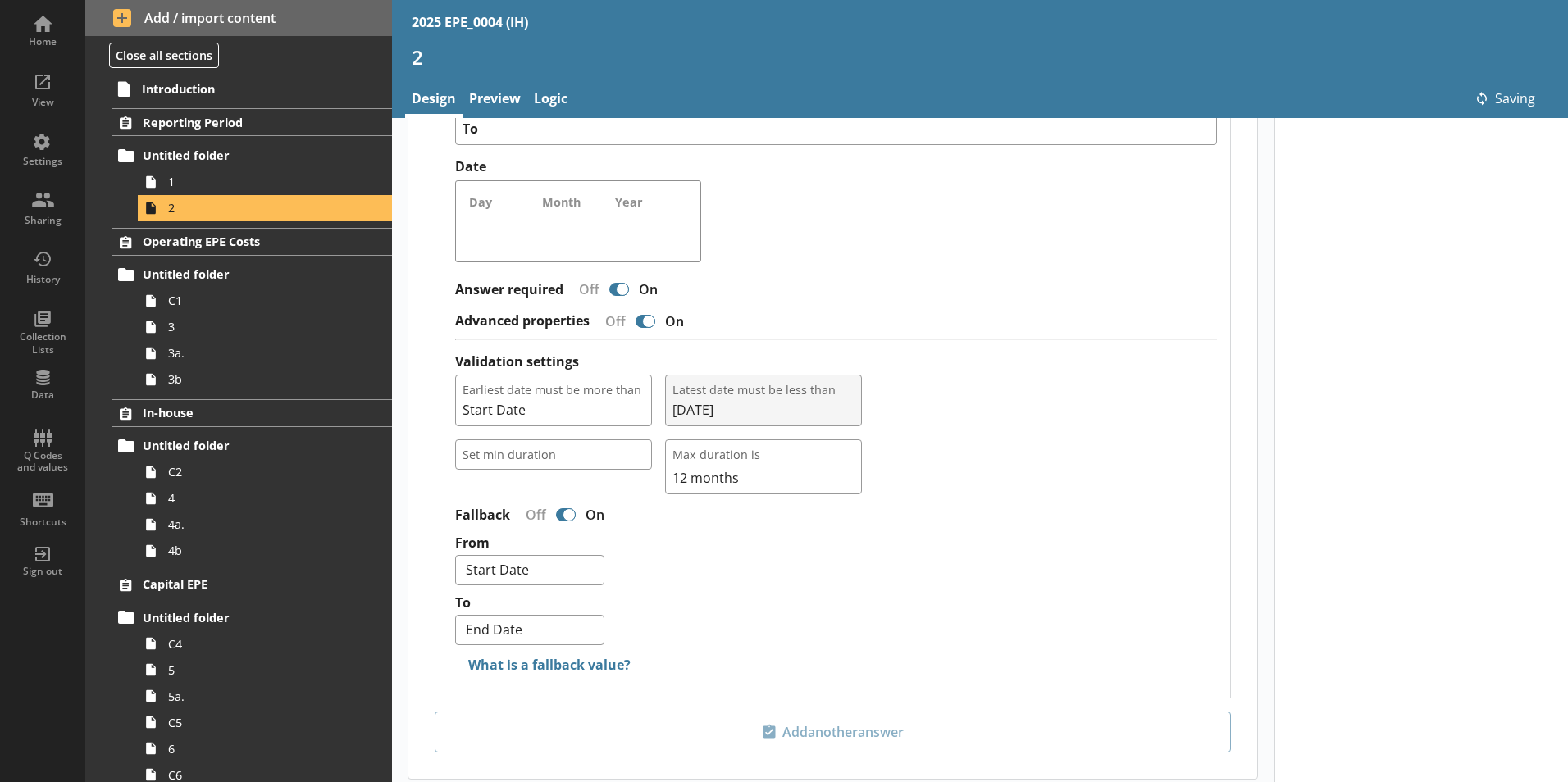
type textarea "x"
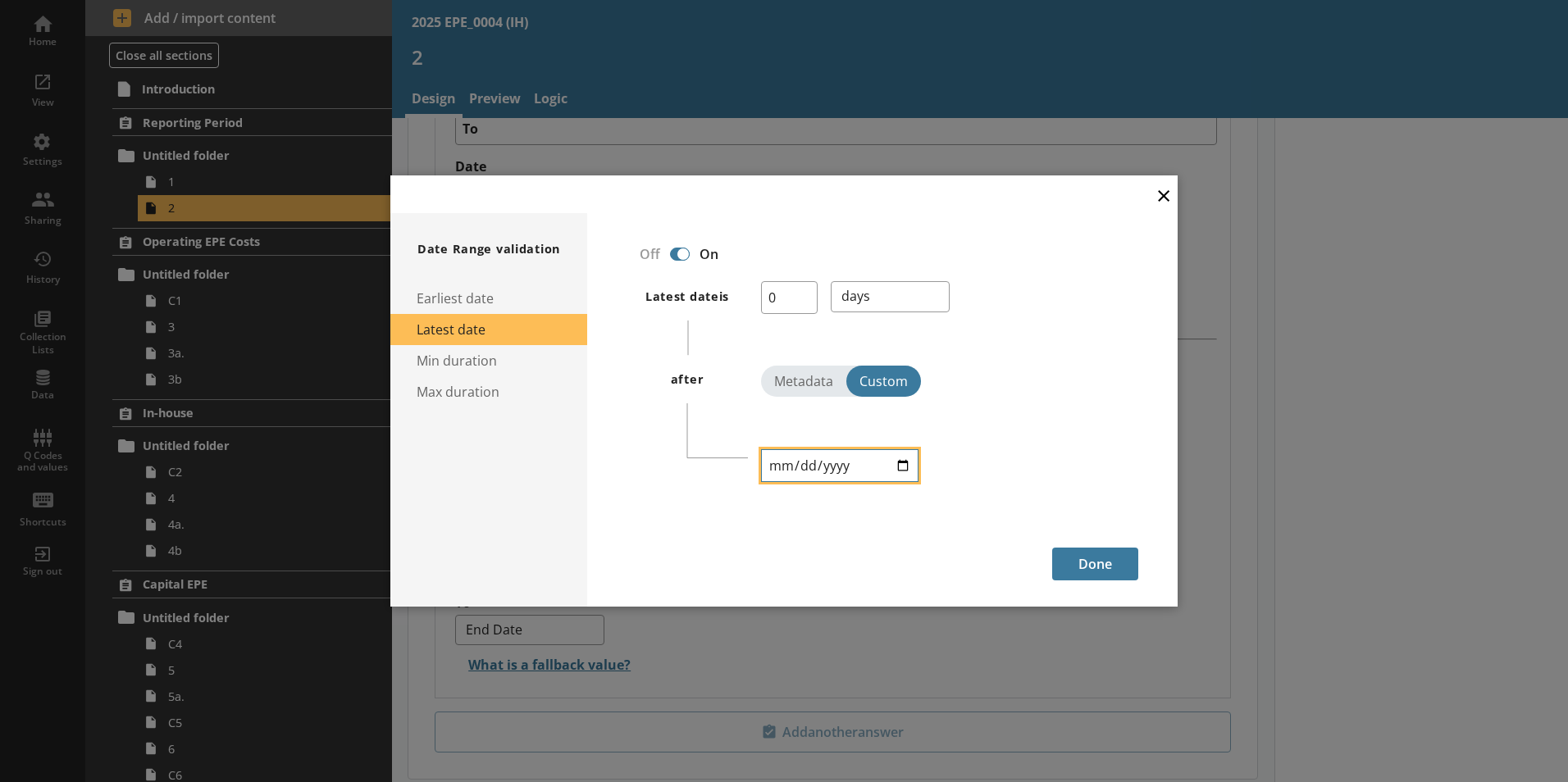
click at [835, 464] on input "2026-04-05" at bounding box center [839, 465] width 158 height 33
click at [844, 466] on input "2026-04-05" at bounding box center [839, 465] width 158 height 33
click at [829, 461] on input "2026-04-05" at bounding box center [839, 465] width 158 height 33
click at [839, 464] on input "2026-04-05" at bounding box center [839, 465] width 158 height 33
click at [907, 457] on input "2026-04-05" at bounding box center [839, 465] width 158 height 33
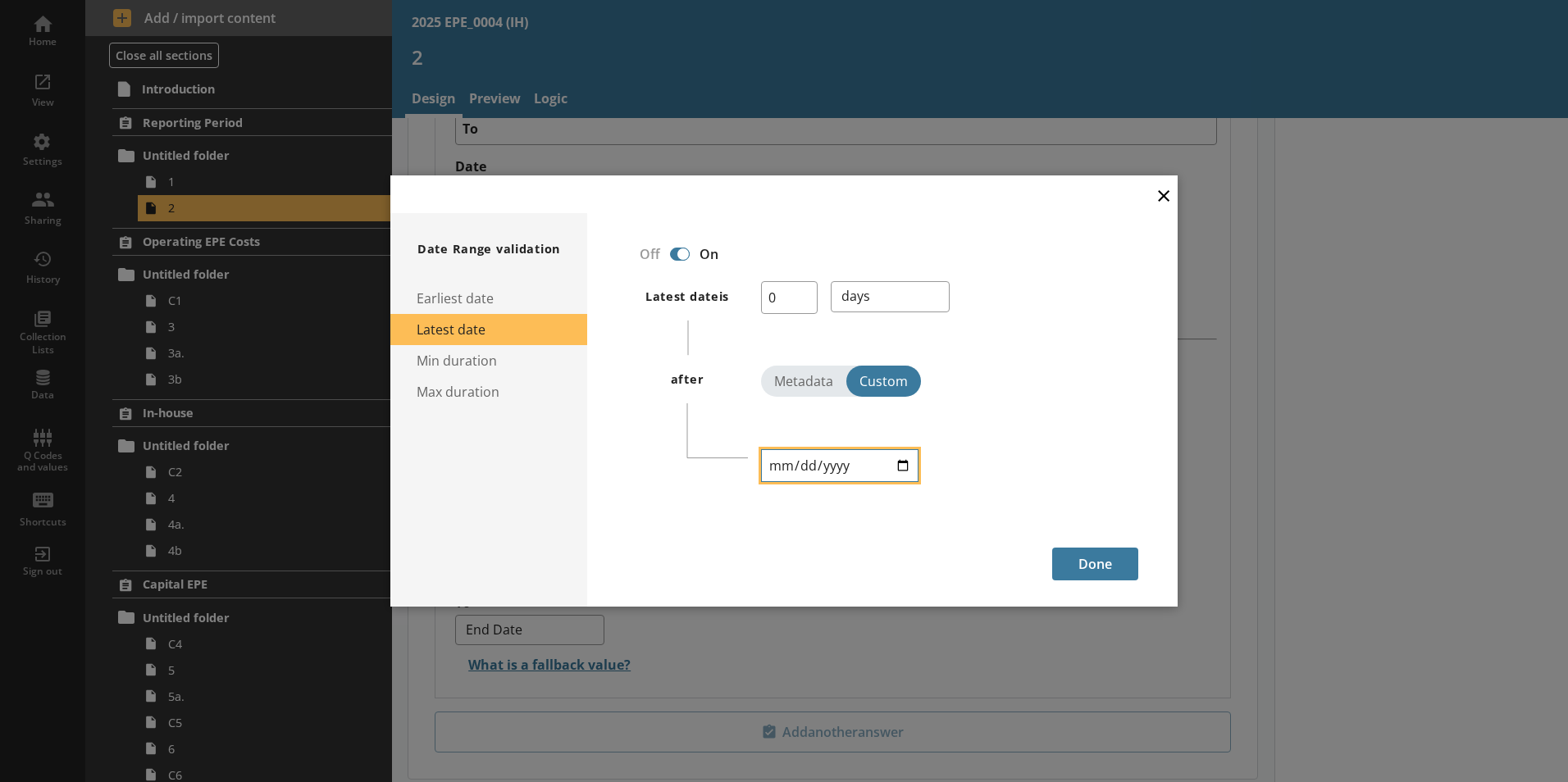
click at [905, 467] on input "2026-04-05" at bounding box center [839, 465] width 158 height 33
click at [840, 466] on input "2026-04-05" at bounding box center [839, 465] width 158 height 33
click at [830, 466] on input "2026-04-05" at bounding box center [839, 465] width 158 height 33
click at [893, 466] on input "2026-04-05" at bounding box center [839, 465] width 158 height 33
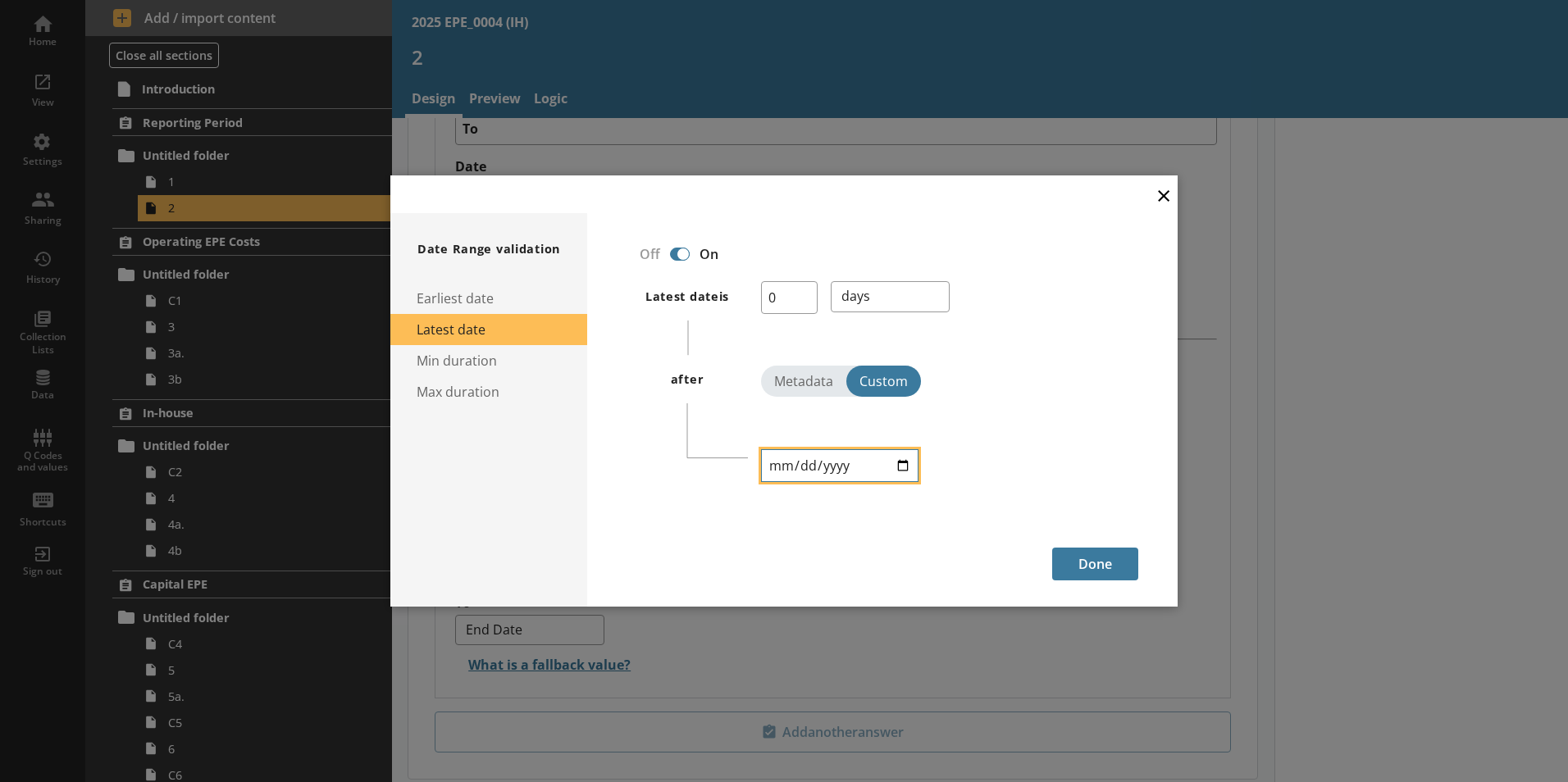
click at [901, 464] on input "2026-04-05" at bounding box center [839, 465] width 158 height 33
type input "2025-04-05"
type textarea "x"
click at [1101, 568] on button "Done" at bounding box center [1095, 564] width 86 height 33
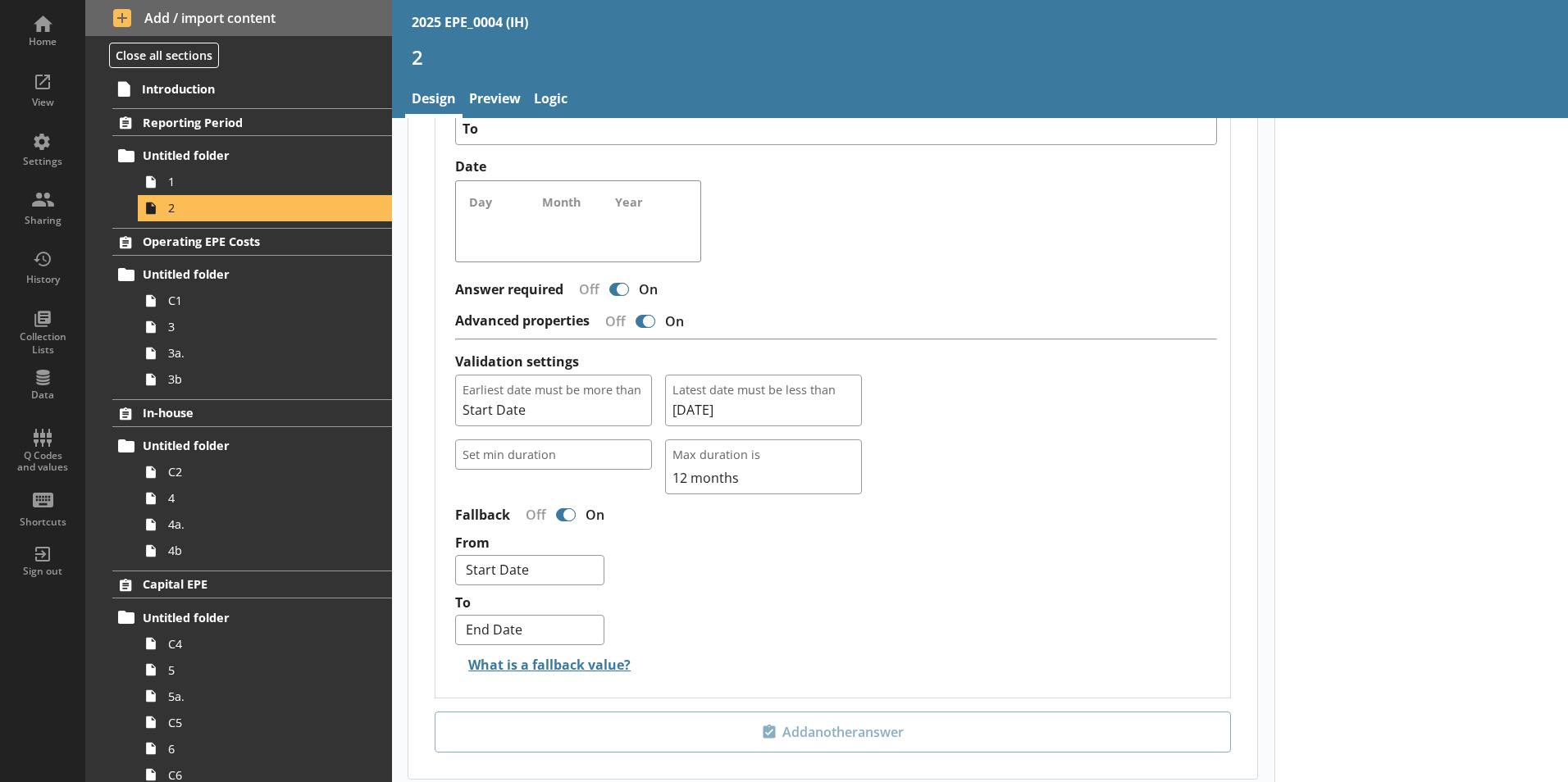
click at [996, 532] on div "From Start Date End Date Employment Date" at bounding box center [836, 562] width 762 height 60
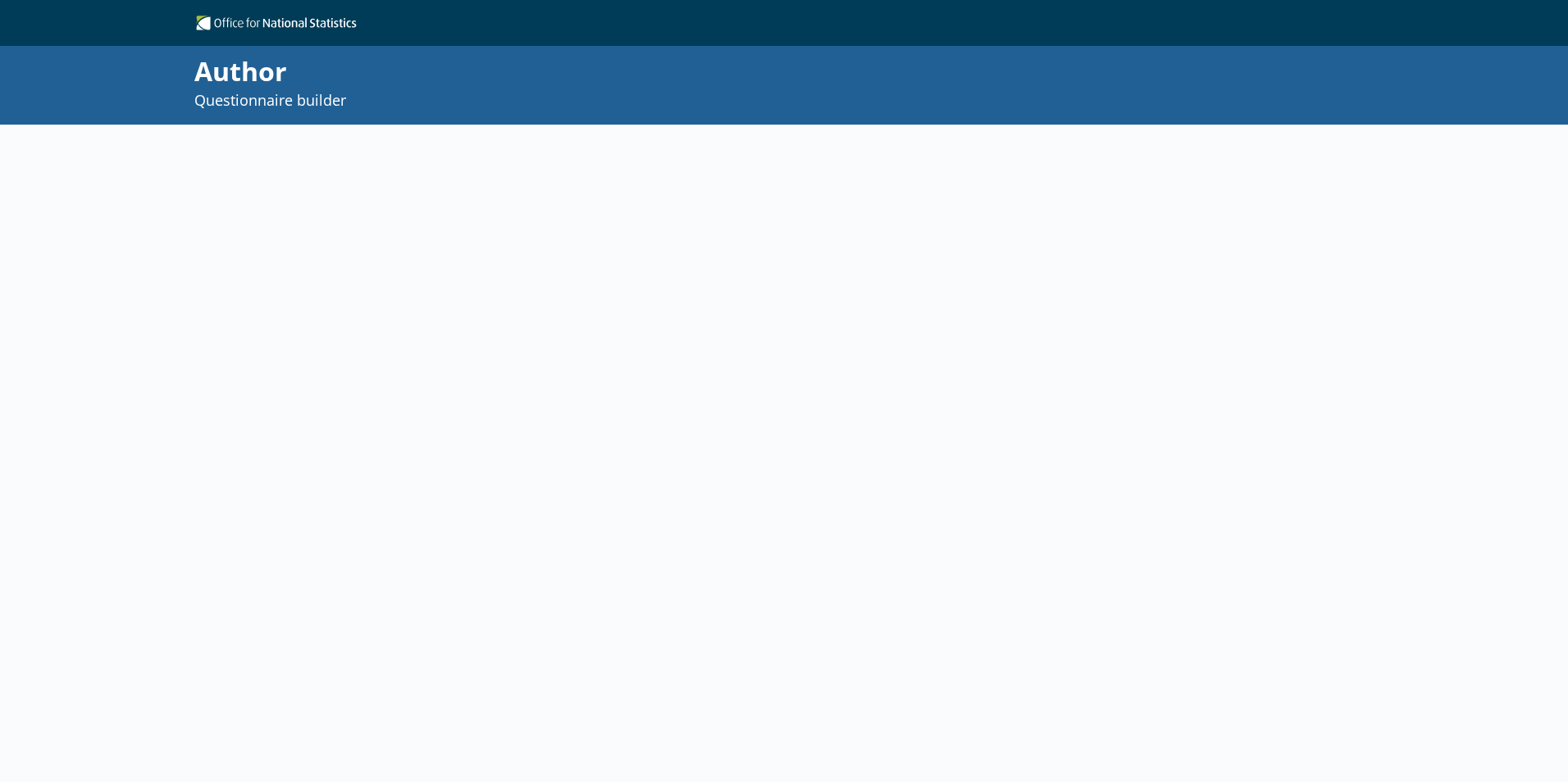
select select "ref_p_end_date"
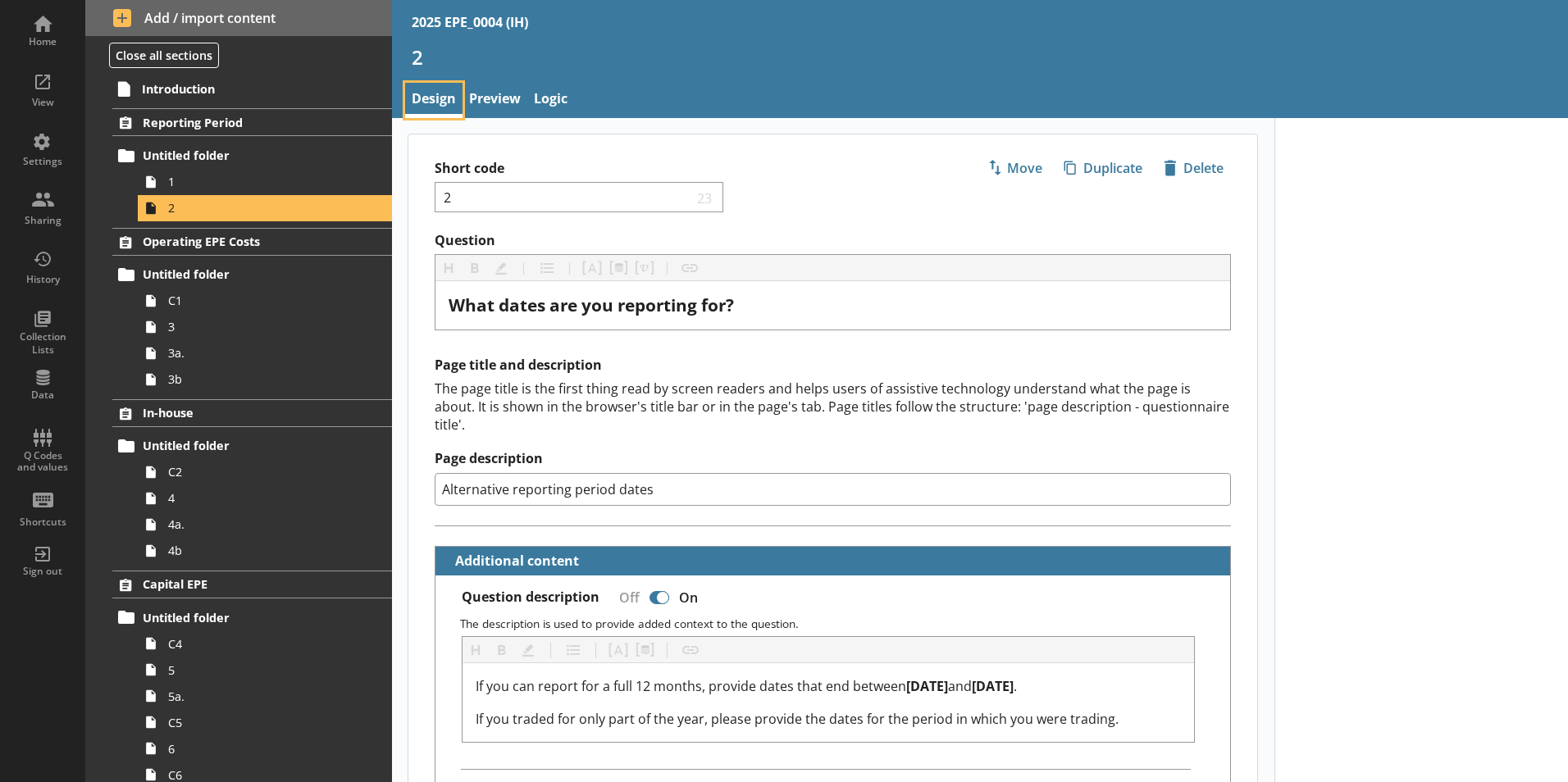
click at [458, 101] on link "Design" at bounding box center [433, 100] width 57 height 35
click at [486, 98] on link "Preview" at bounding box center [495, 100] width 65 height 35
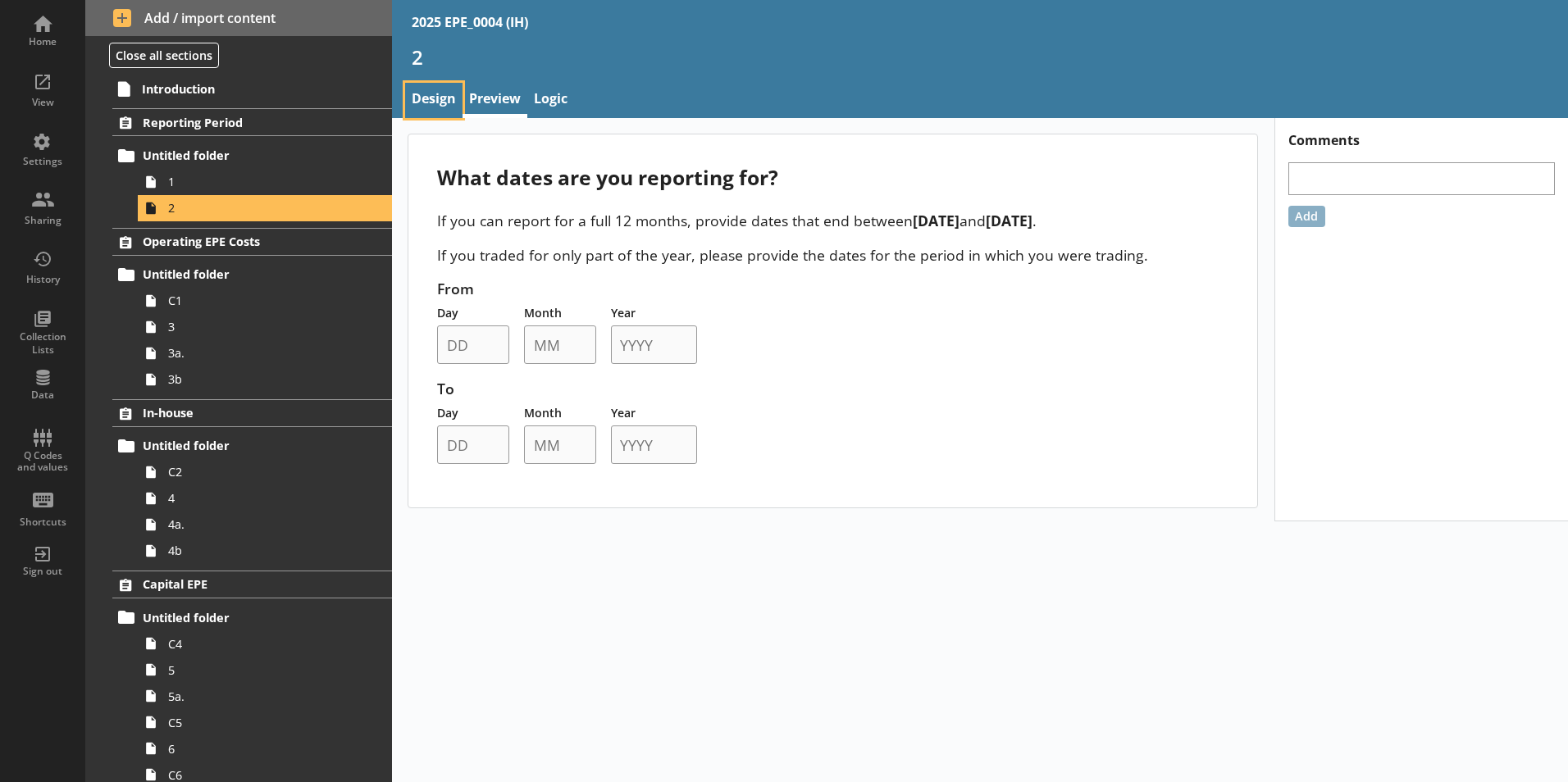
click at [420, 96] on link "Design" at bounding box center [433, 100] width 57 height 35
type textarea "x"
select select "ref_p_end_date"
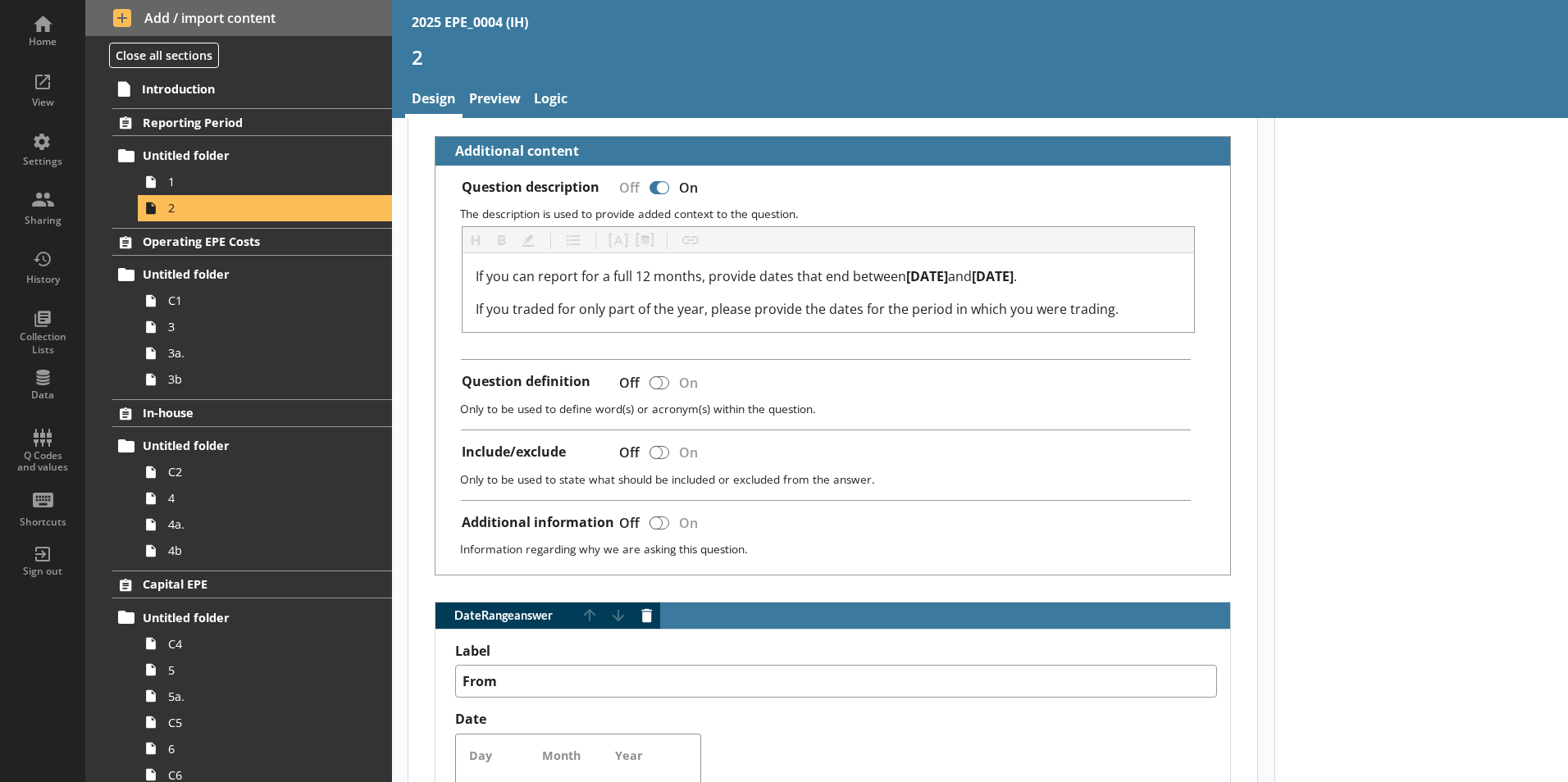
type textarea "x"
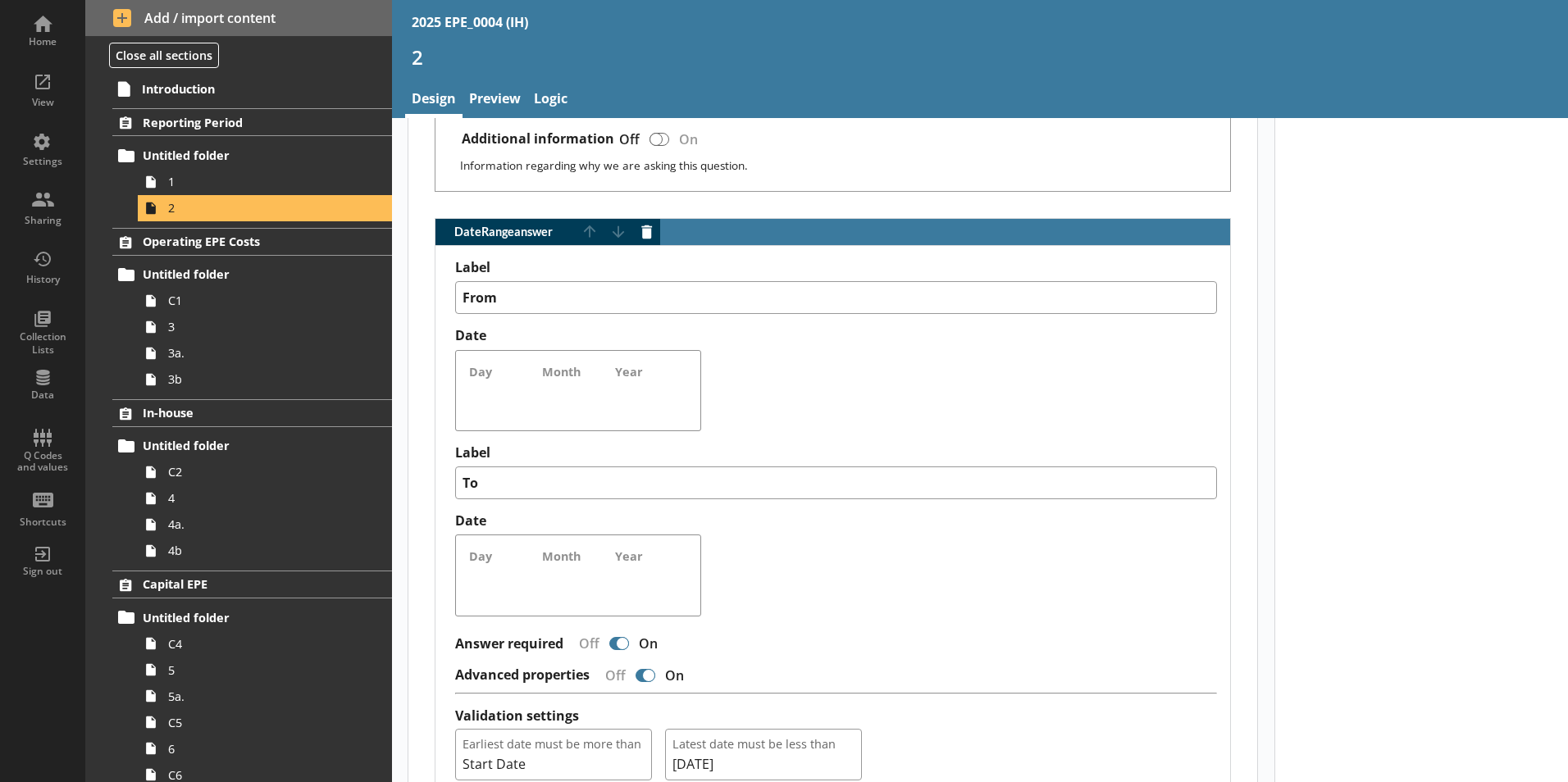
scroll to position [820, 0]
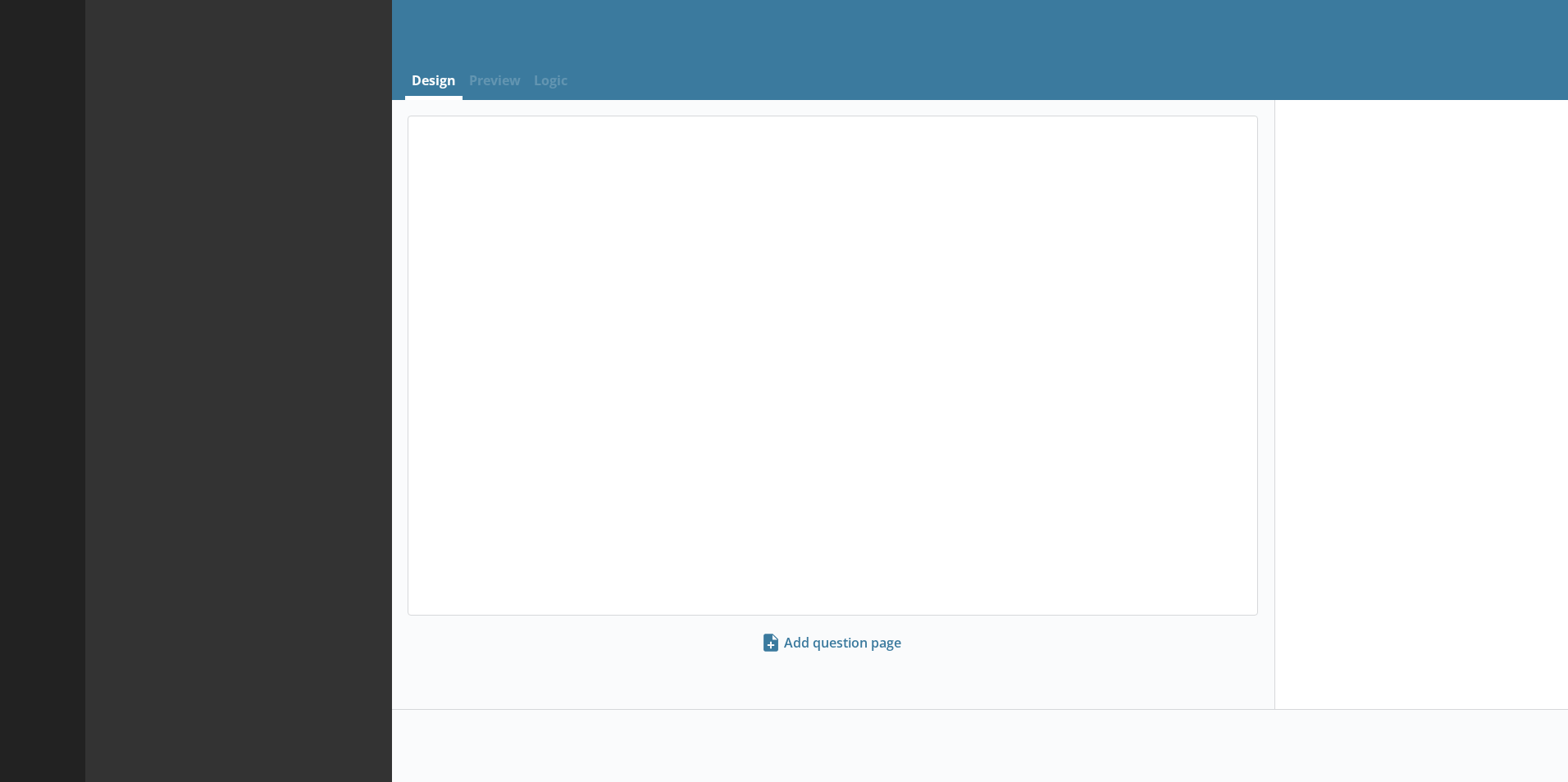
select select "ref_p_end_date"
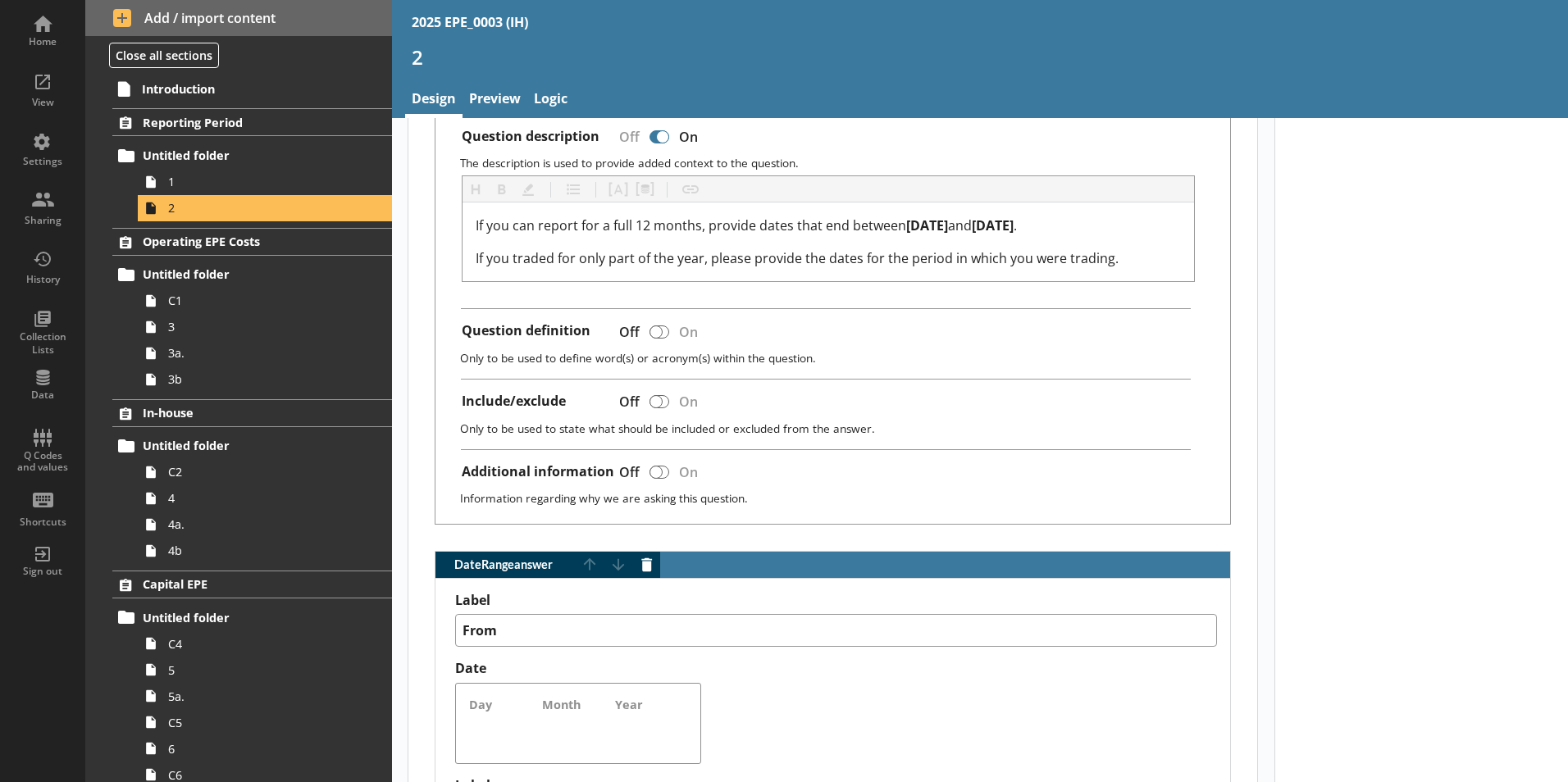
scroll to position [246, 0]
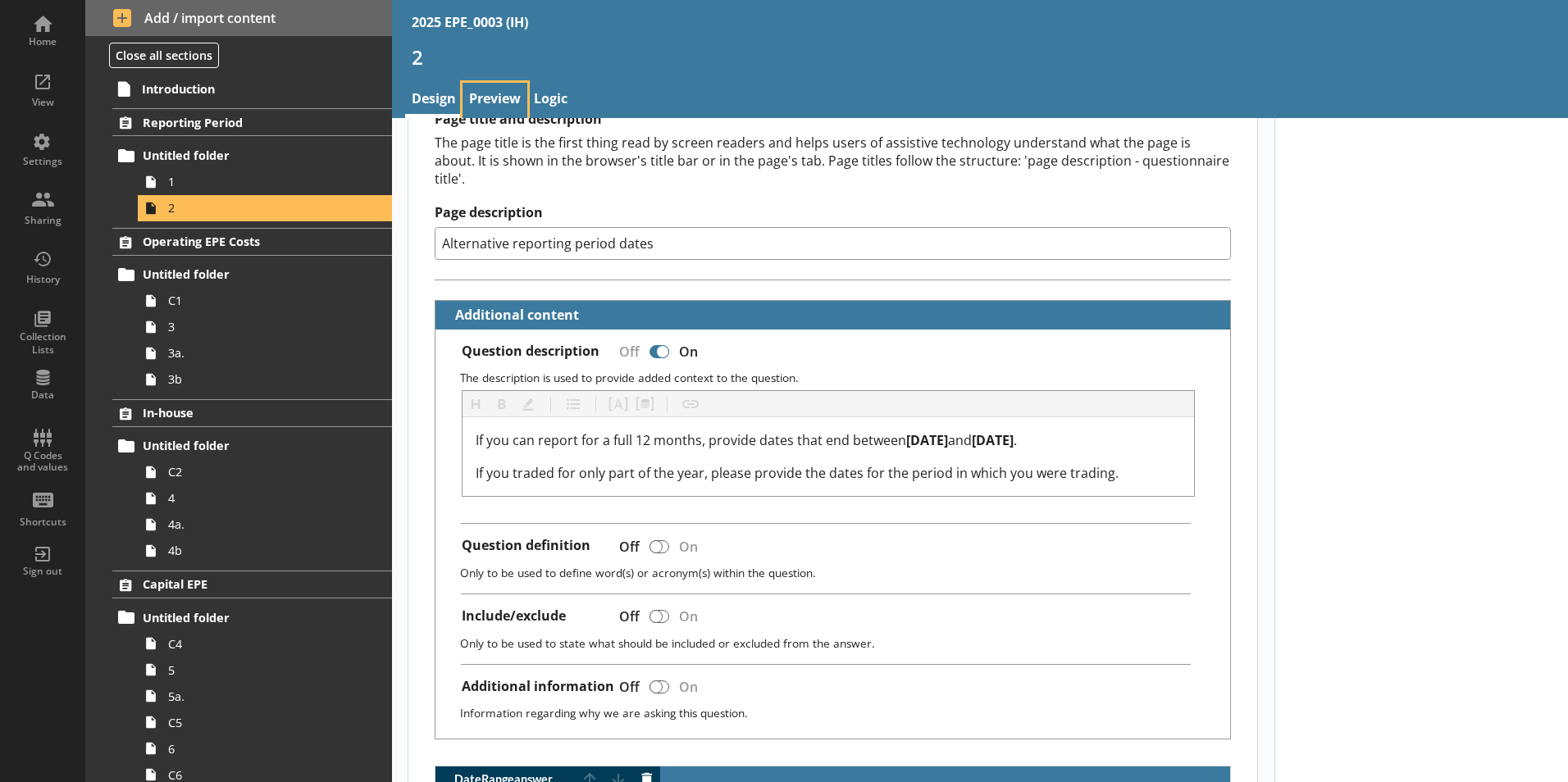
click at [504, 91] on link "Preview" at bounding box center [495, 100] width 65 height 35
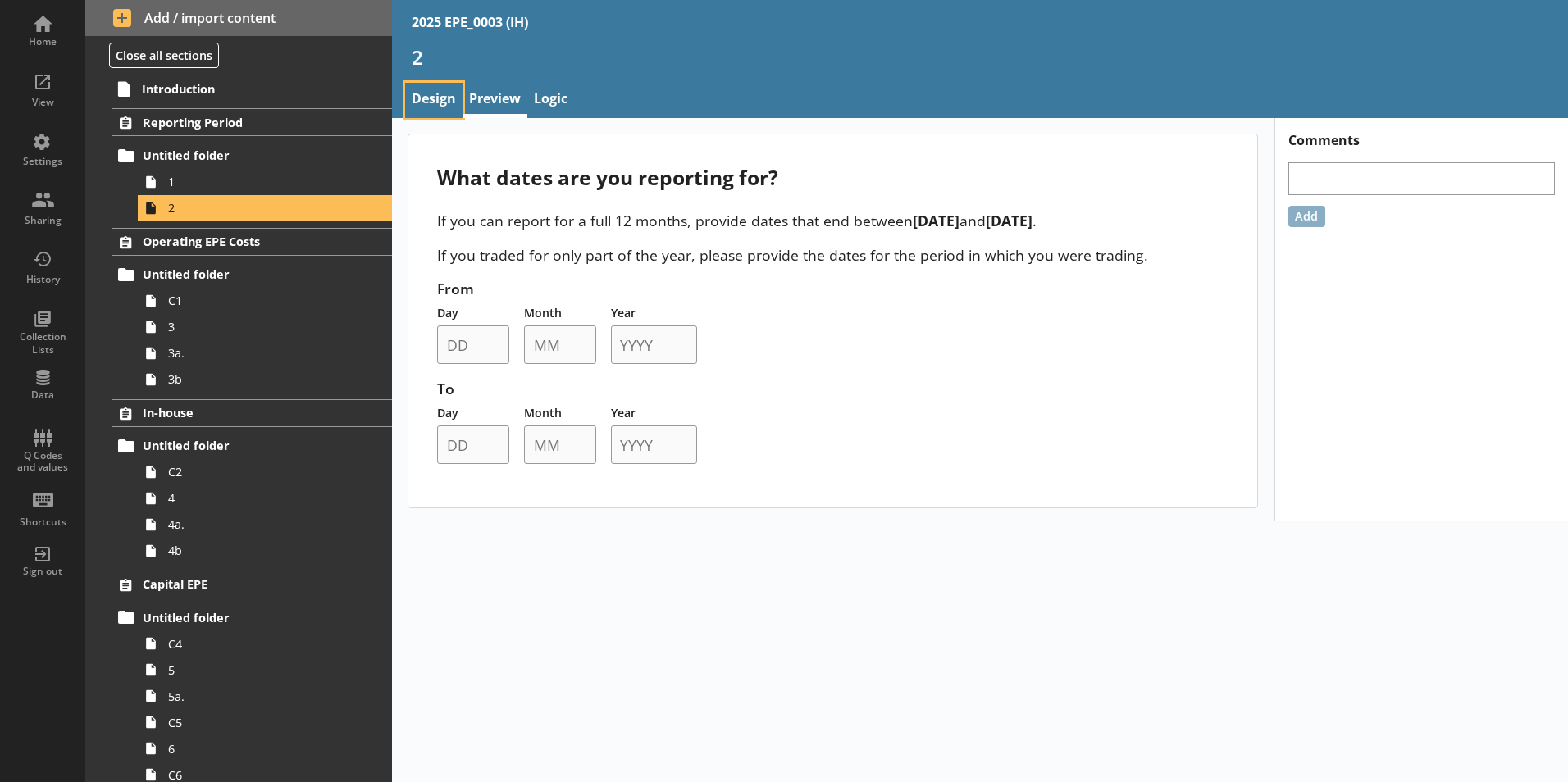
click at [444, 86] on link "Design" at bounding box center [433, 100] width 57 height 35
type textarea "x"
select select "ref_p_end_date"
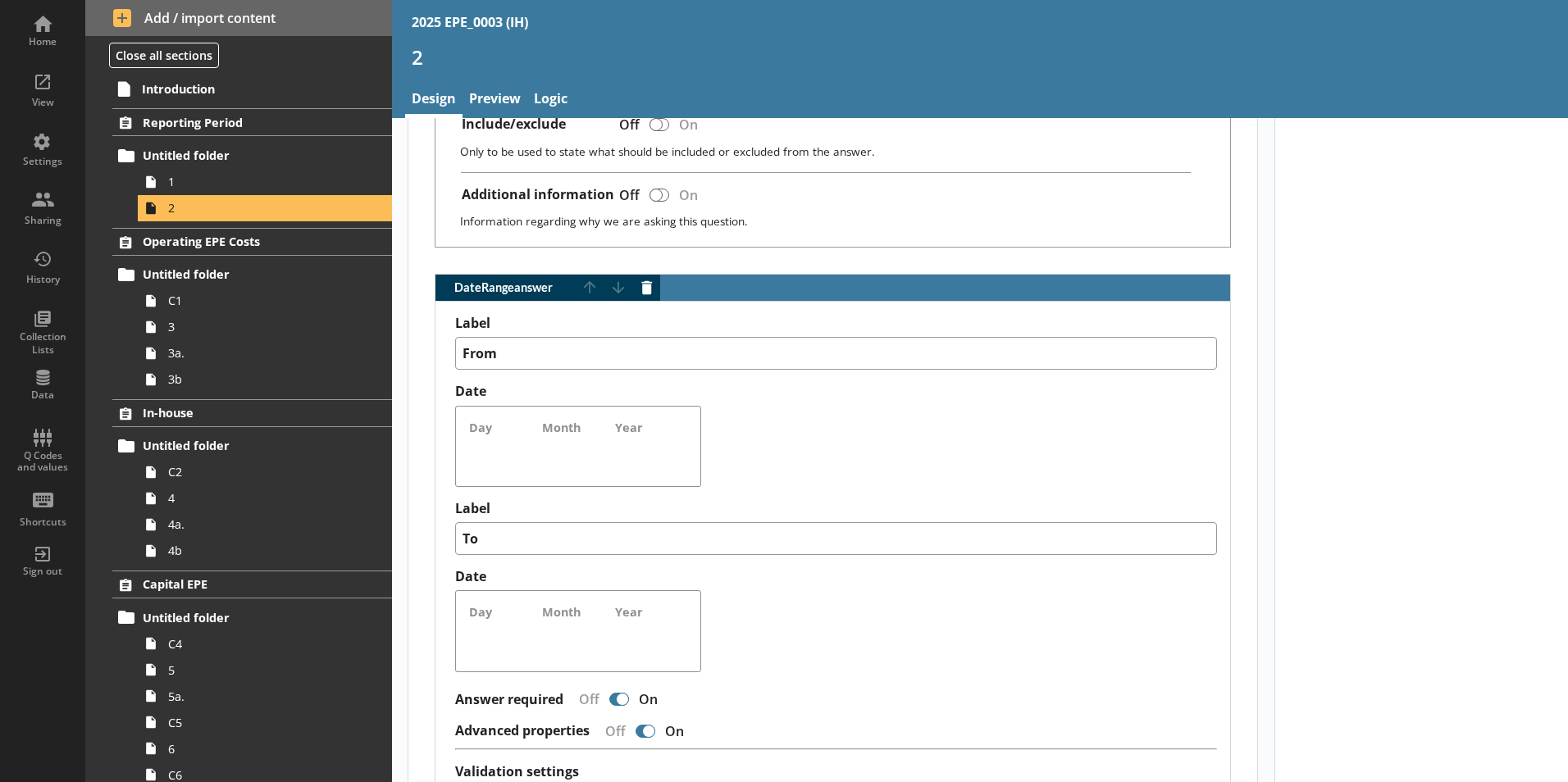
type textarea "x"
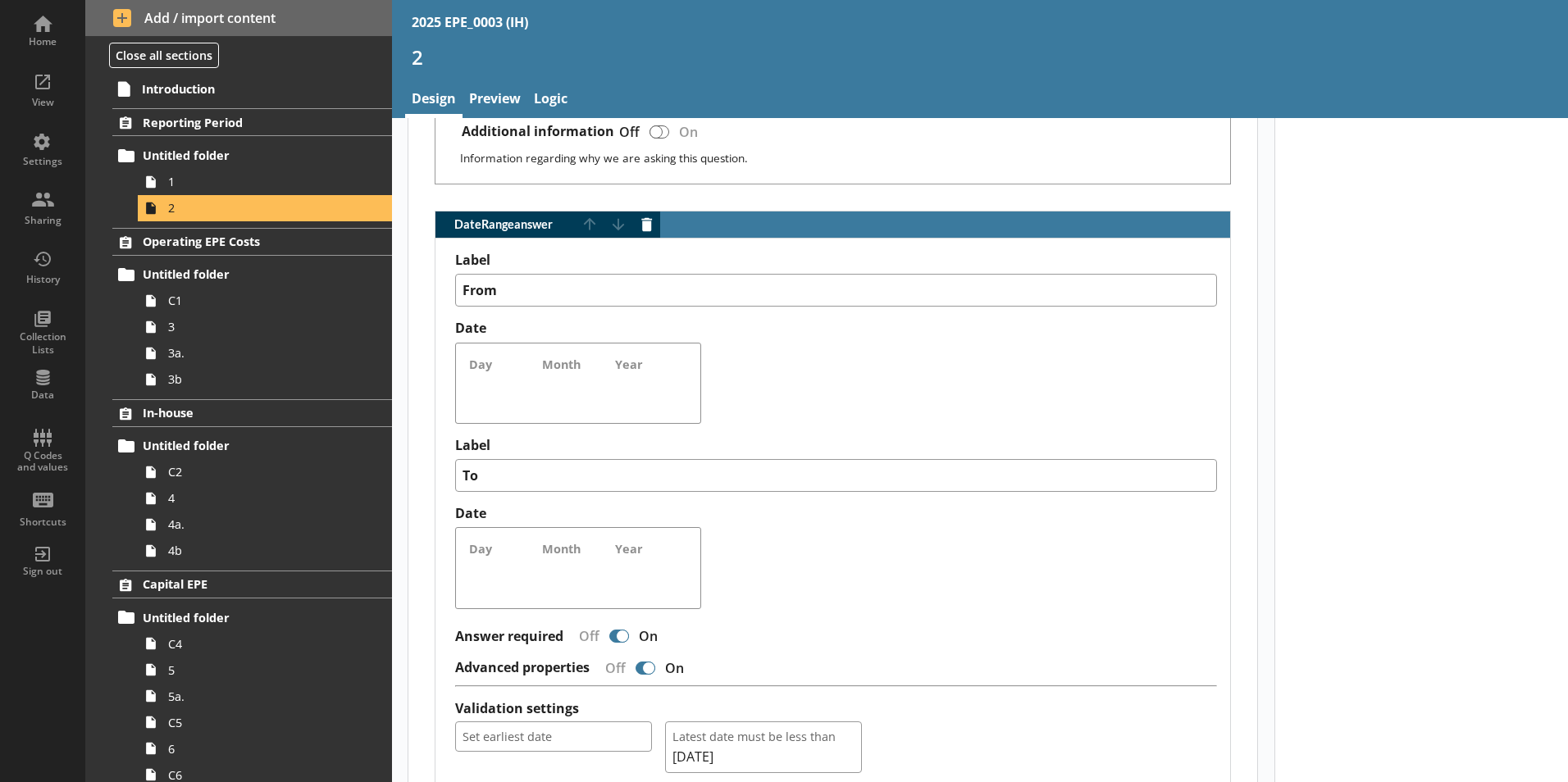
scroll to position [902, 0]
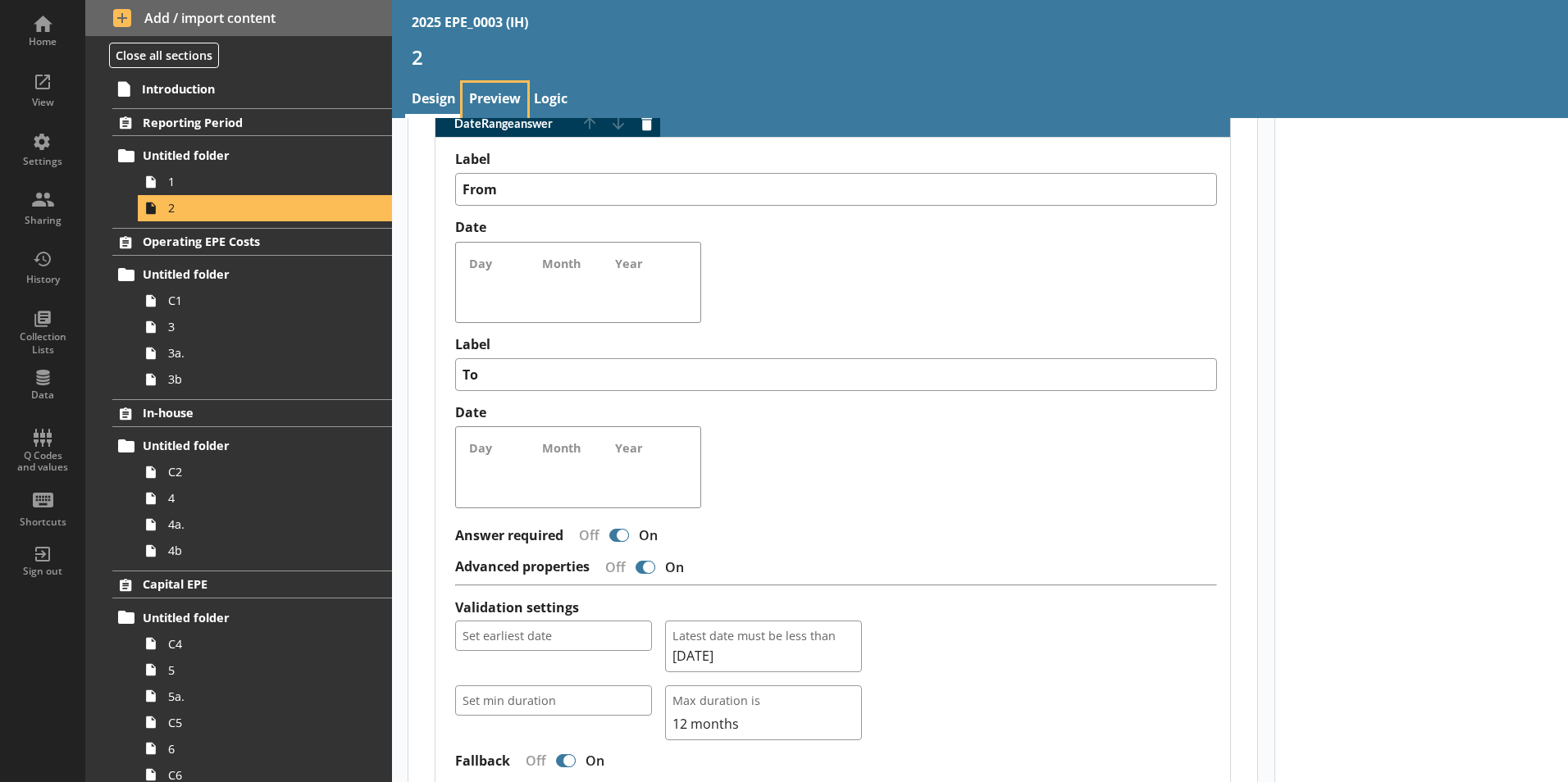
click at [504, 95] on link "Preview" at bounding box center [495, 100] width 65 height 35
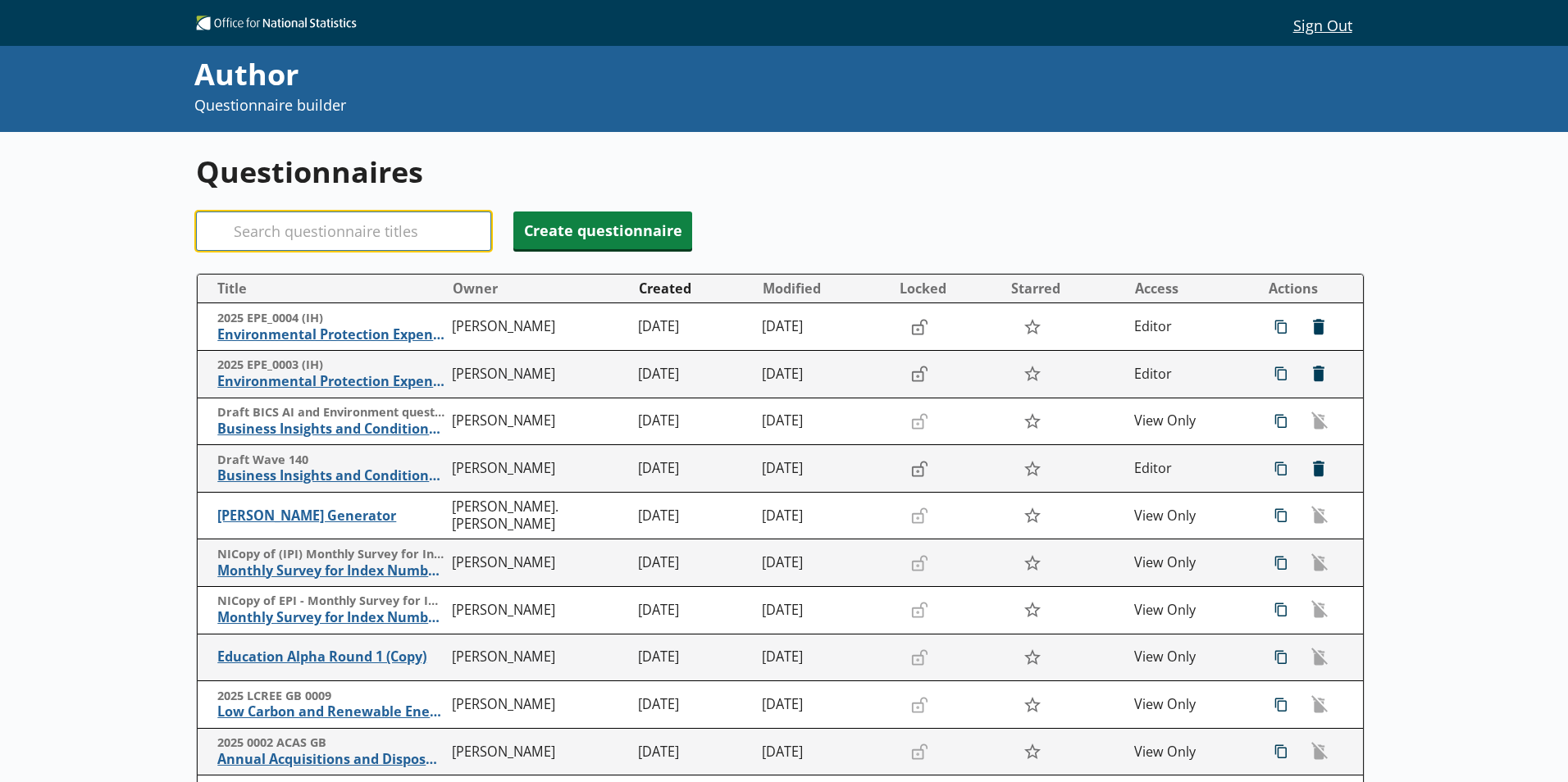
click at [350, 220] on input "Search" at bounding box center [344, 230] width 296 height 40
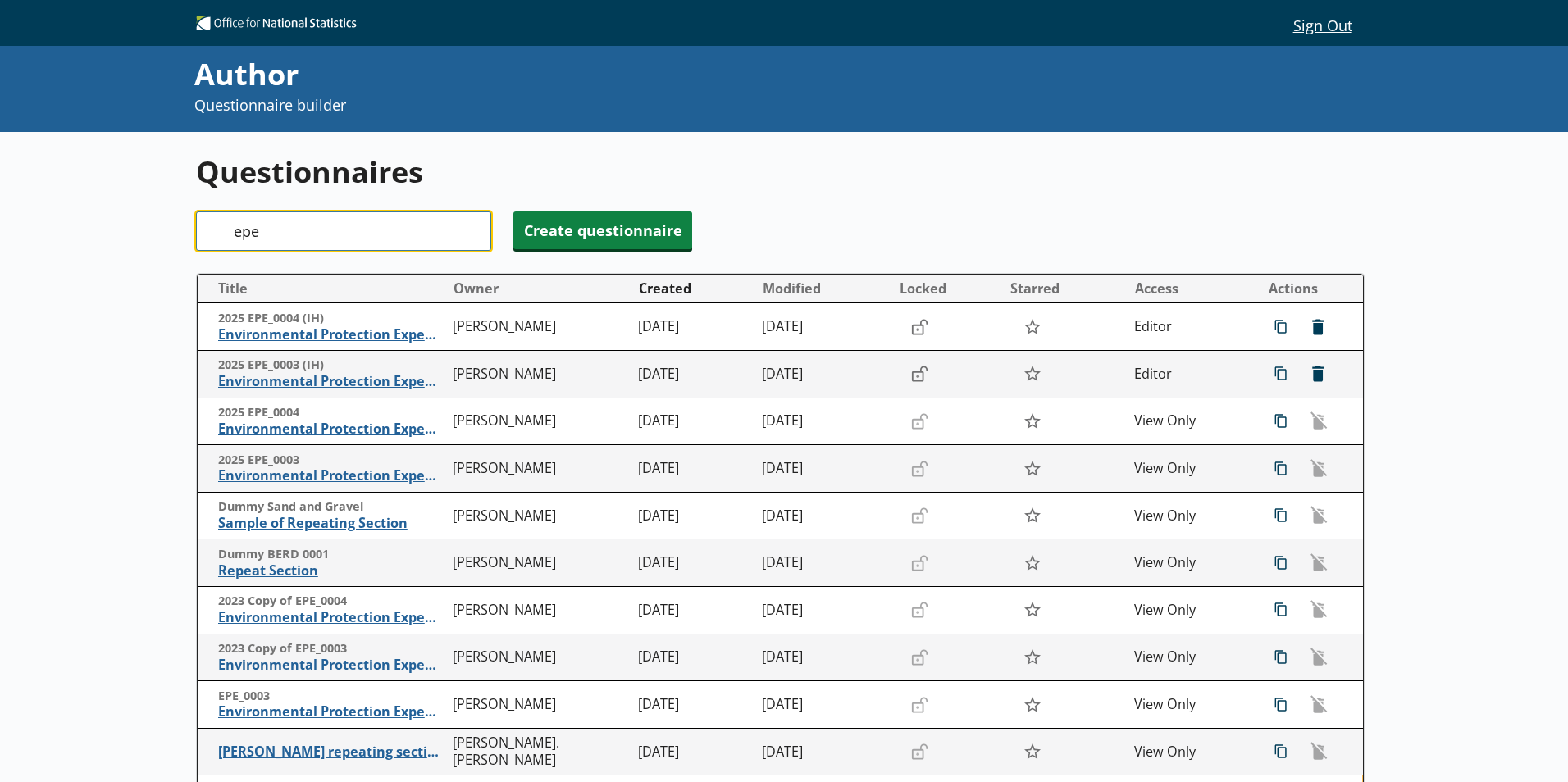
type input "epe"
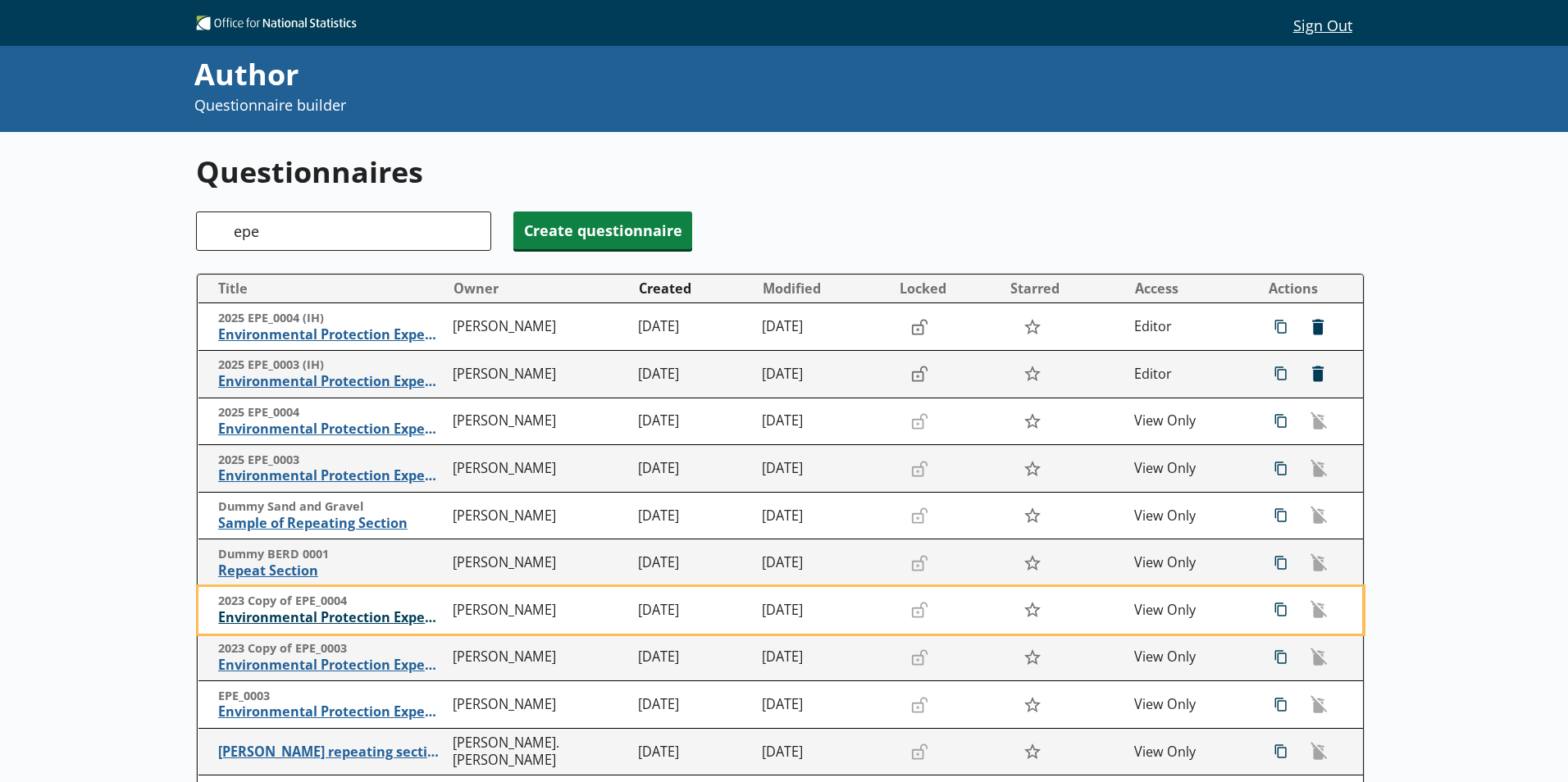
drag, startPoint x: 279, startPoint y: 612, endPoint x: 248, endPoint y: 617, distance: 31.4
click at [248, 617] on span "Environmental Protection Expenditure" at bounding box center [331, 618] width 226 height 18
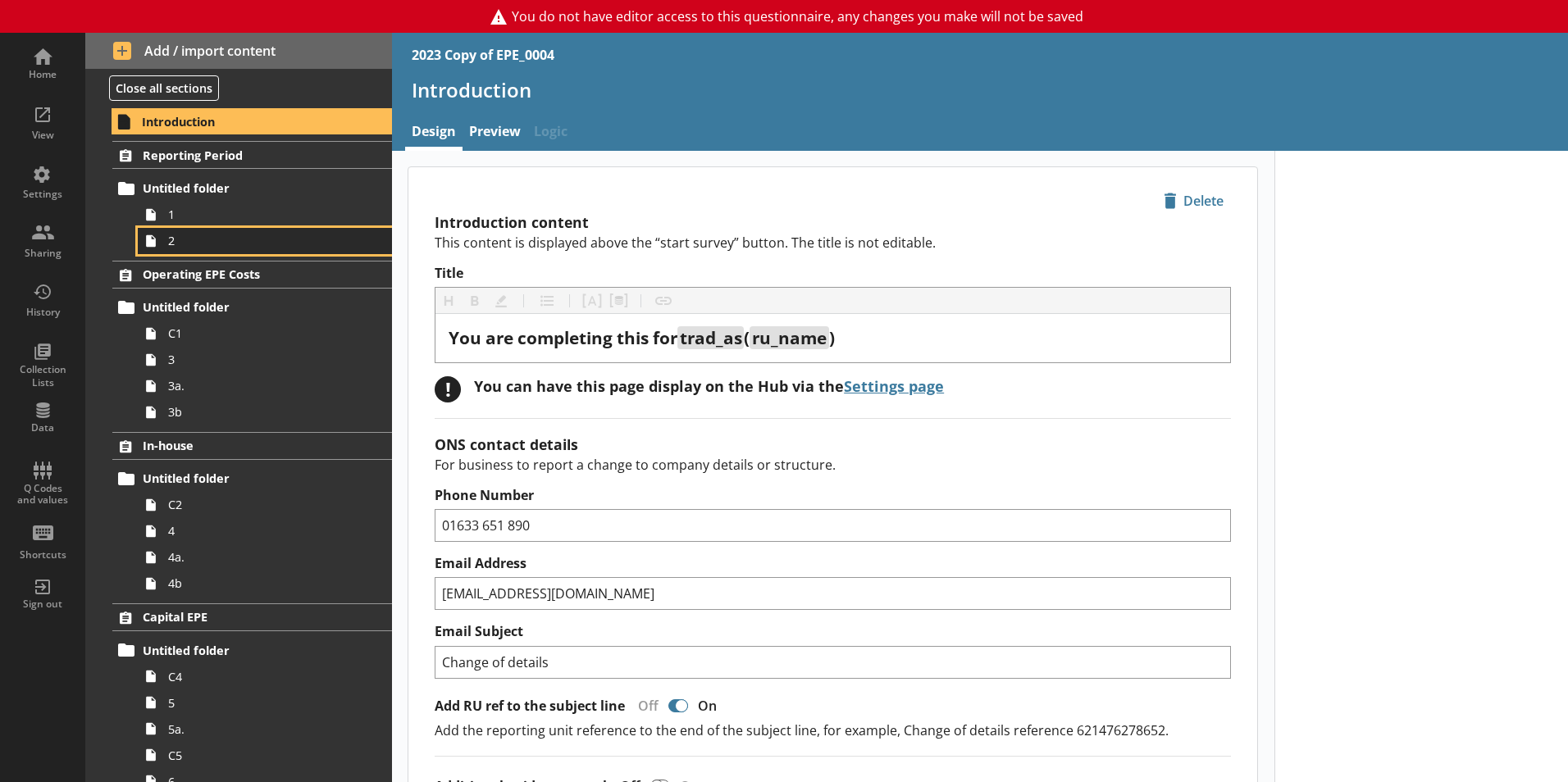
click at [187, 244] on span "2" at bounding box center [259, 241] width 182 height 16
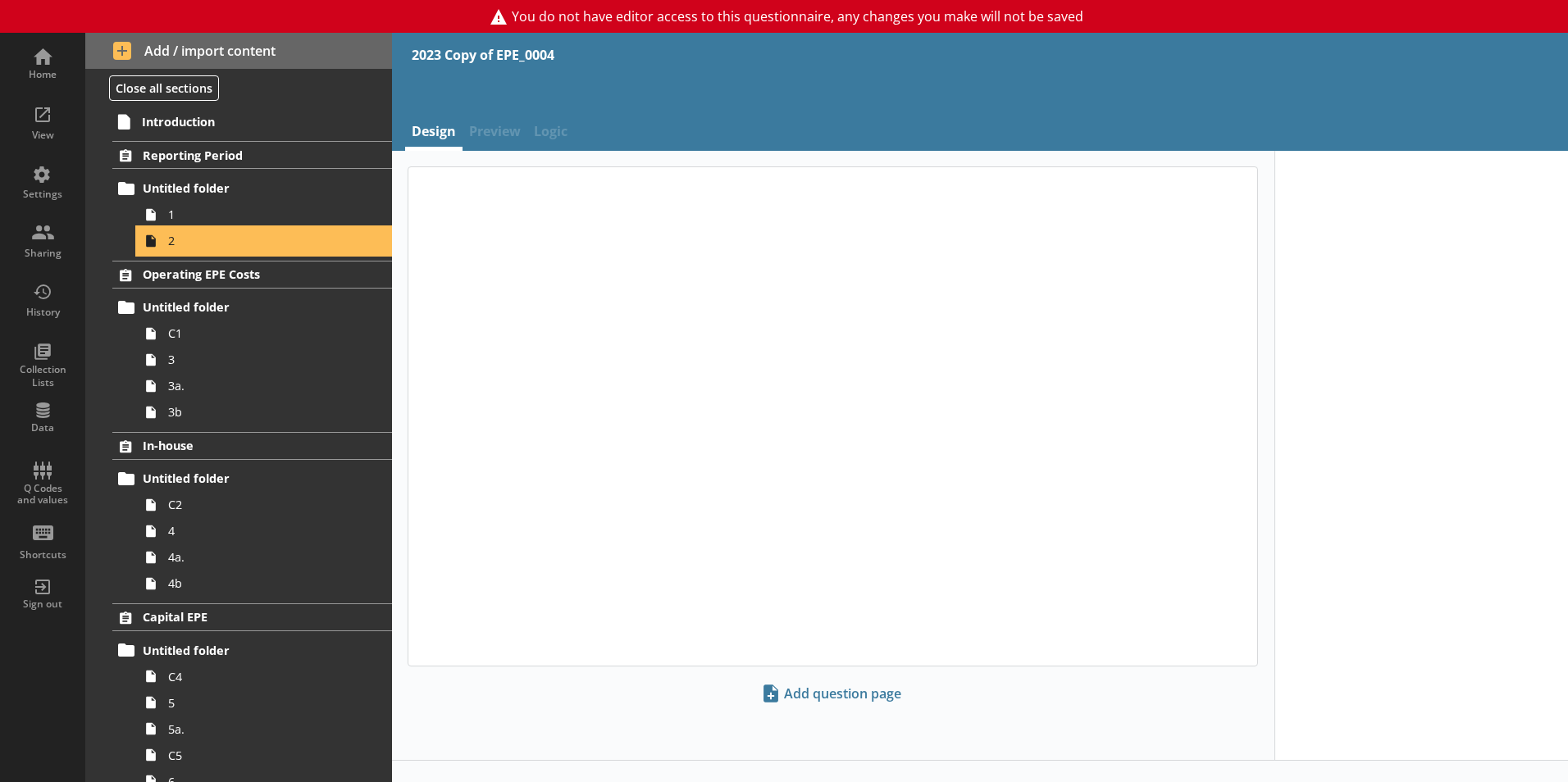
type textarea "x"
select select "ref_p_end_date"
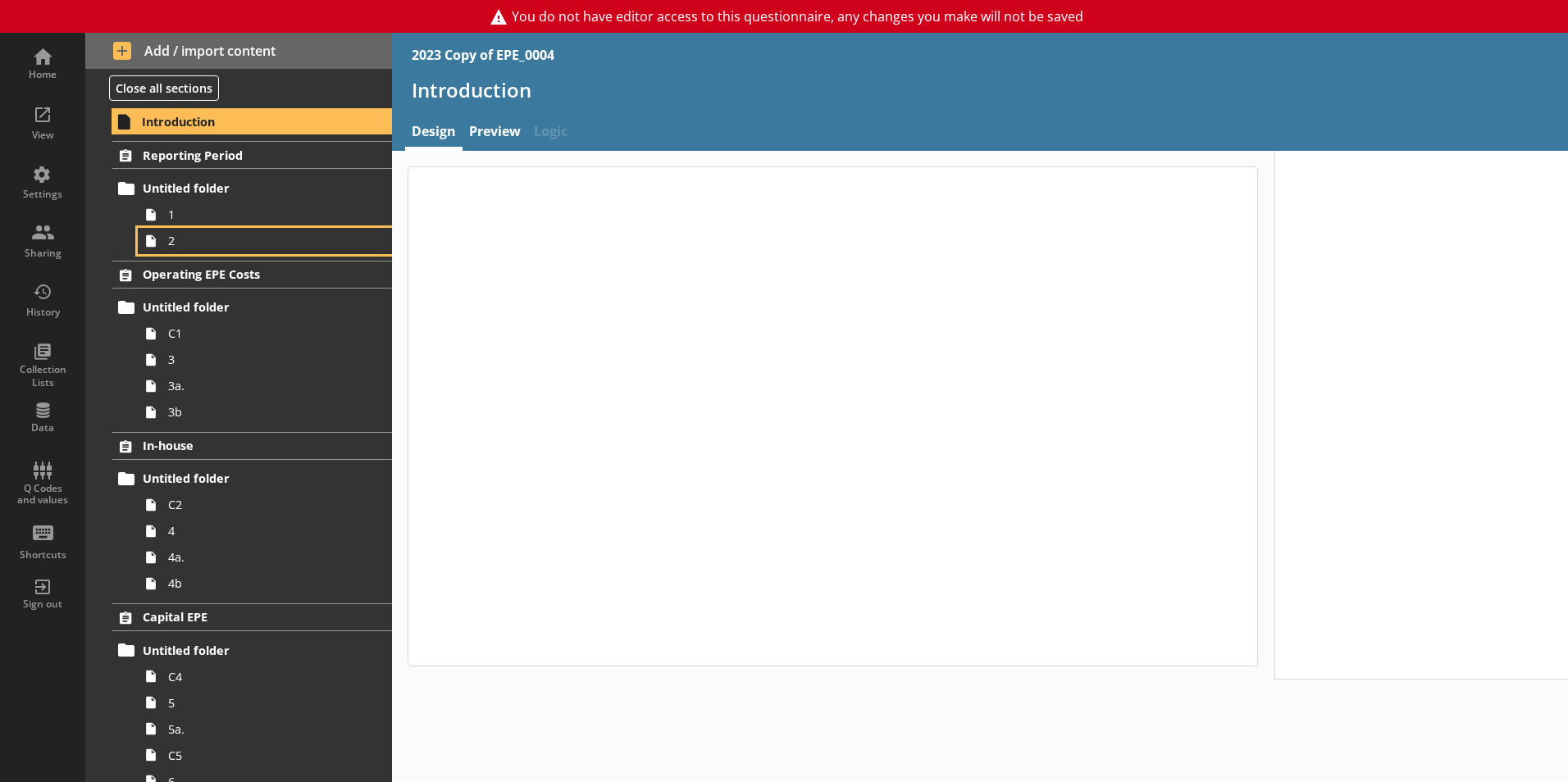
type textarea "x"
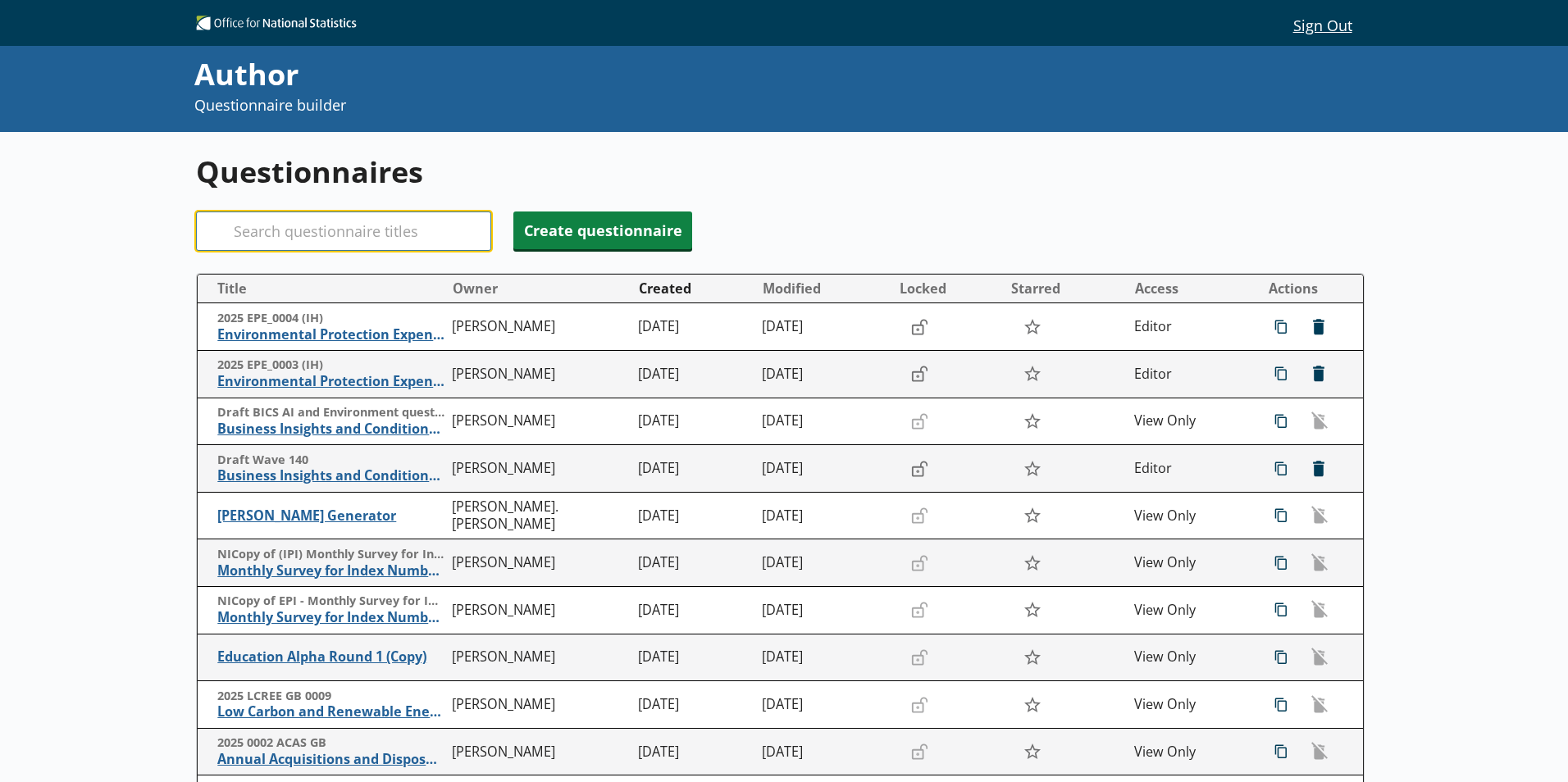
click at [416, 246] on input "Search" at bounding box center [344, 230] width 296 height 40
type input "epe"
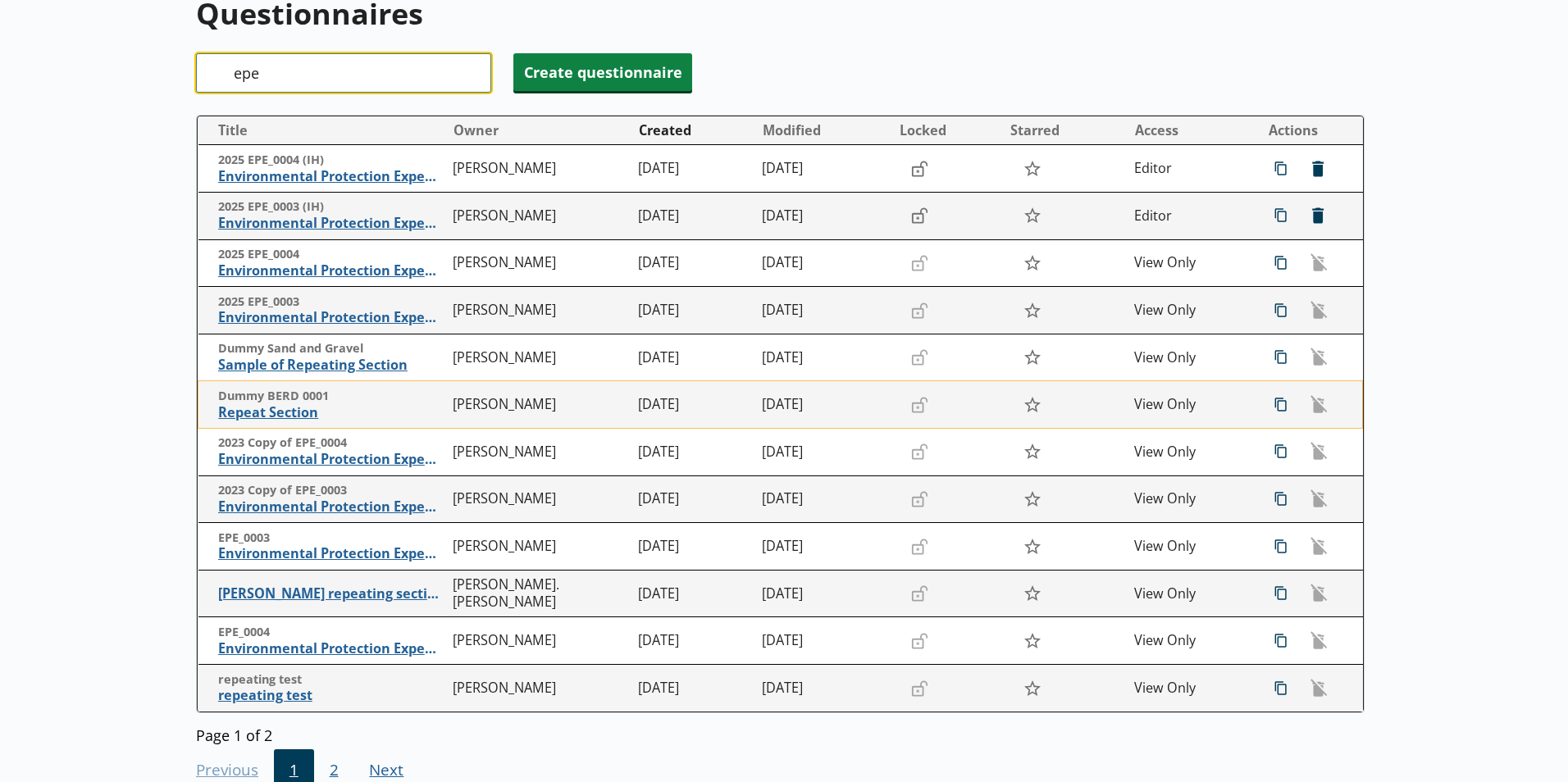
scroll to position [246, 0]
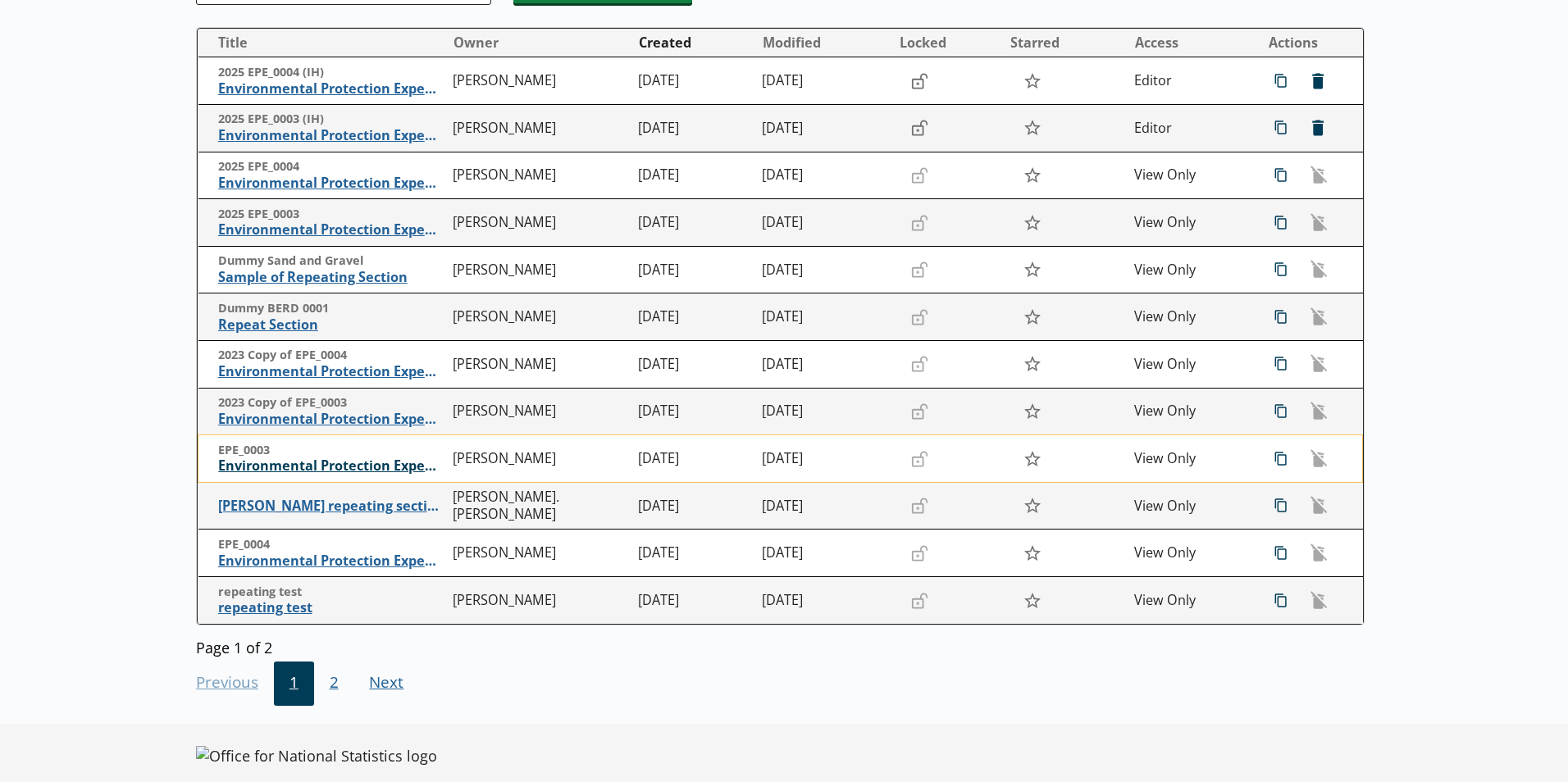
click at [352, 464] on span "Environmental Protection Expenditure" at bounding box center [331, 466] width 226 height 18
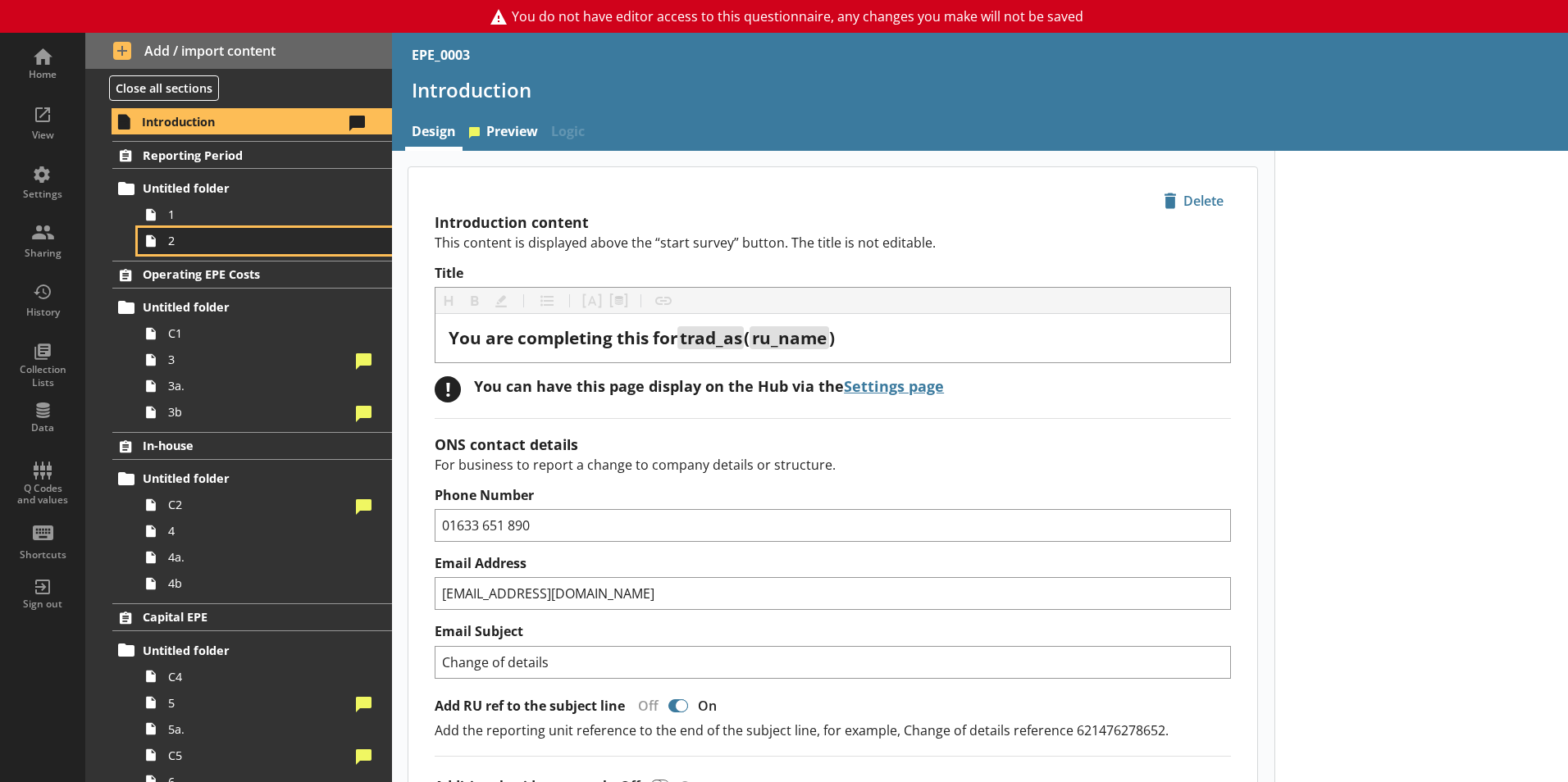
click at [197, 238] on span "2" at bounding box center [259, 241] width 182 height 16
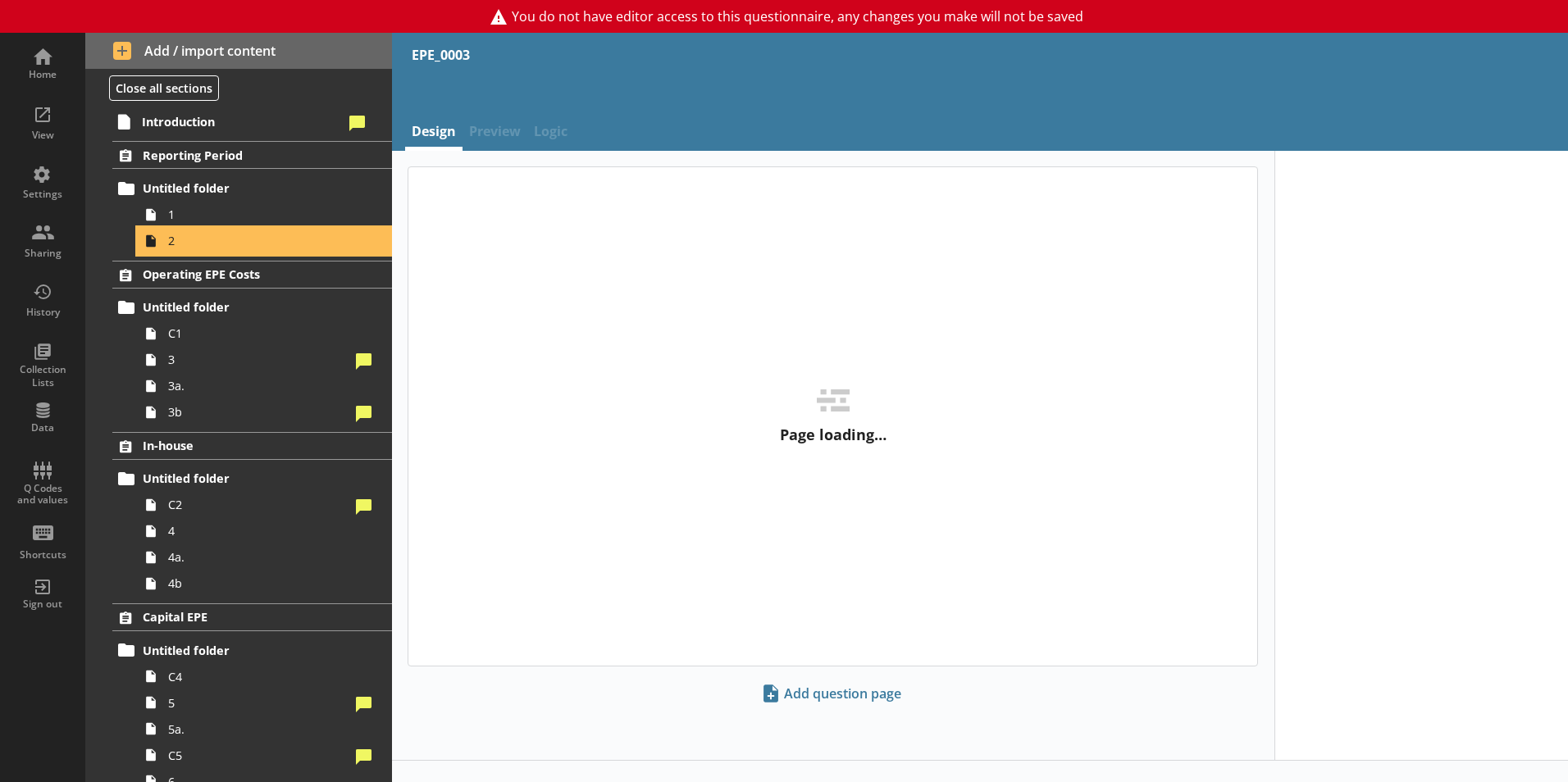
type textarea "x"
select select "ref_p_end_date"
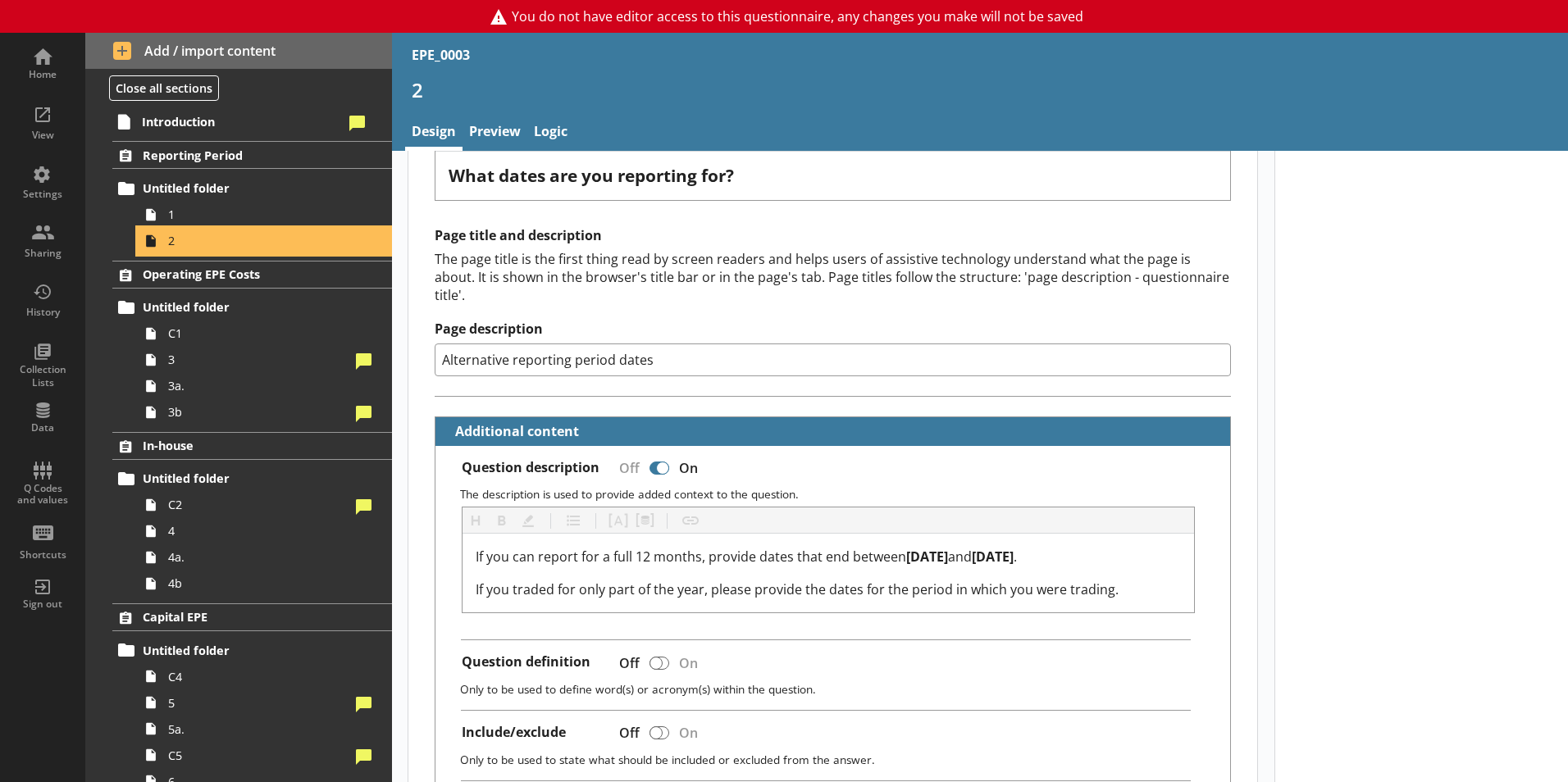
scroll to position [164, 0]
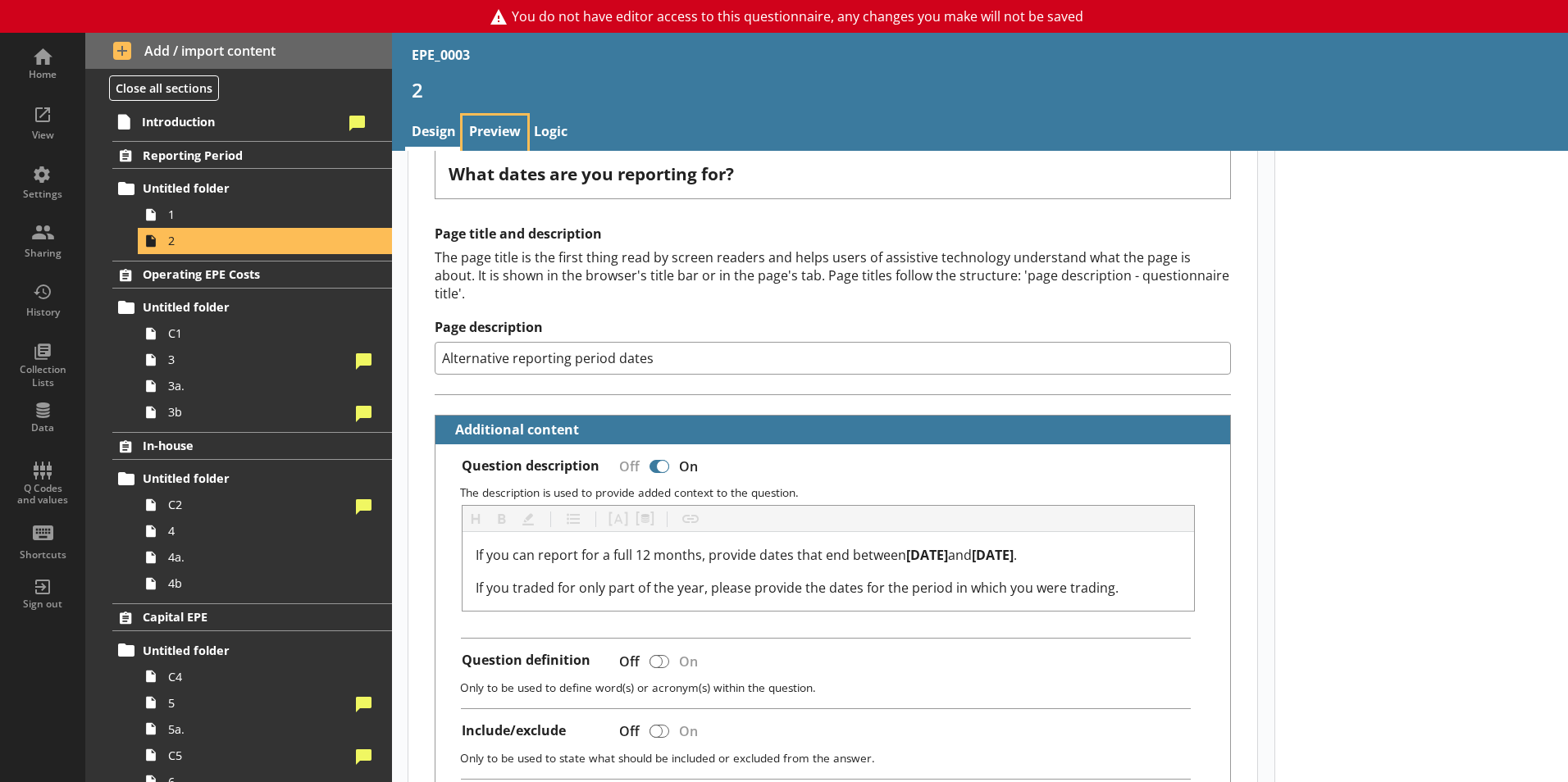
click at [487, 123] on link "Preview" at bounding box center [495, 133] width 65 height 35
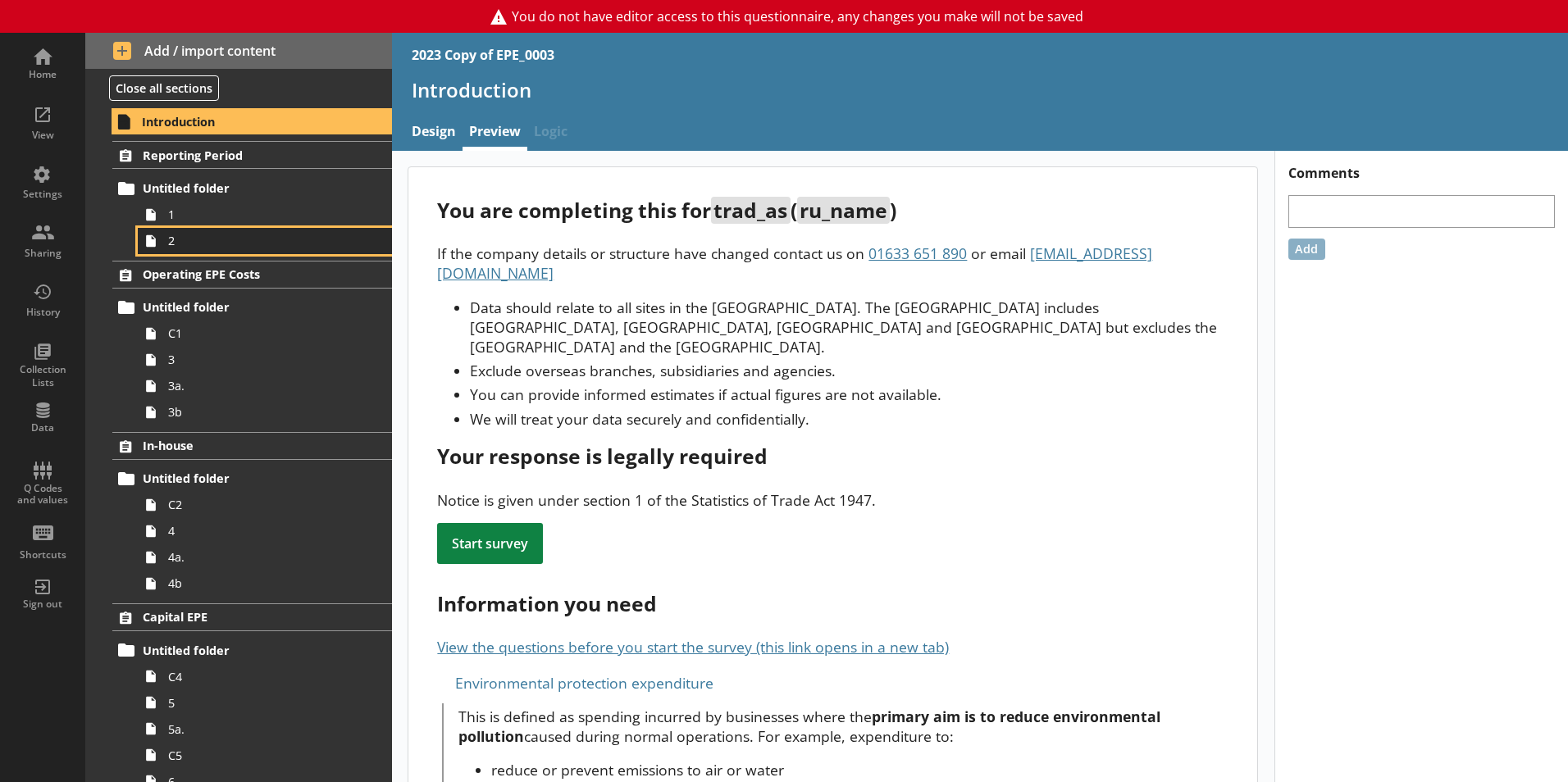
click at [186, 235] on span "2" at bounding box center [259, 241] width 182 height 16
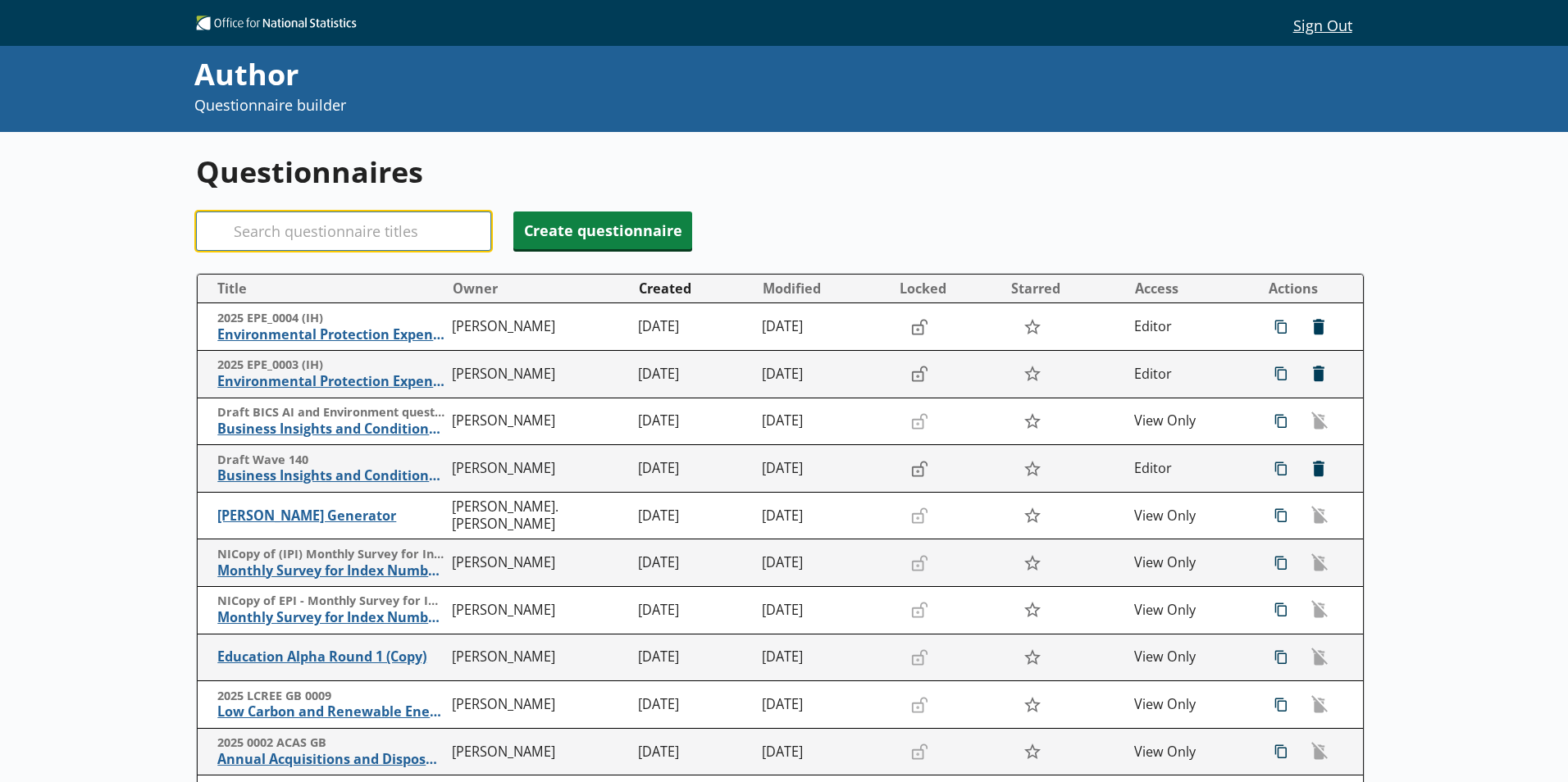
click at [330, 231] on input "Search" at bounding box center [344, 230] width 296 height 40
type input "epe"
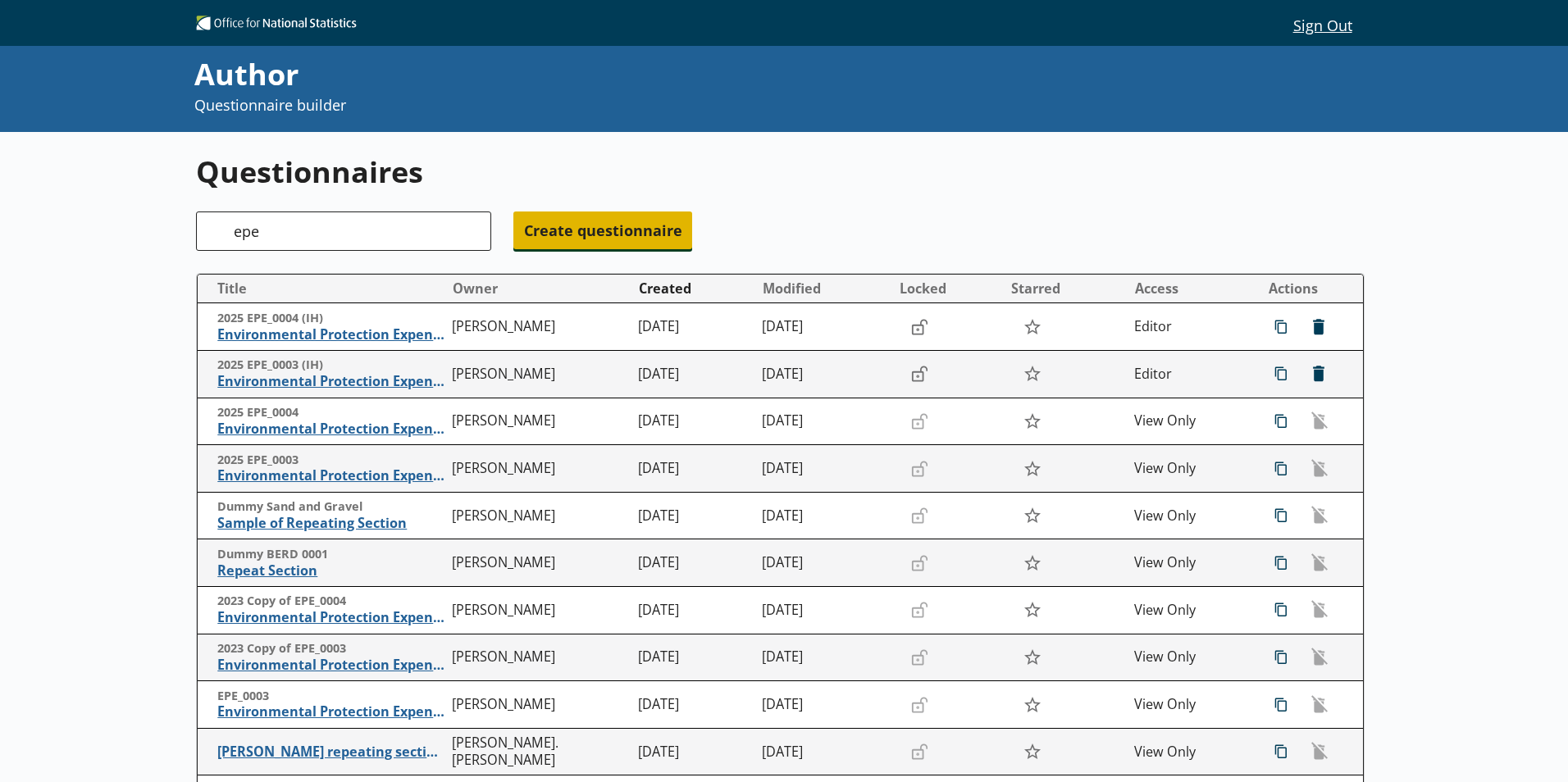
click at [610, 229] on span "Create questionnaire" at bounding box center [602, 230] width 179 height 38
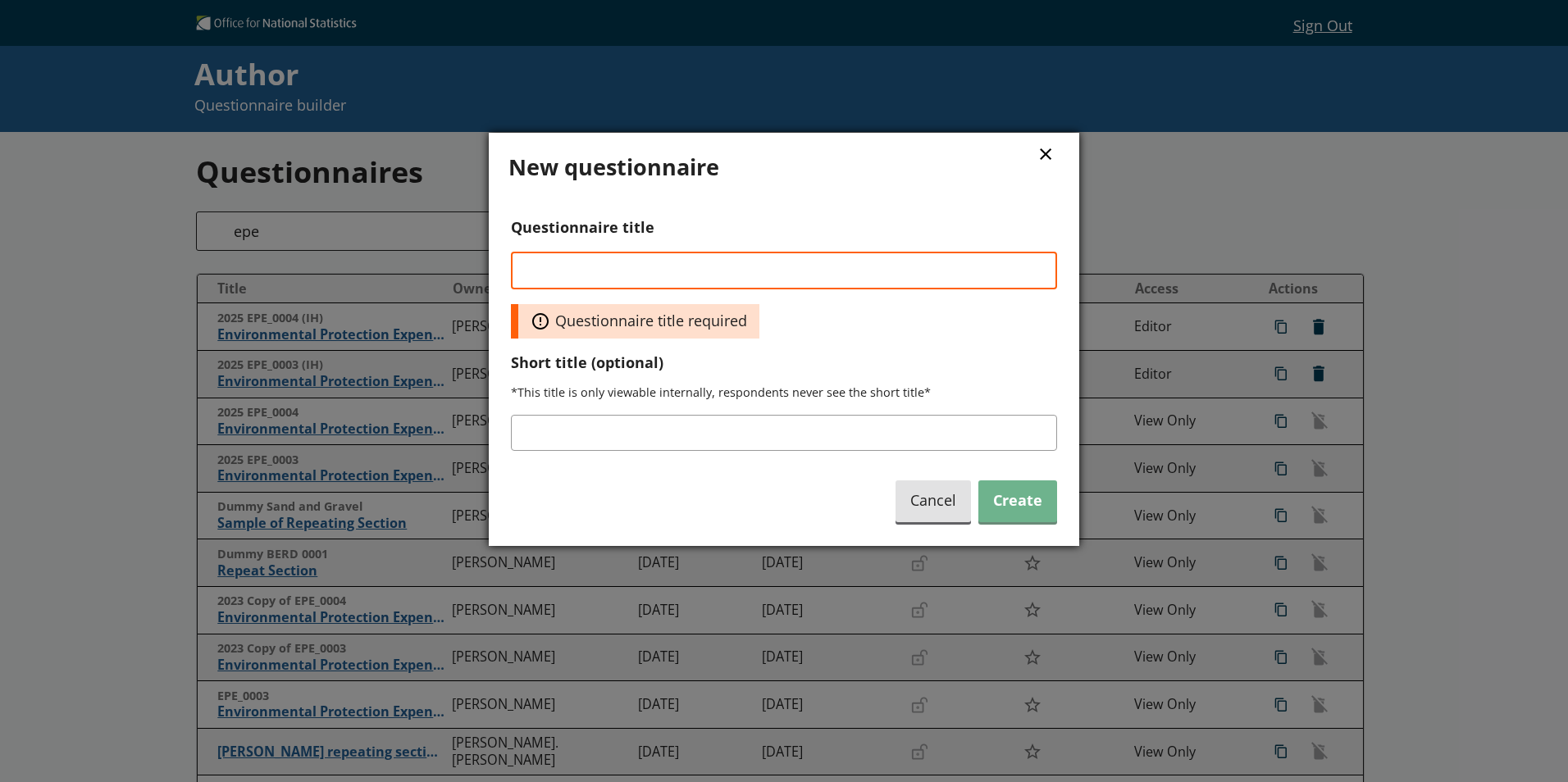
click at [1040, 139] on button "×" at bounding box center [1045, 153] width 25 height 37
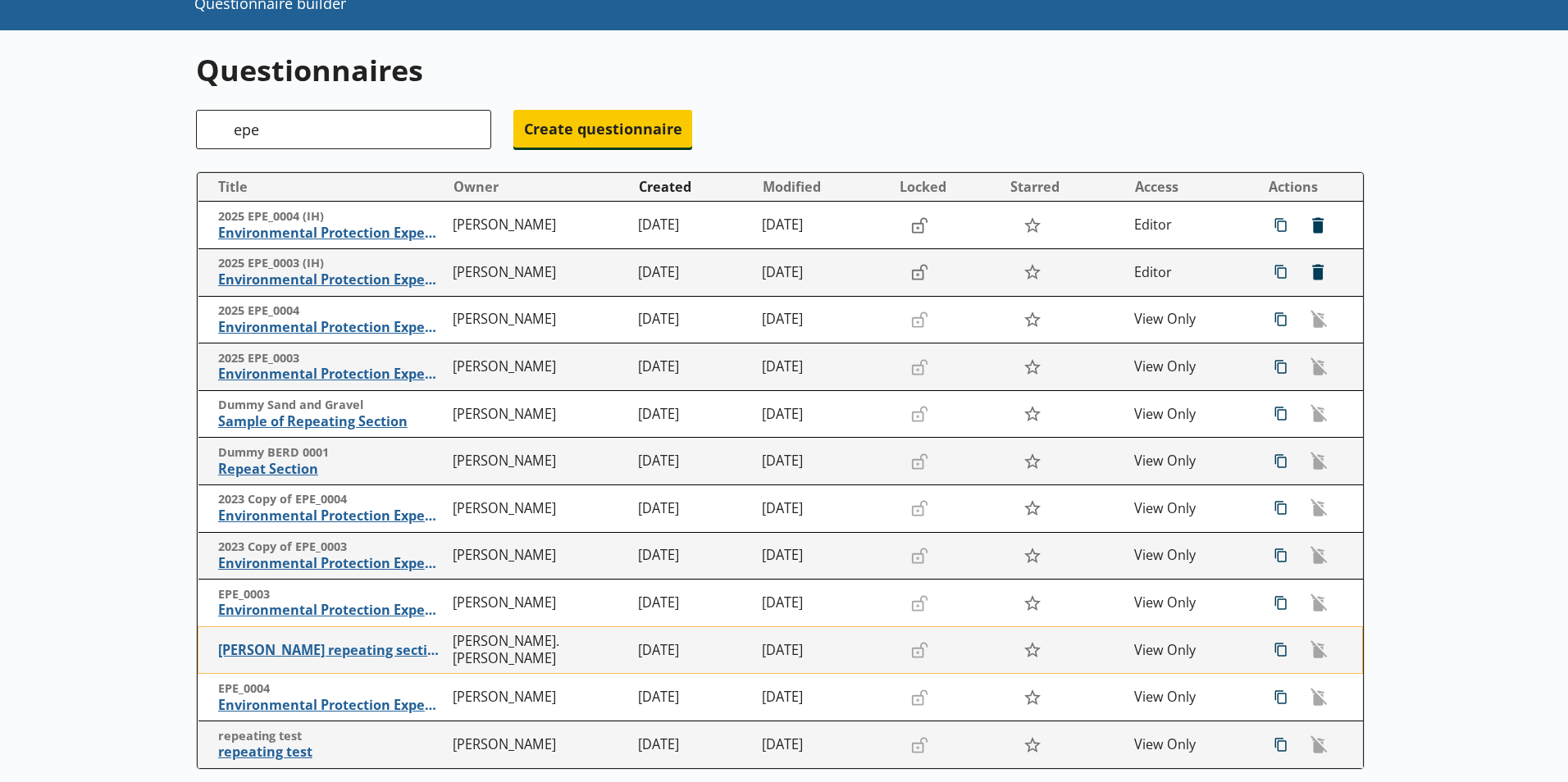
scroll to position [246, 0]
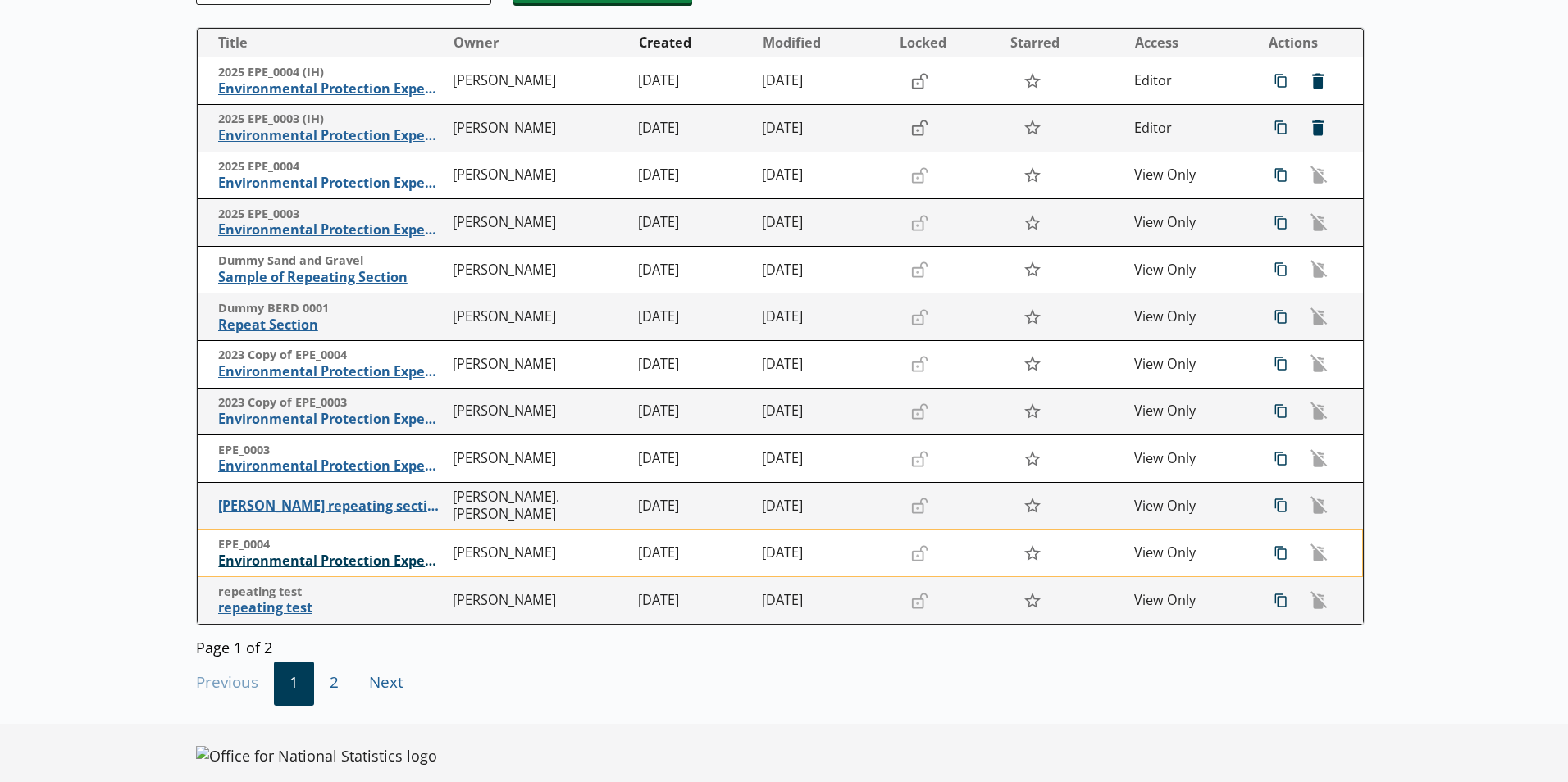
click at [301, 558] on span "Environmental Protection Expenditure" at bounding box center [331, 561] width 226 height 18
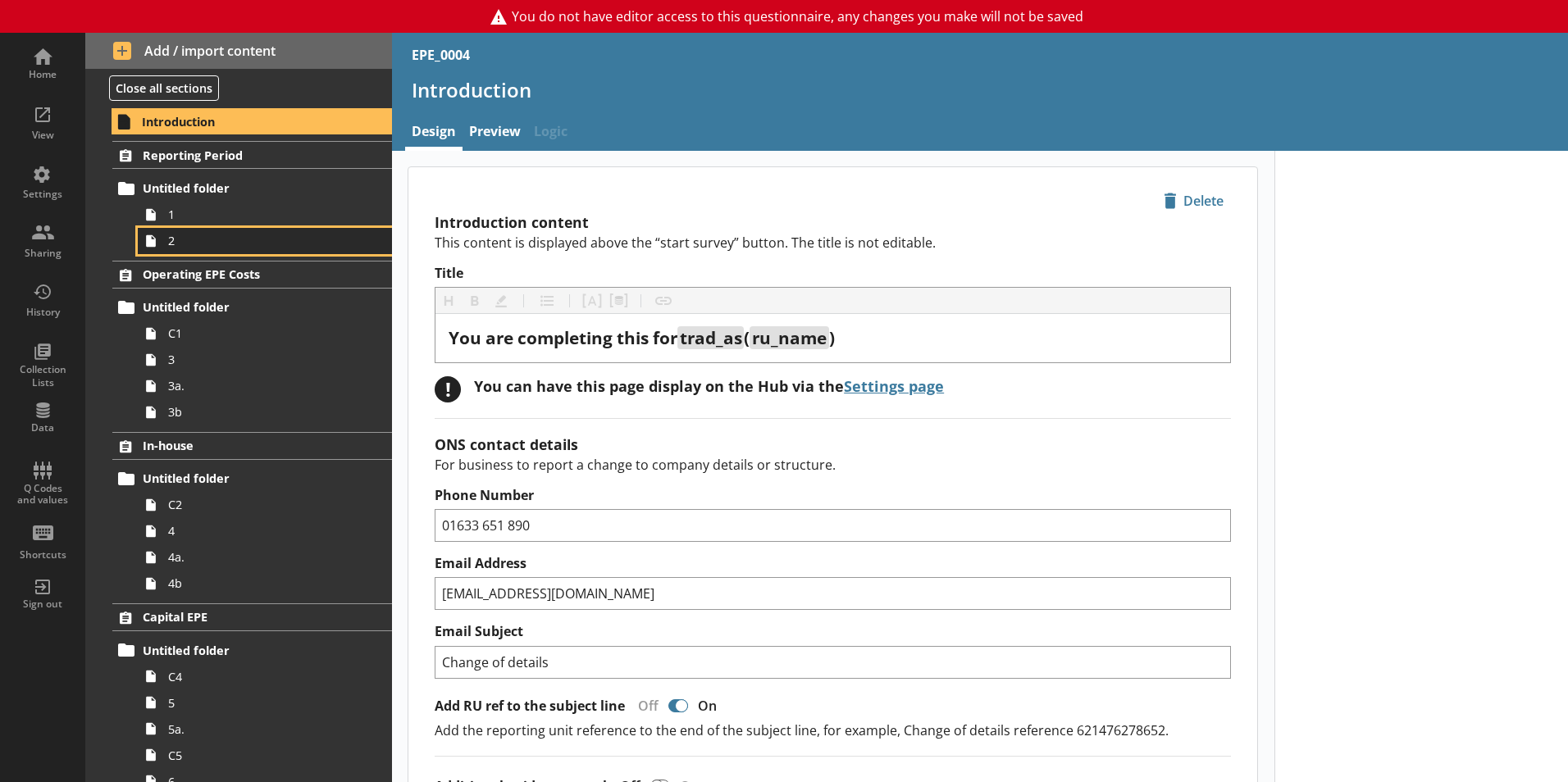
click at [190, 239] on span "2" at bounding box center [259, 241] width 182 height 16
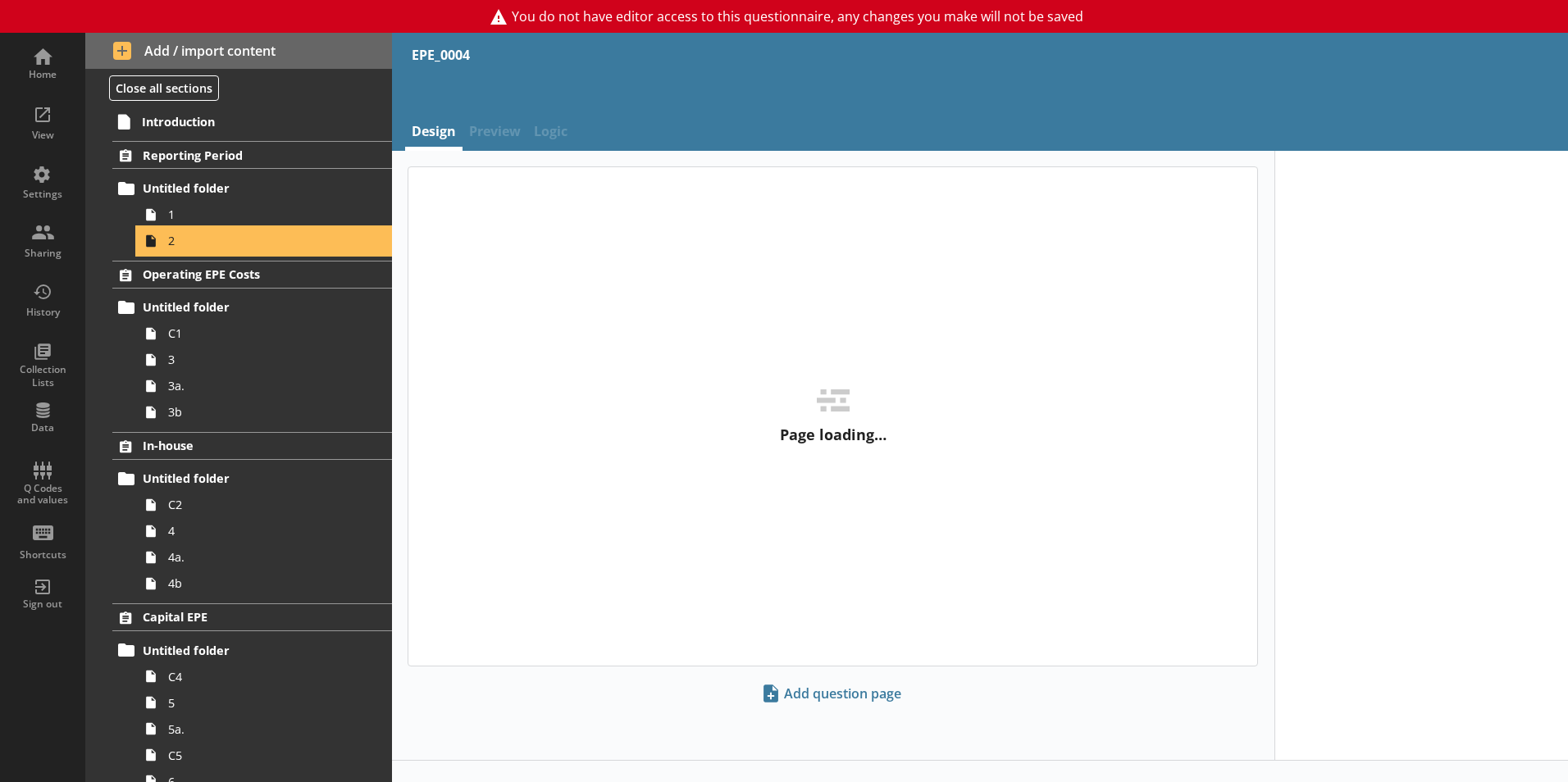
type textarea "x"
select select "ref_p_end_date"
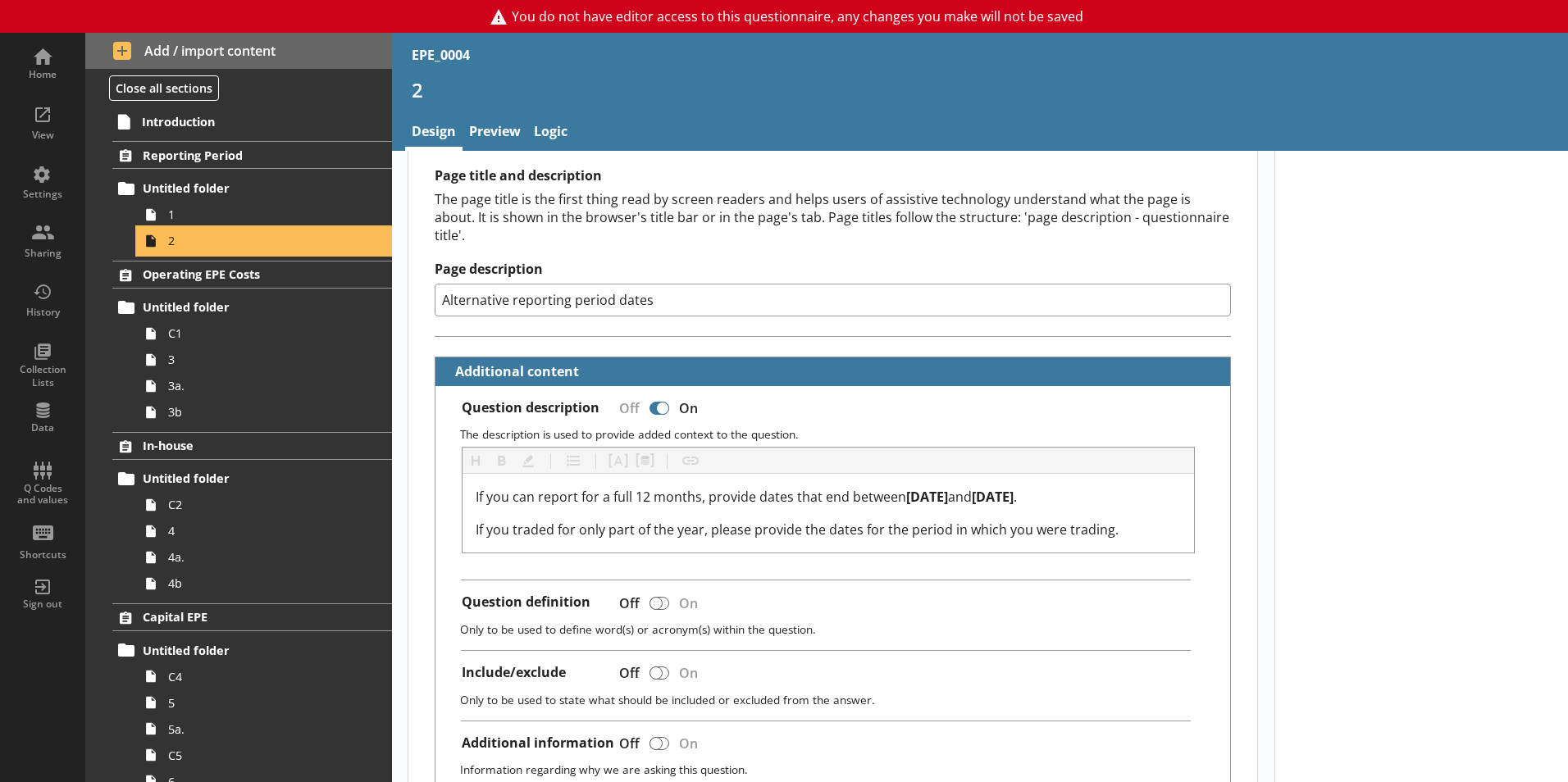
scroll to position [246, 0]
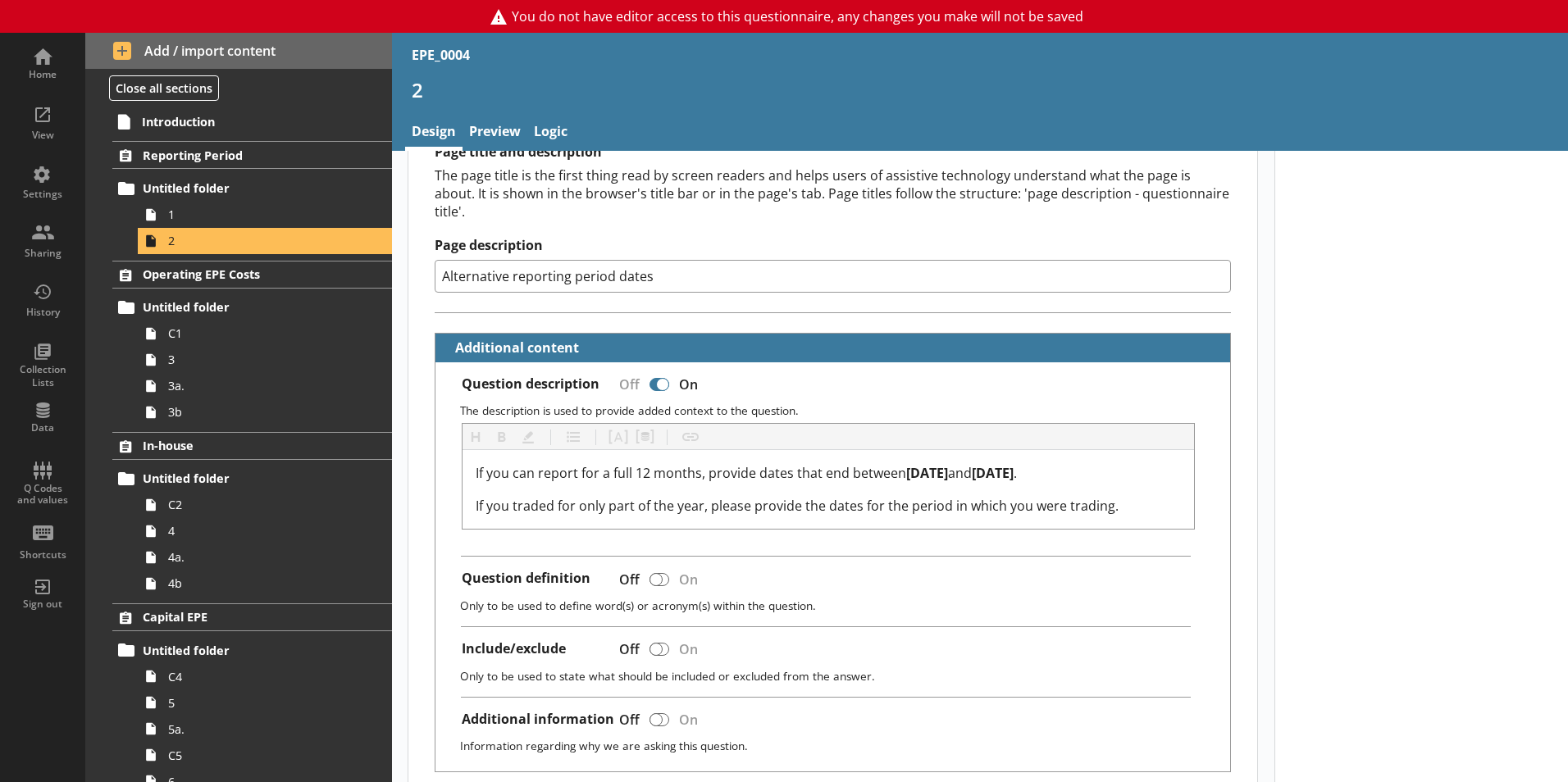
type textarea "x"
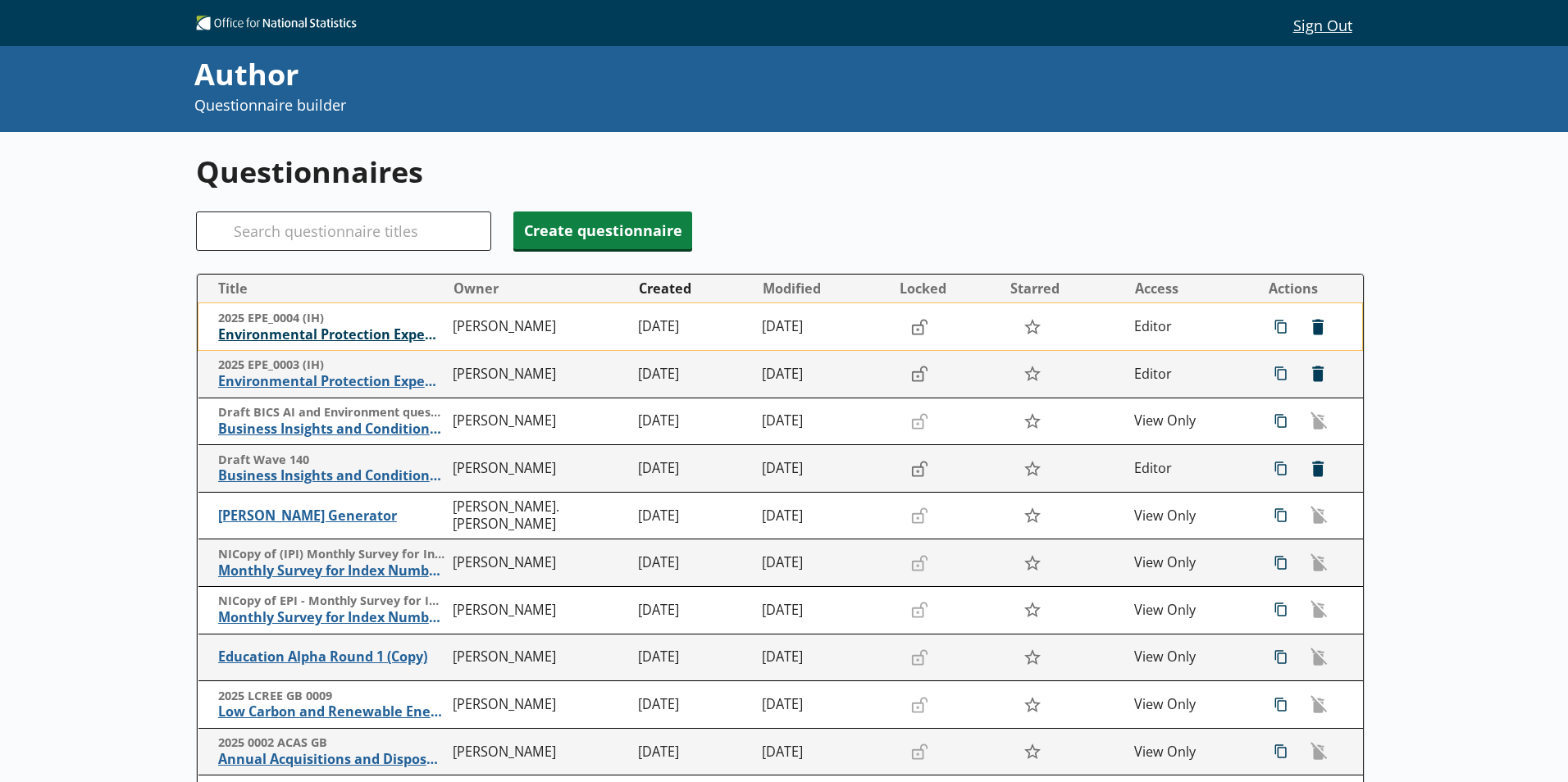
click at [344, 344] on span "Environmental Protection Expenditure" at bounding box center [331, 335] width 226 height 18
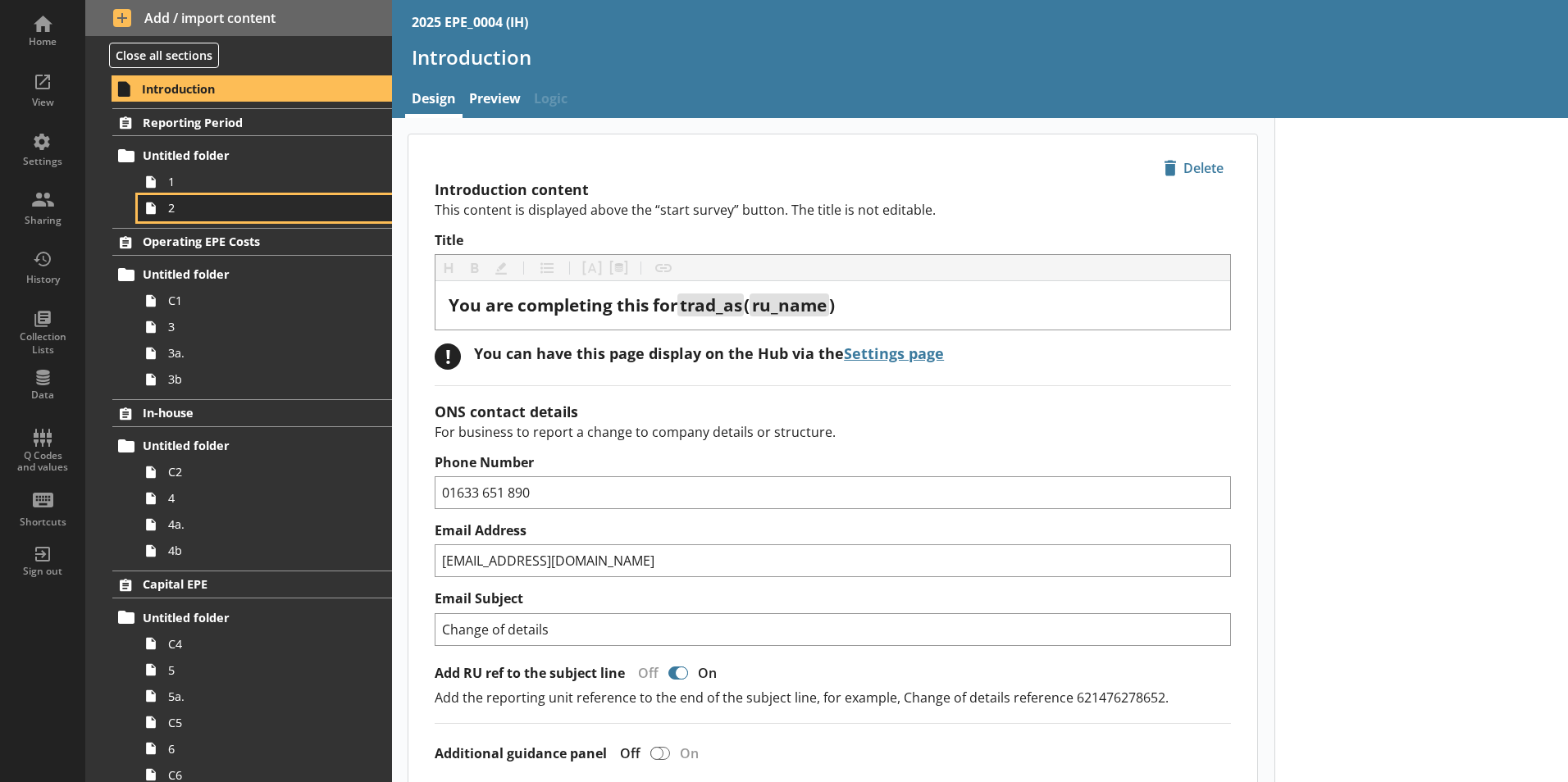
click at [187, 208] on span "2" at bounding box center [259, 208] width 182 height 16
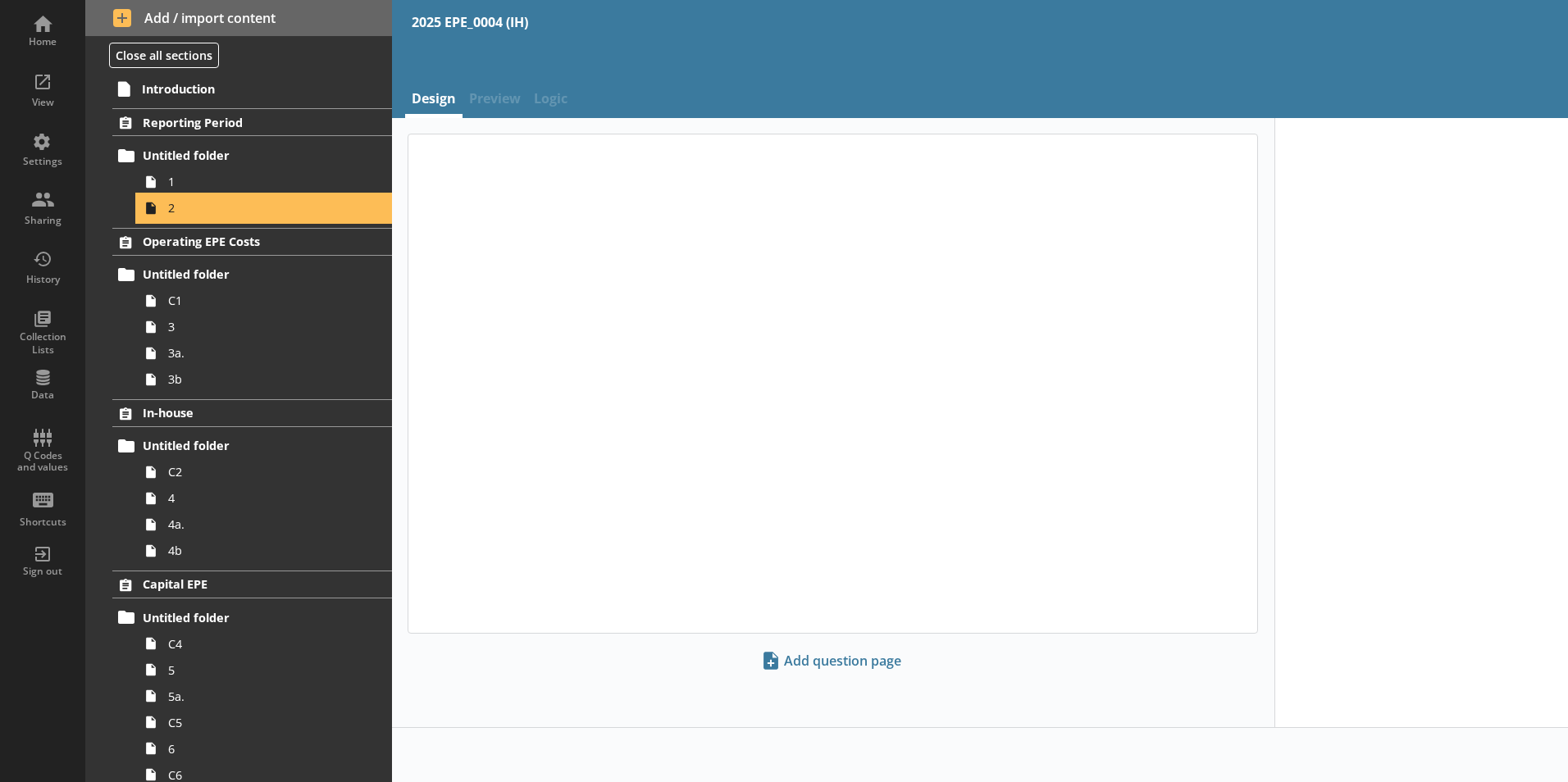
type textarea "x"
select select "ref_p_end_date"
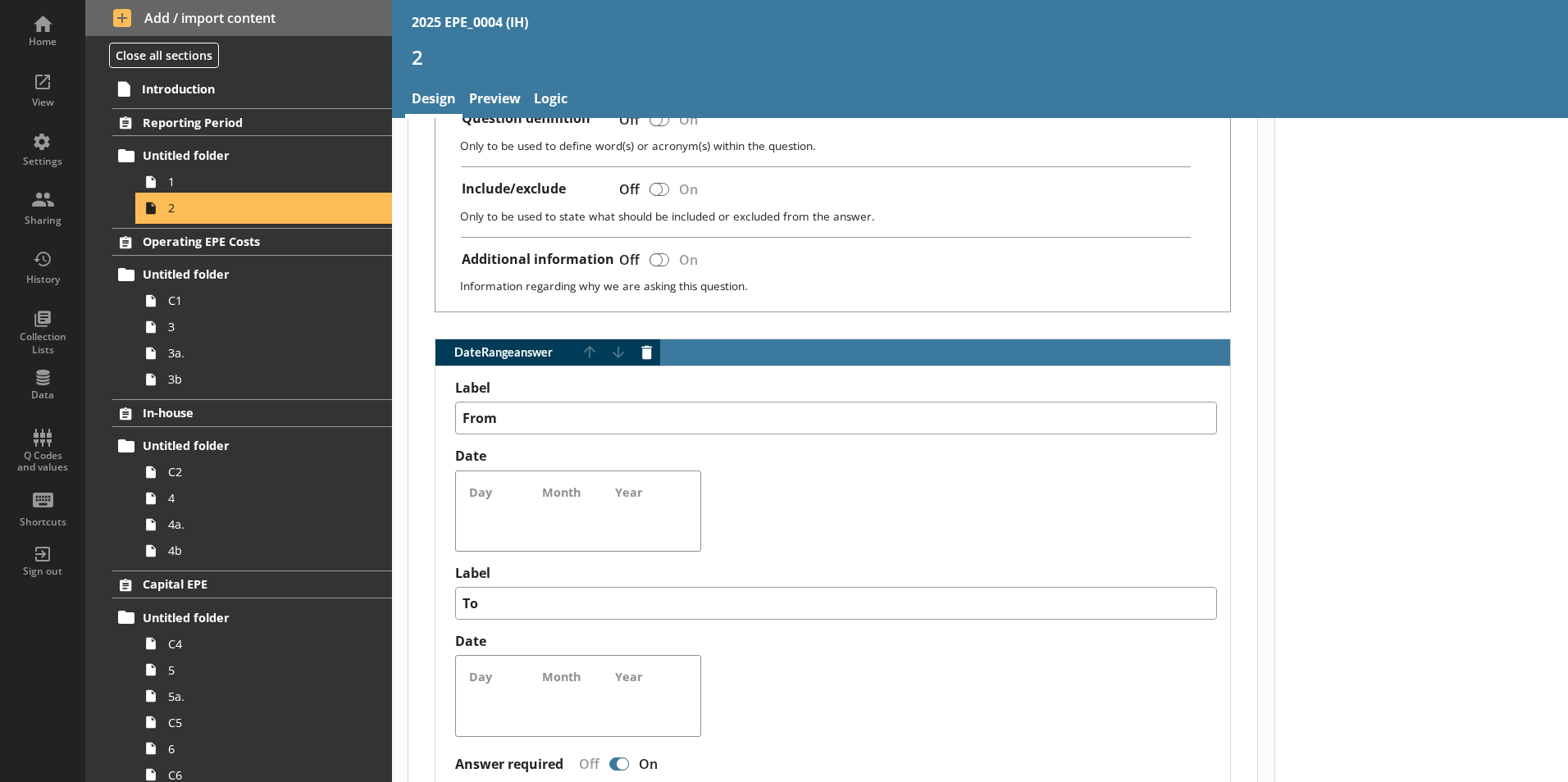
scroll to position [410, 0]
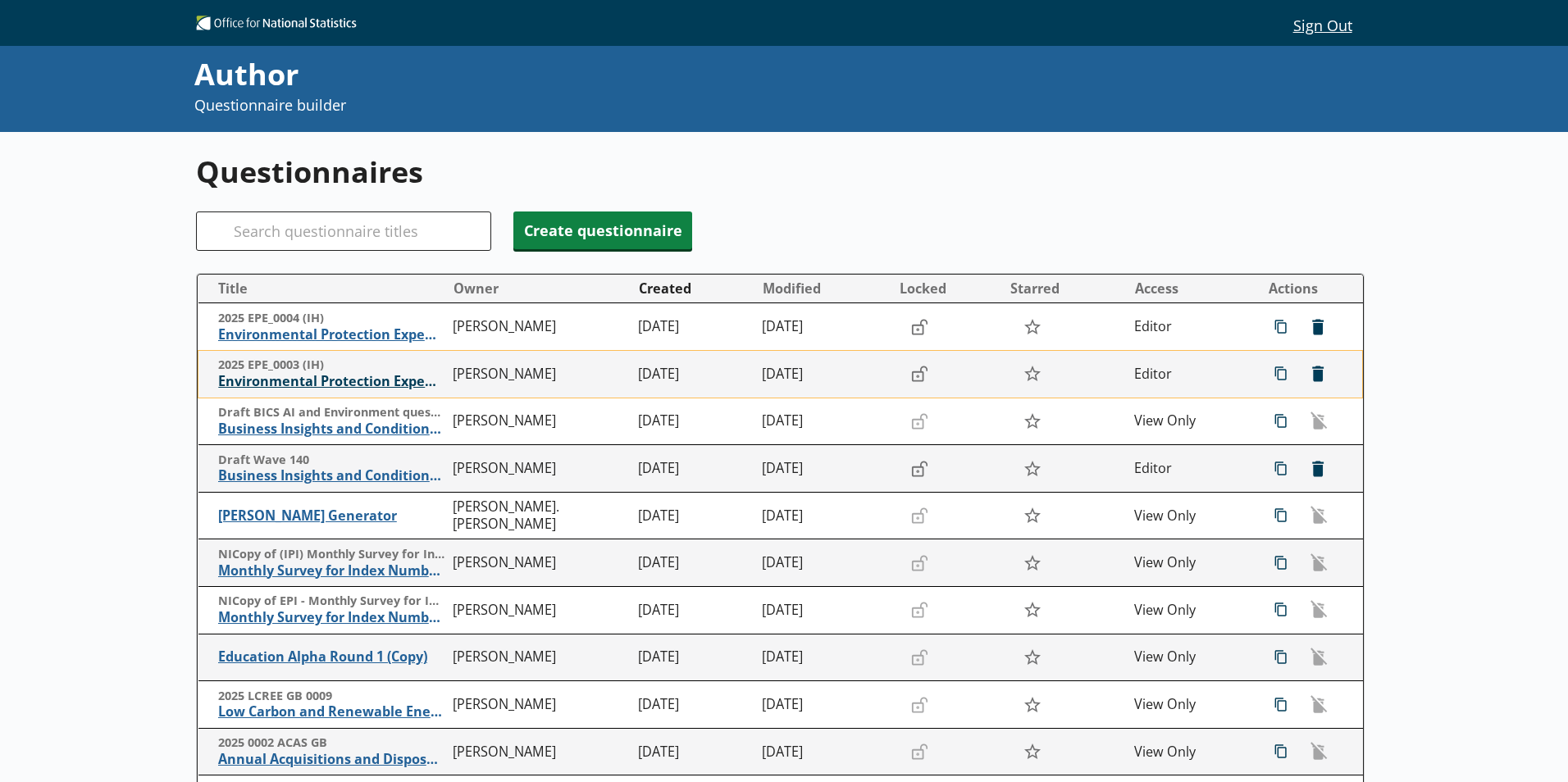
click at [340, 384] on span "Environmental Protection Expenditure" at bounding box center [331, 382] width 226 height 18
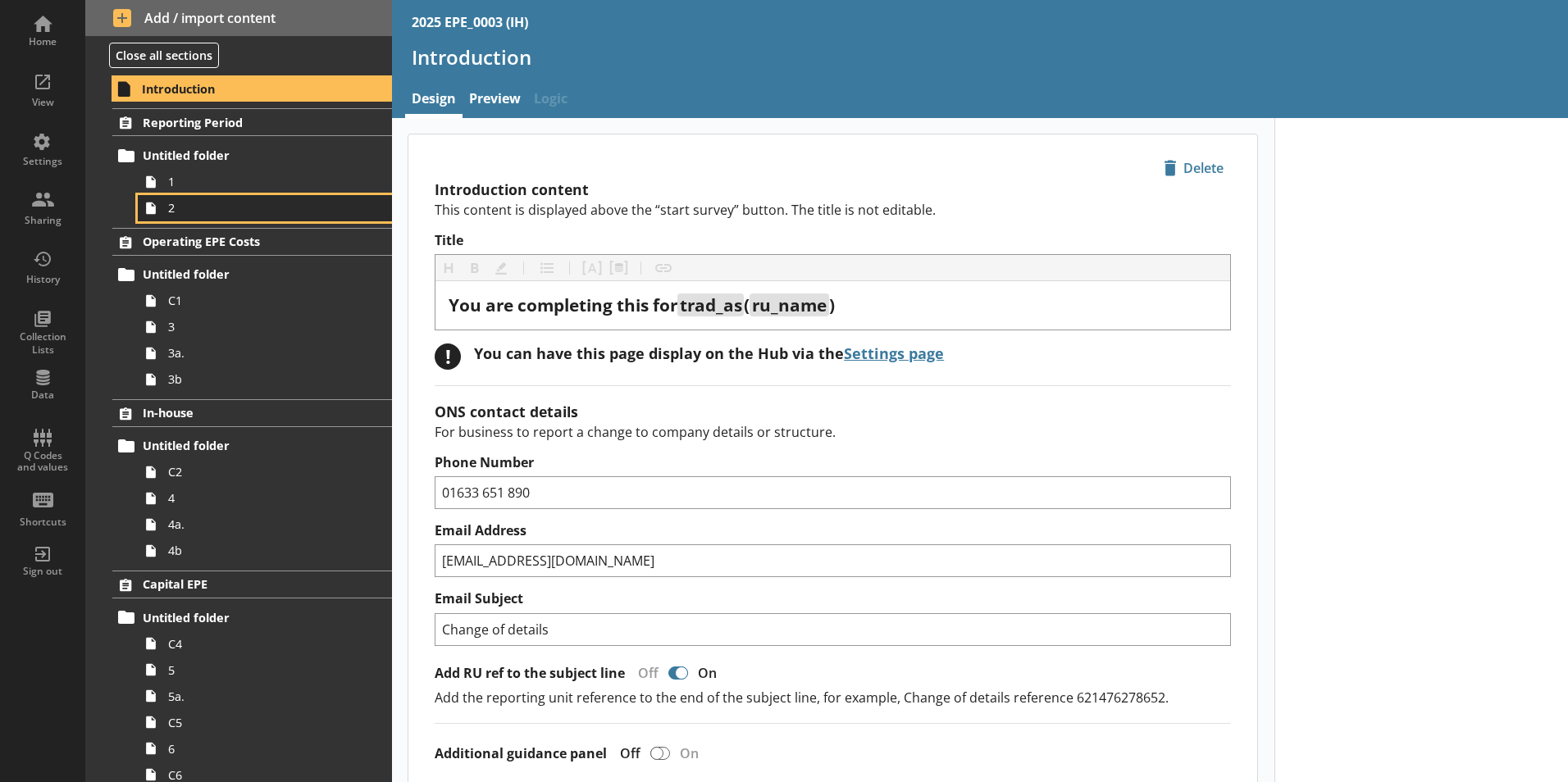
click at [188, 216] on link "2" at bounding box center [265, 208] width 254 height 26
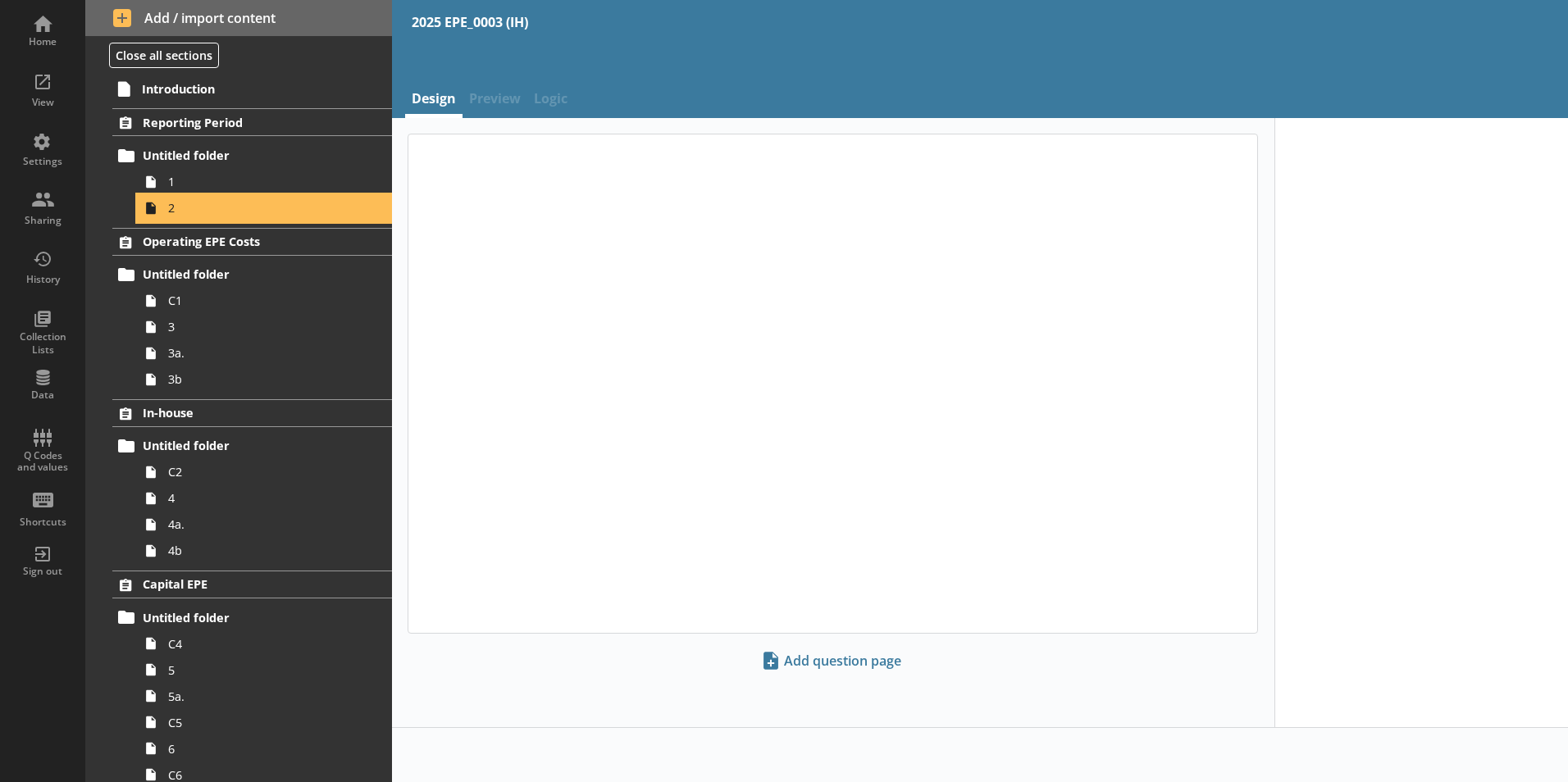
type textarea "x"
select select "ref_p_end_date"
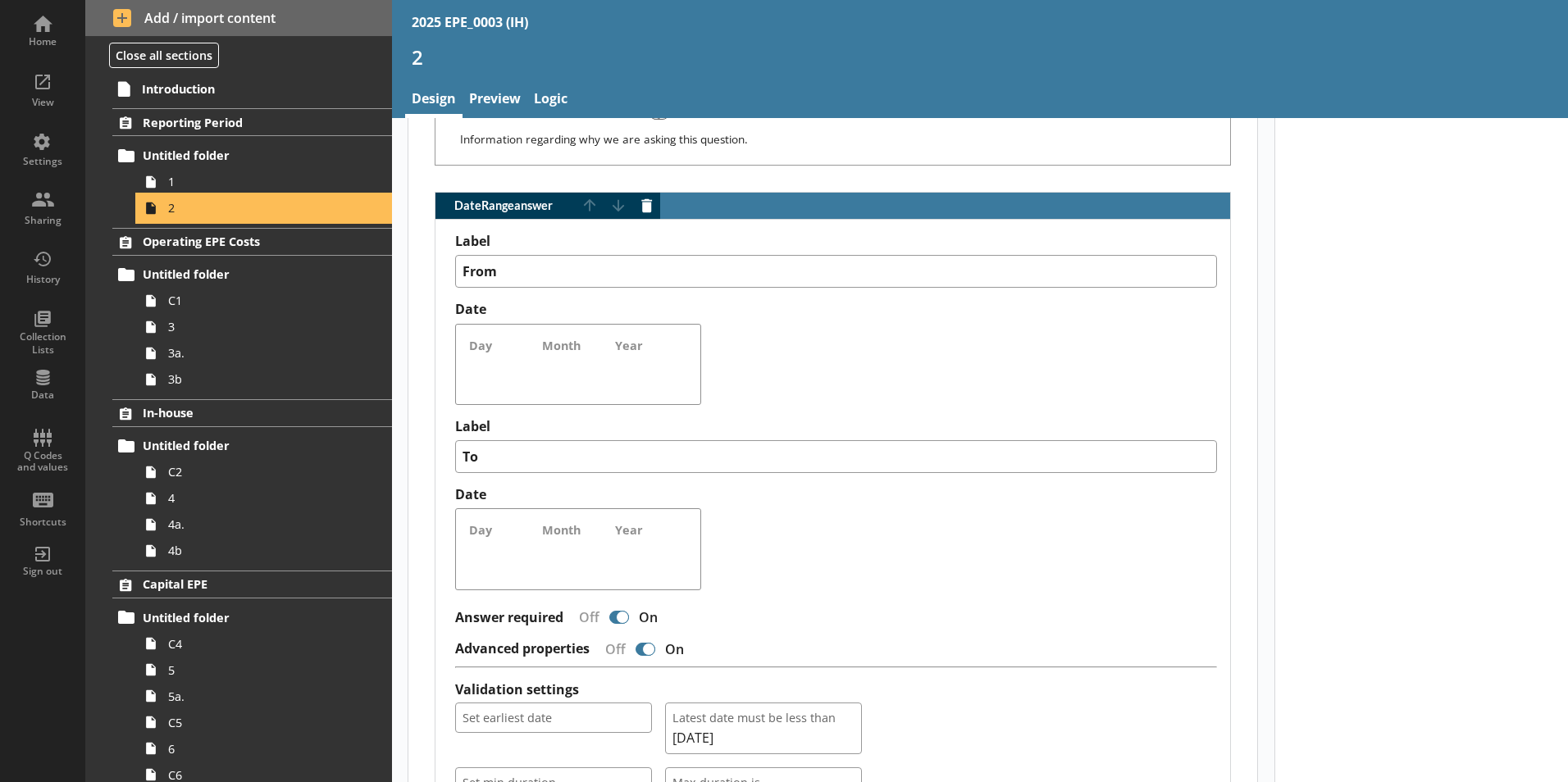
scroll to position [1066, 0]
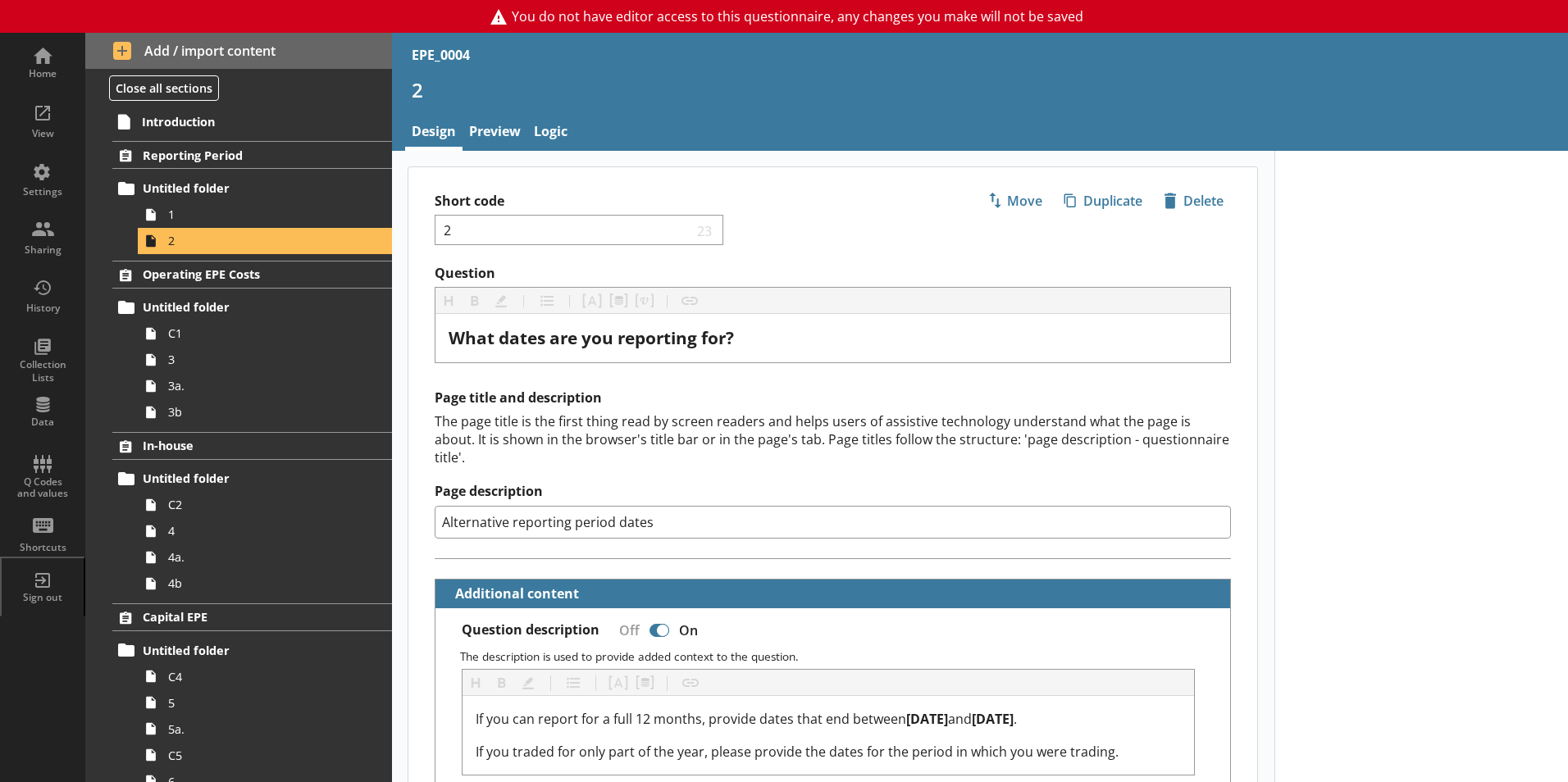
select select "ref_p_end_date"
